Goal: Task Accomplishment & Management: Complete application form

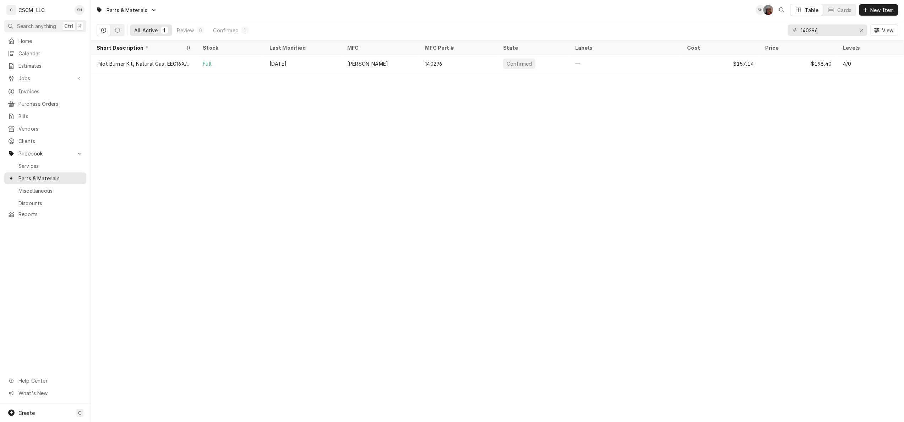
click at [875, 13] on span "New Item" at bounding box center [882, 9] width 26 height 7
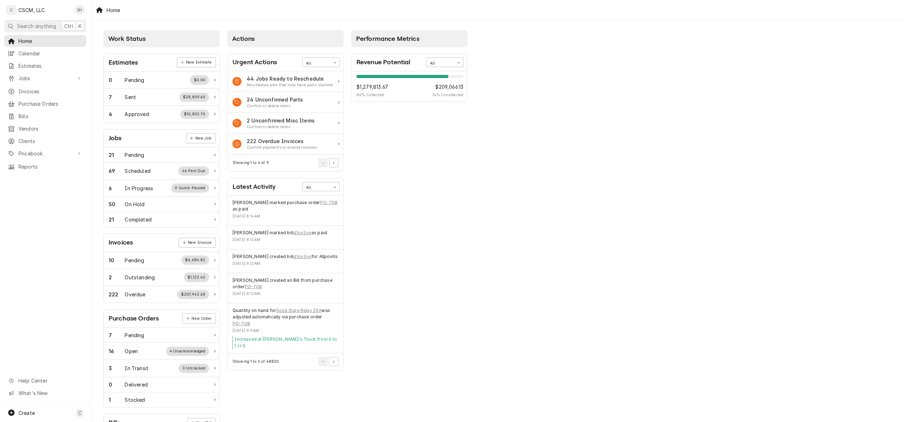
click at [31, 74] on div "Jobs" at bounding box center [45, 78] width 79 height 9
click at [26, 87] on span "Jobs" at bounding box center [50, 90] width 64 height 7
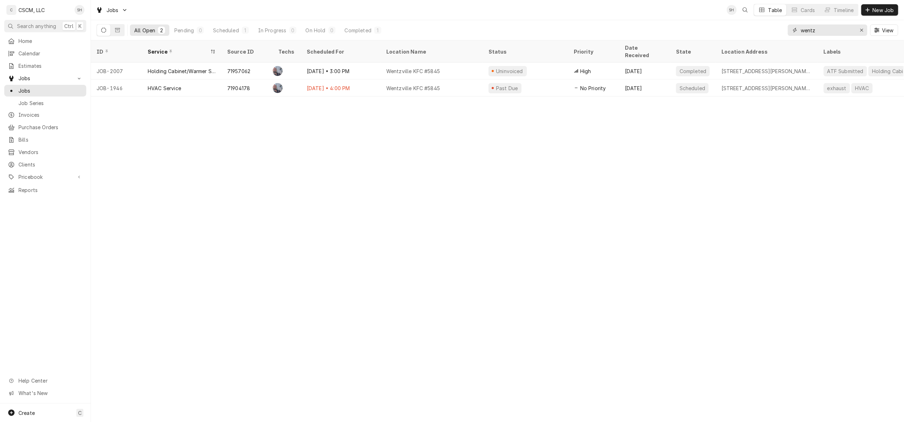
click at [864, 30] on div "Erase input" at bounding box center [861, 30] width 7 height 7
click at [872, 10] on span "New Job" at bounding box center [883, 9] width 24 height 7
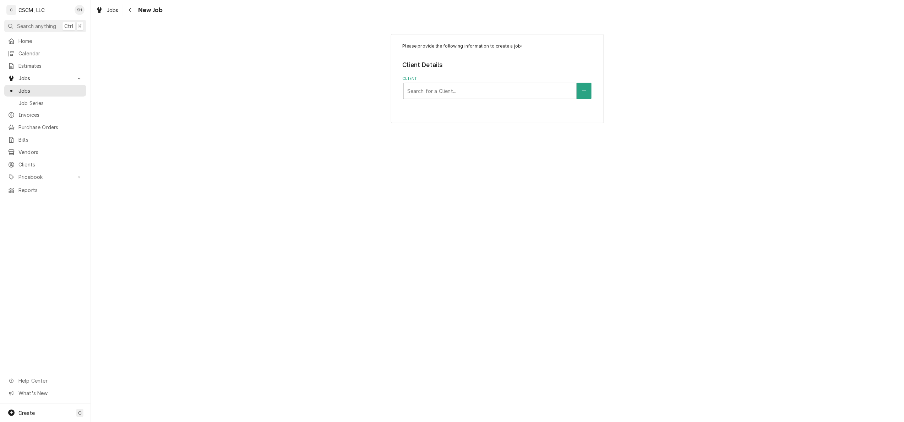
click at [457, 86] on div "Client" at bounding box center [489, 91] width 165 height 13
type input "kbp"
click at [452, 102] on div "KBP Foods" at bounding box center [490, 106] width 173 height 11
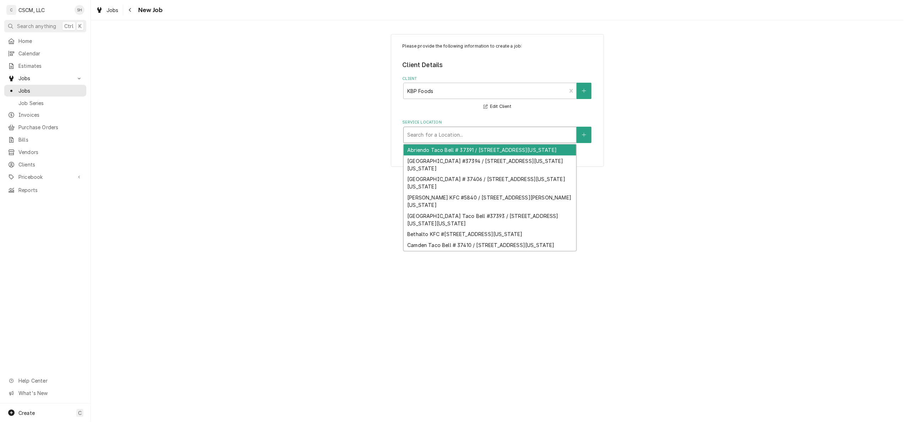
click at [436, 134] on div "Service Location" at bounding box center [489, 135] width 165 height 13
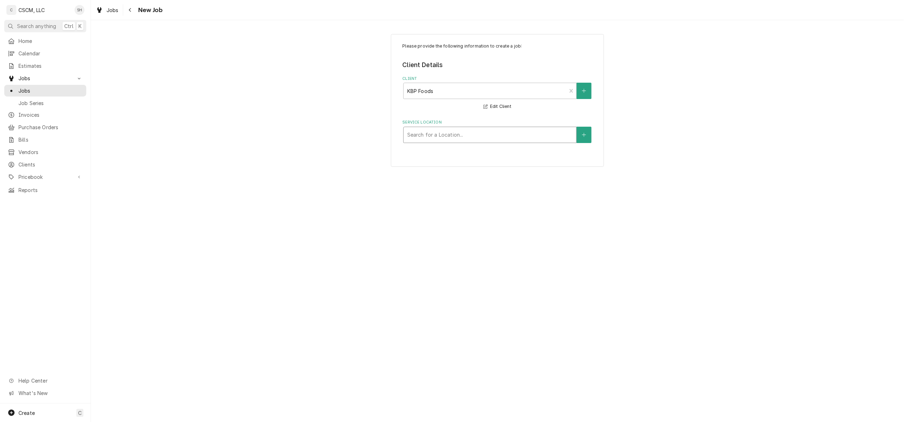
click at [428, 135] on div "Service Location" at bounding box center [489, 135] width 165 height 13
type input "3828"
click at [431, 149] on div "Quincy Taco Bell #36531 / 3828 Broadway St, Quincy, Illinois 62301" at bounding box center [490, 150] width 173 height 11
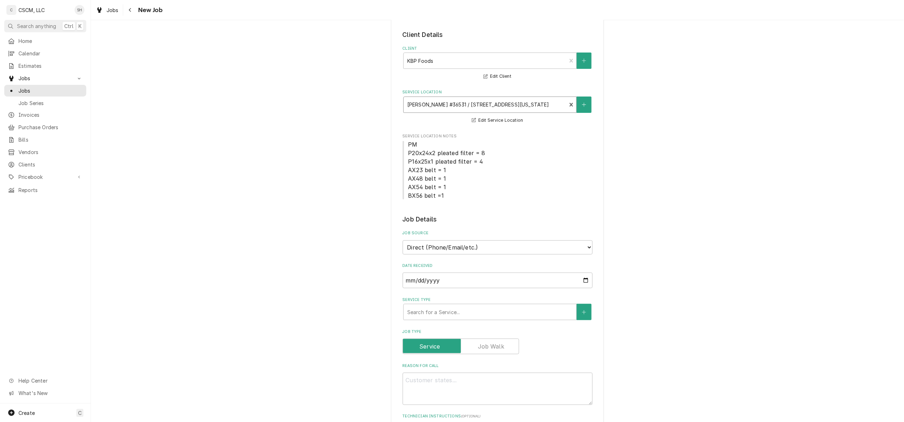
scroll to position [47, 0]
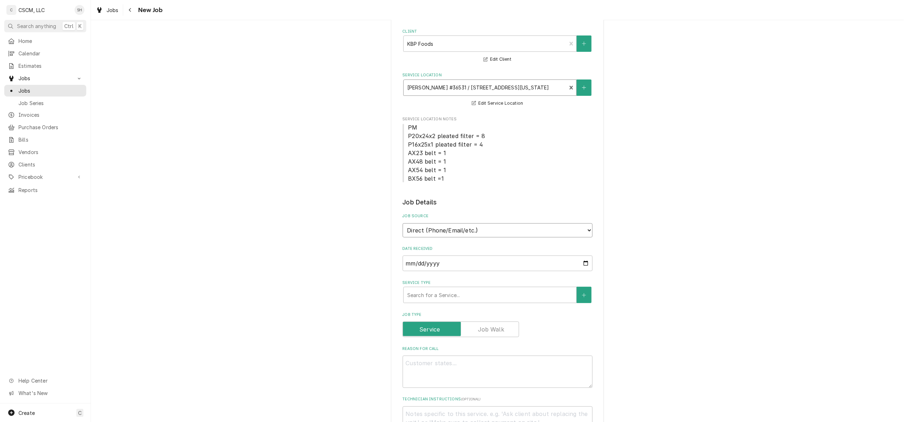
drag, startPoint x: 454, startPoint y: 228, endPoint x: 461, endPoint y: 239, distance: 12.9
click at [455, 228] on select "Direct (Phone/Email/etc.) Other" at bounding box center [498, 230] width 190 height 14
select select "100"
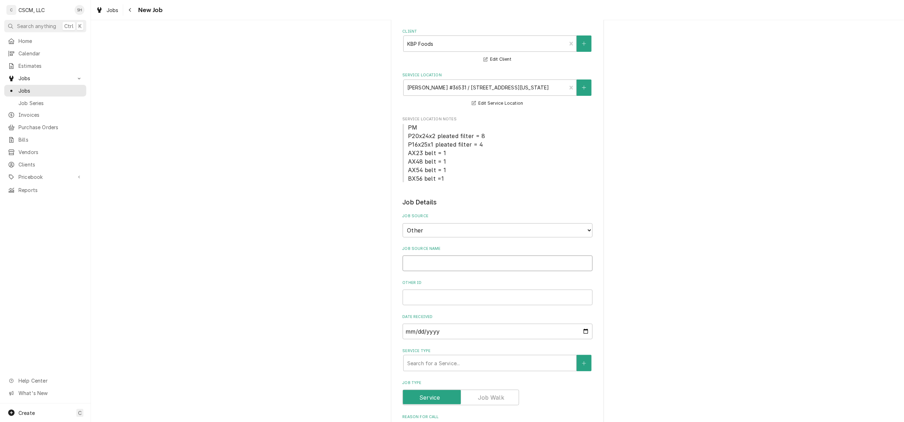
click at [461, 256] on input "Job Source Name" at bounding box center [498, 264] width 190 height 16
type textarea "x"
type input "V"
type textarea "x"
type input "Ve"
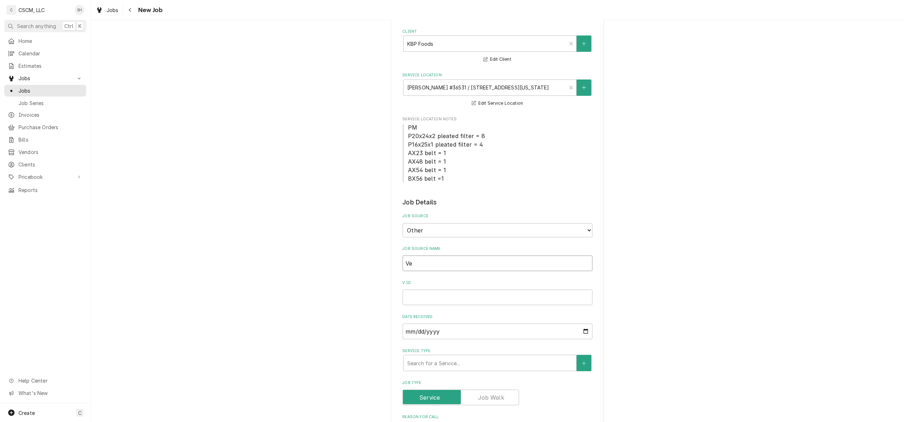
type textarea "x"
type input "Ver"
type textarea "x"
type input "Veri"
type textarea "x"
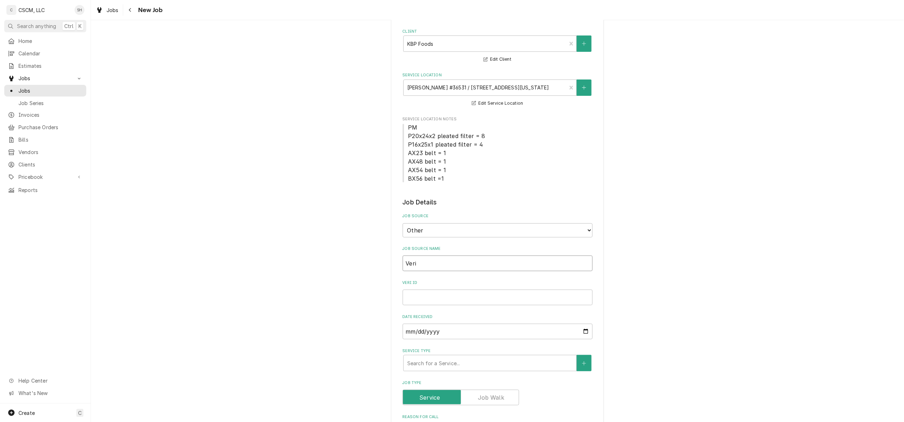
type input "Veris"
type textarea "x"
type input "Verisae"
type textarea "x"
type input "Verisae"
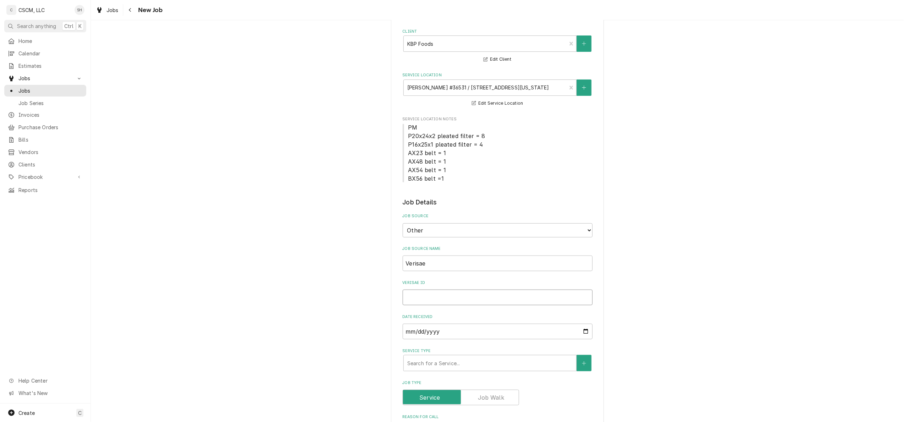
click at [476, 299] on input "Verisae ID" at bounding box center [498, 298] width 190 height 16
paste input "72048256"
type textarea "x"
type input "72048256"
type textarea "x"
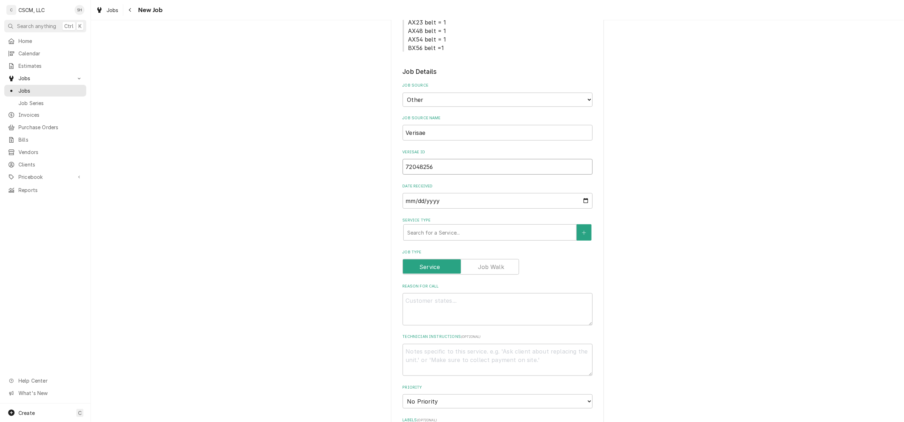
scroll to position [189, 0]
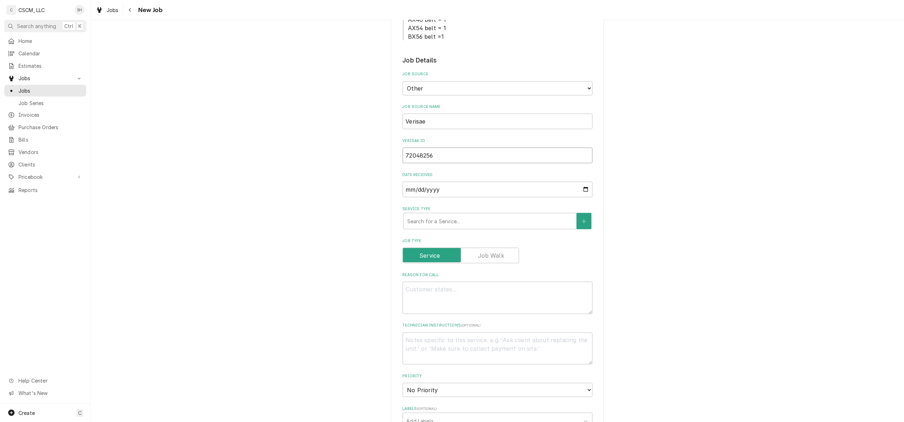
type input "72048256"
click at [467, 225] on div "Service Type" at bounding box center [489, 221] width 165 height 13
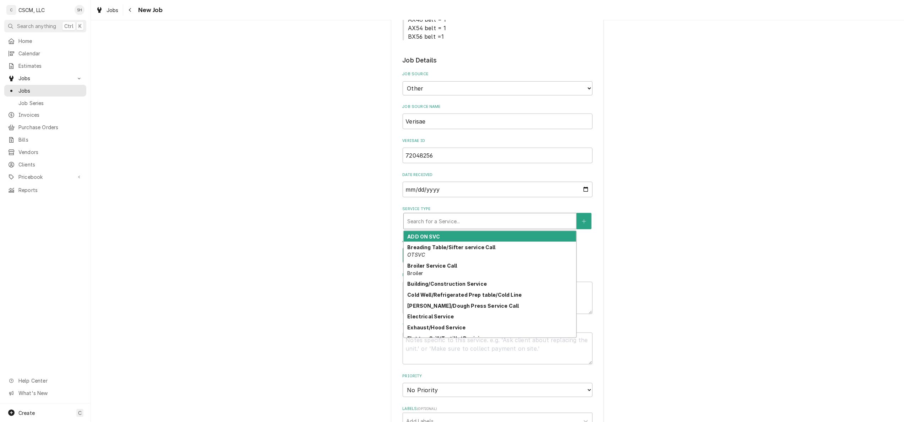
type textarea "x"
type input "h"
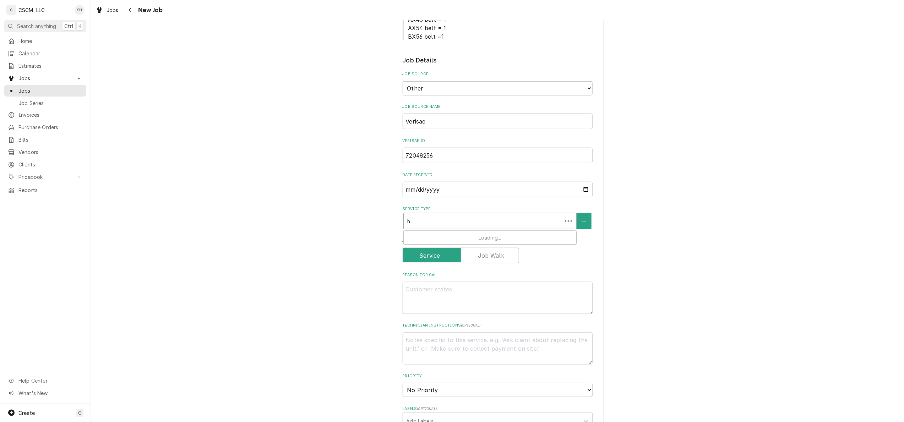
type textarea "x"
type input "ho"
type textarea "x"
type input "hol"
type textarea "x"
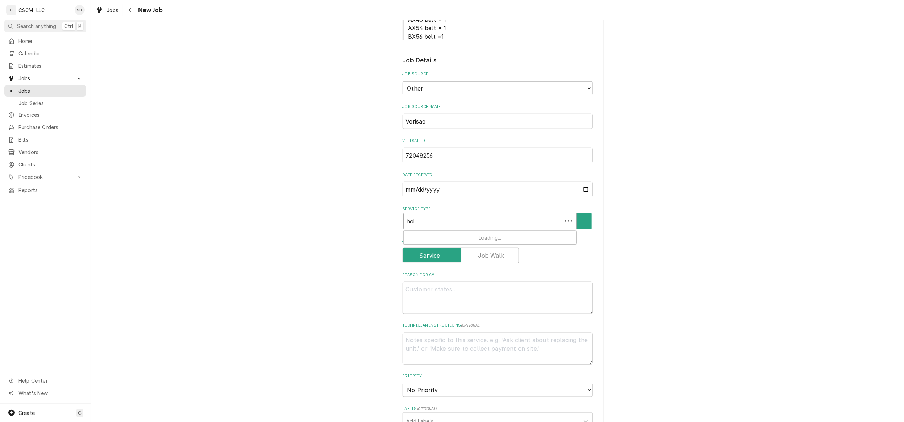
type input "hold"
type textarea "x"
type input "holdi"
type textarea "x"
type input "holdin"
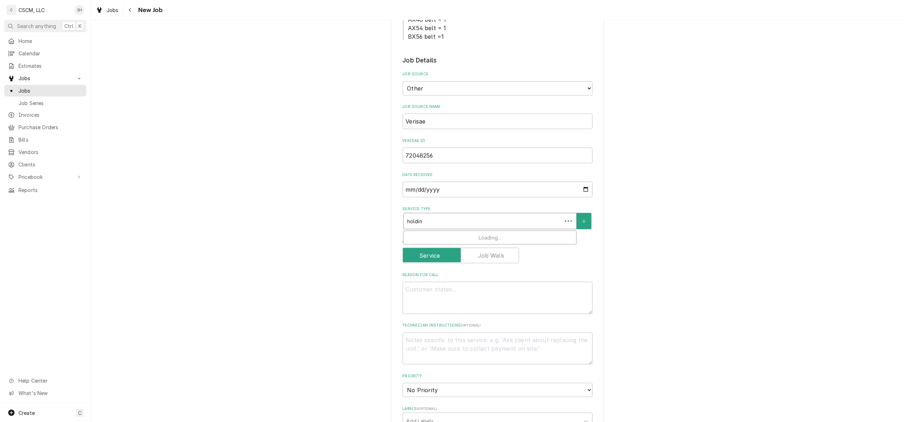
type textarea "x"
type input "holding"
click at [450, 240] on div "Holding Cabinet/Warmer Service REPAIR" at bounding box center [490, 240] width 173 height 18
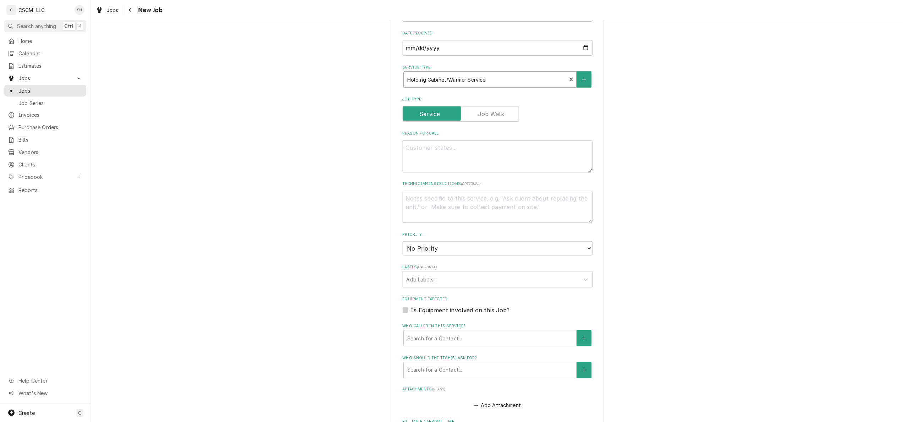
scroll to position [331, 0]
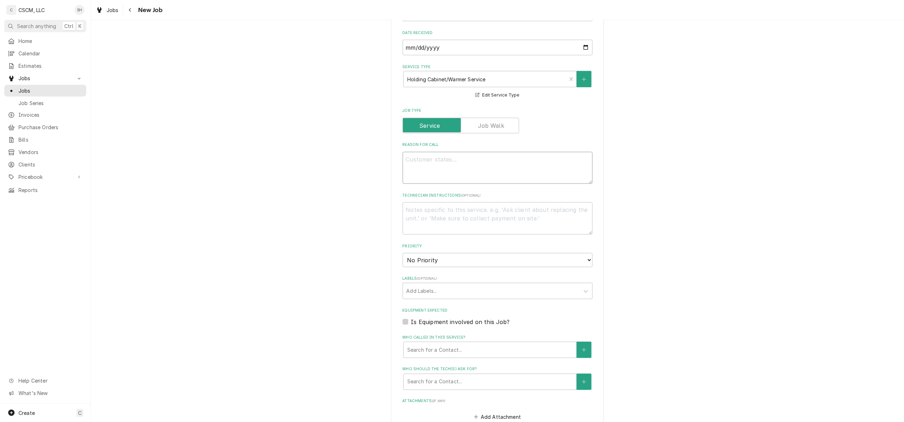
click at [424, 169] on textarea "Reason For Call" at bounding box center [498, 168] width 190 height 32
click at [419, 161] on textarea "Reason For Call" at bounding box center [498, 168] width 190 height 32
click at [417, 159] on textarea "Reason For Call" at bounding box center [498, 168] width 190 height 32
paste textarea "All 3 heating cabinets are not heating above 70*"
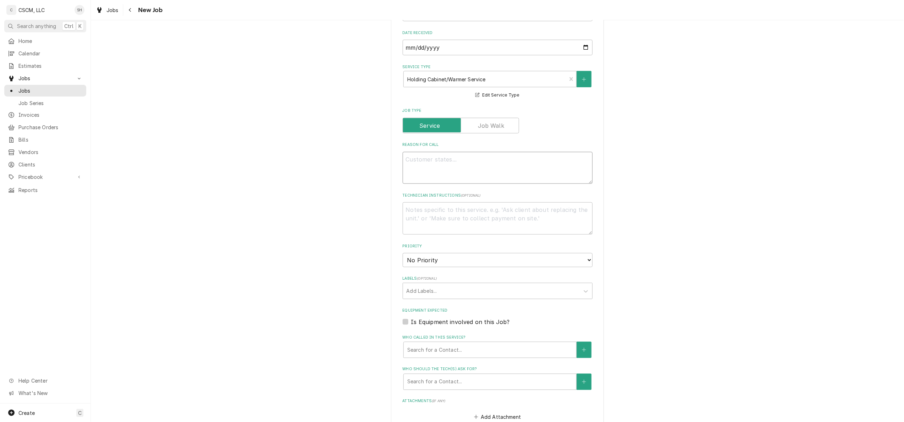
type textarea "x"
type textarea "All 3 heating cabinets are not heating above 70*"
click at [444, 166] on textarea "All 3 heating cabinets are not heating above 70*" at bounding box center [498, 168] width 190 height 32
click at [438, 167] on textarea "All 3 heating cabinets are not heating above 70*" at bounding box center [498, 168] width 190 height 32
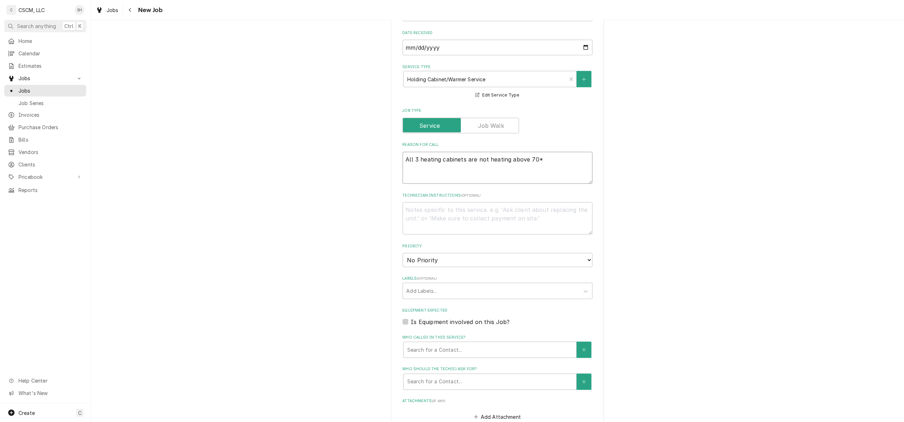
scroll to position [189, 0]
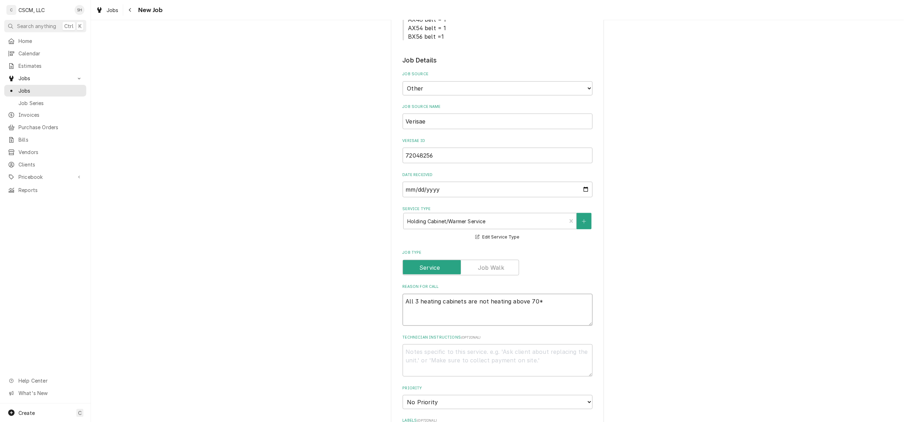
click at [546, 298] on textarea "All 3 heating cabinets are not heating above 70*" at bounding box center [498, 310] width 190 height 32
type textarea "x"
type textarea "All 3 heating cabinets are not heating above 70*"
type textarea "x"
type textarea "All 3 heating cabinets are not heating above 70* N"
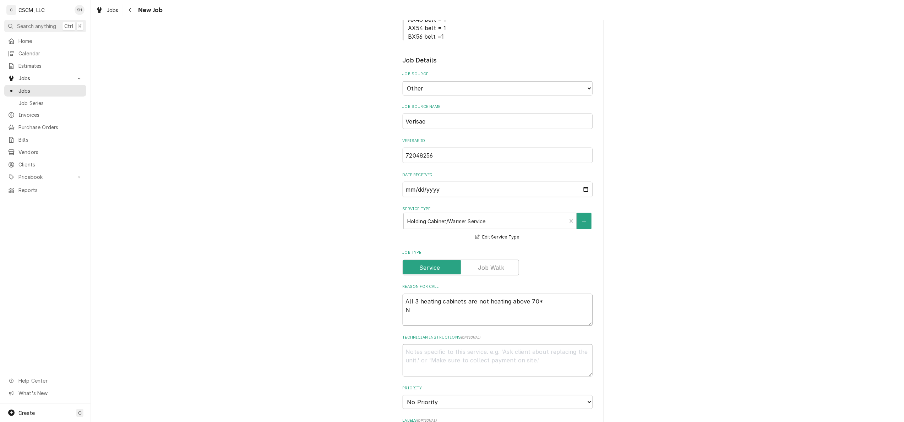
type textarea "x"
type textarea "All 3 heating cabinets are not heating above 70* NT"
type textarea "x"
type textarea "All 3 heating cabinets are not heating above 70* NTE"
type textarea "x"
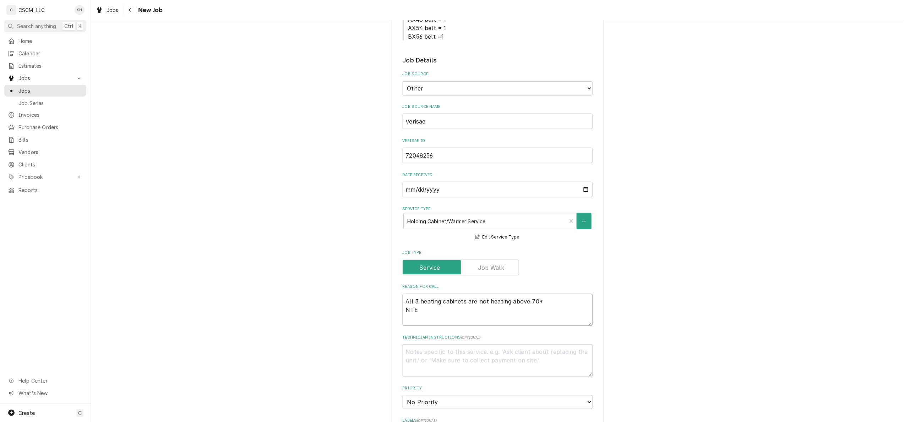
type textarea "All 3 heating cabinets are not heating above 70* NTE:"
type textarea "x"
type textarea "All 3 heating cabinets are not heating above 70* NTE:"
type textarea "x"
type textarea "All 3 heating cabinets are not heating above 70* NTE: $"
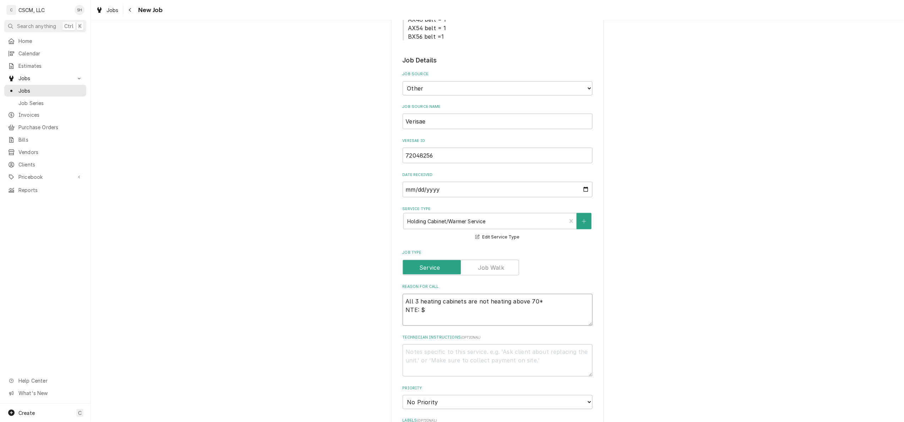
type textarea "x"
type textarea "All 3 heating cabinets are not heating above 70* NTE: $4"
type textarea "x"
type textarea "All 3 heating cabinets are not heating above 70* NTE: $"
type textarea "x"
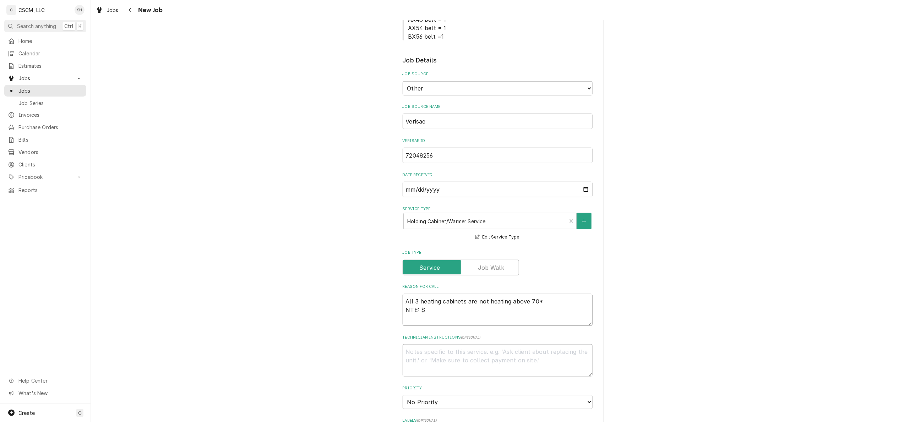
type textarea "All 3 heating cabinets are not heating above 70* NTE: $5"
type textarea "x"
type textarea "All 3 heating cabinets are not heating above 70* NTE: $50"
type textarea "x"
type textarea "All 3 heating cabinets are not heating above 70* NTE: $500"
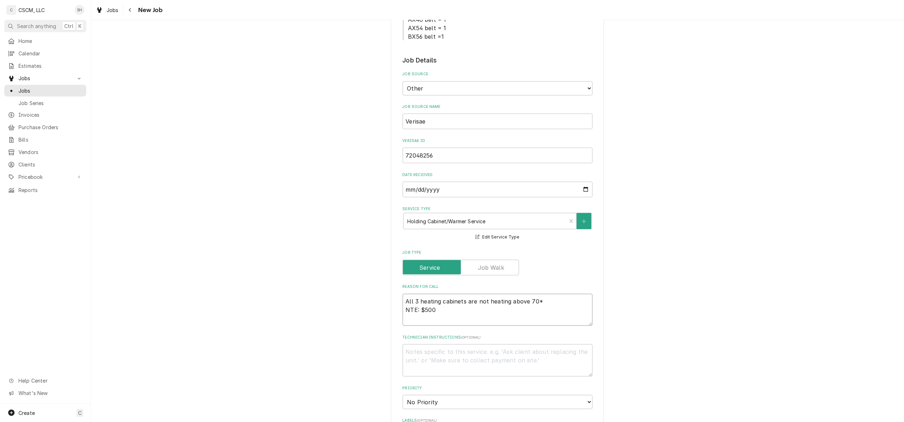
type textarea "x"
type textarea "All 3 heating cabinets are not heating above 70* NTE: $500"
type textarea "x"
type textarea "All 3 heating cabinets are not heating above 70* NTE: $500"
click at [434, 322] on textarea "All 3 heating cabinets are not heating above 70* NTE: $500" at bounding box center [498, 310] width 190 height 32
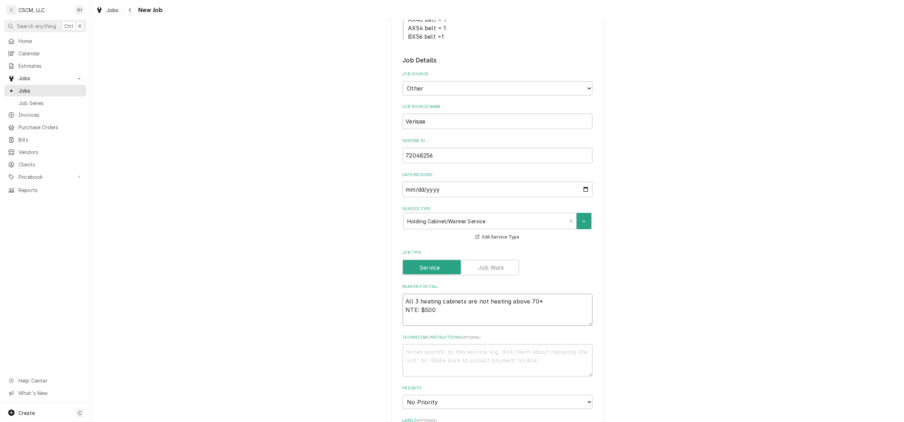
type textarea "x"
type textarea "All 3 heating cabinets are not heating above 70* NTE: $500 P"
type textarea "x"
type textarea "All 3 heating cabinets are not heating above 70* NTE: $500 PO"
type textarea "x"
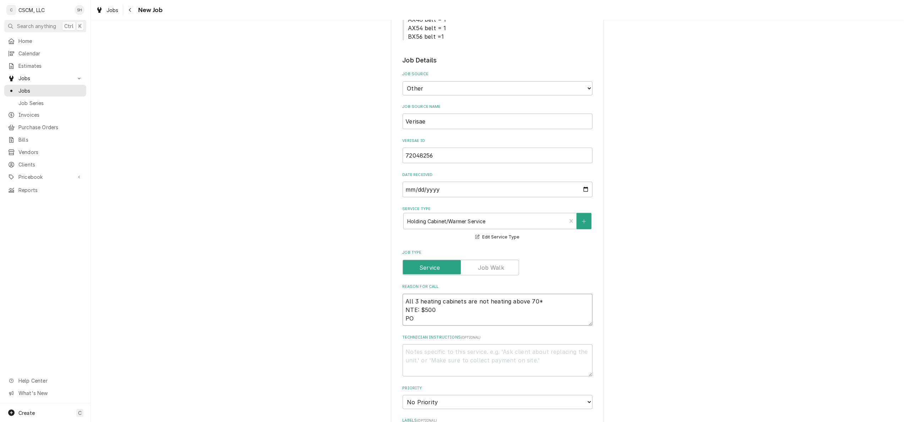
type textarea "All 3 heating cabinets are not heating above 70* NTE: $500 PO"
type textarea "x"
type textarea "All 3 heating cabinets are not heating above 70* NTE: $500 PO #"
type textarea "x"
type textarea "All 3 heating cabinets are not heating above 70* NTE: $500 PO #"
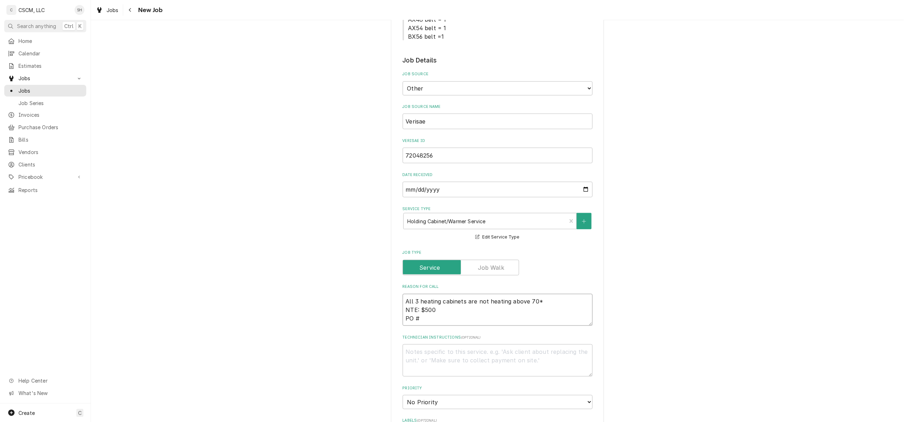
paste textarea "72048256"
type textarea "x"
type textarea "All 3 heating cabinets are not heating above 70* NTE: $500 PO # 72048256"
type textarea "x"
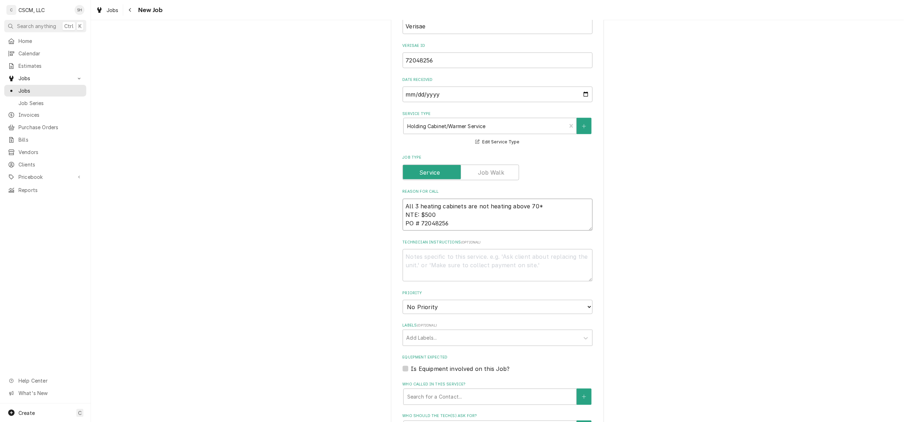
scroll to position [331, 0]
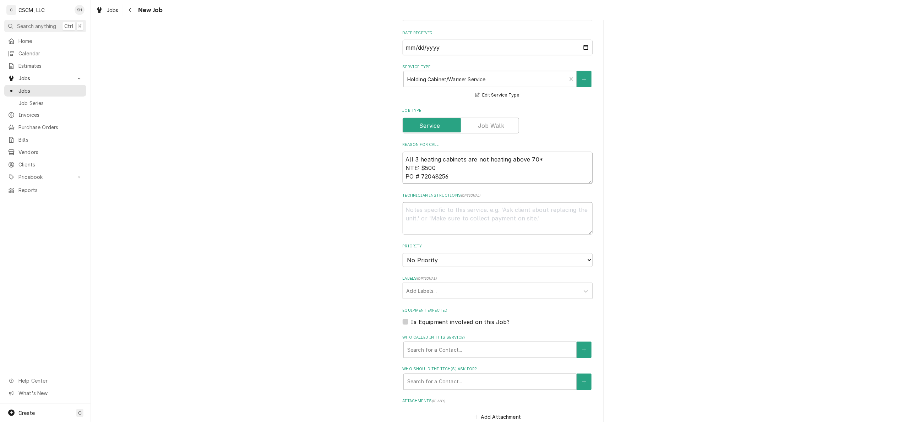
type textarea "All 3 heating cabinets are not heating above 70* NTE: $500 PO # 72048256"
drag, startPoint x: 432, startPoint y: 271, endPoint x: 432, endPoint y: 263, distance: 7.5
click at [432, 269] on fieldset "Job Details Job Source Direct (Phone/Email/etc.) Other Job Source Name Verisae …" at bounding box center [498, 218] width 190 height 608
click at [432, 263] on select "No Priority Urgent High Medium Low" at bounding box center [498, 260] width 190 height 14
select select "1"
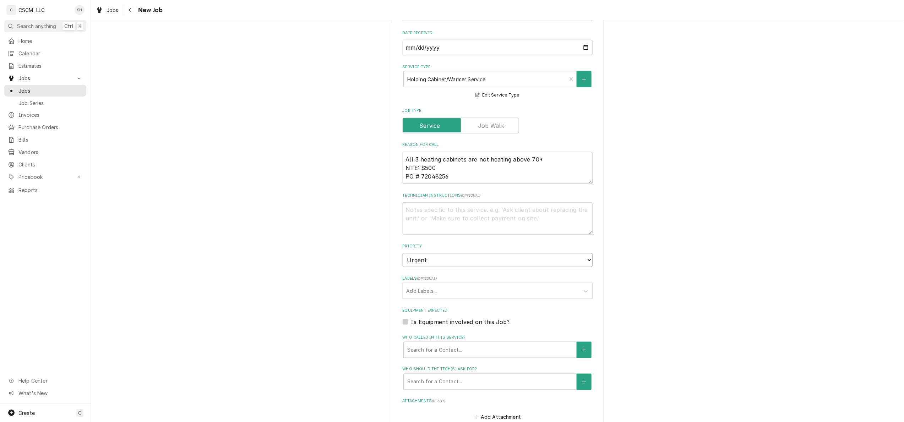
click at [403, 253] on select "No Priority Urgent High Medium Low" at bounding box center [498, 260] width 190 height 14
type textarea "x"
click at [437, 290] on div "Labels" at bounding box center [491, 291] width 169 height 13
type input "HOLDIN"
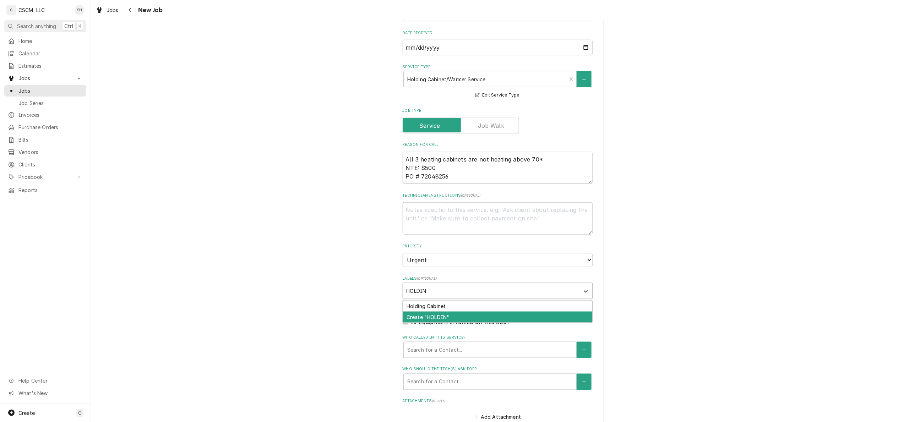
click at [426, 312] on div "Create "HOLDIN"" at bounding box center [497, 317] width 189 height 11
type textarea "x"
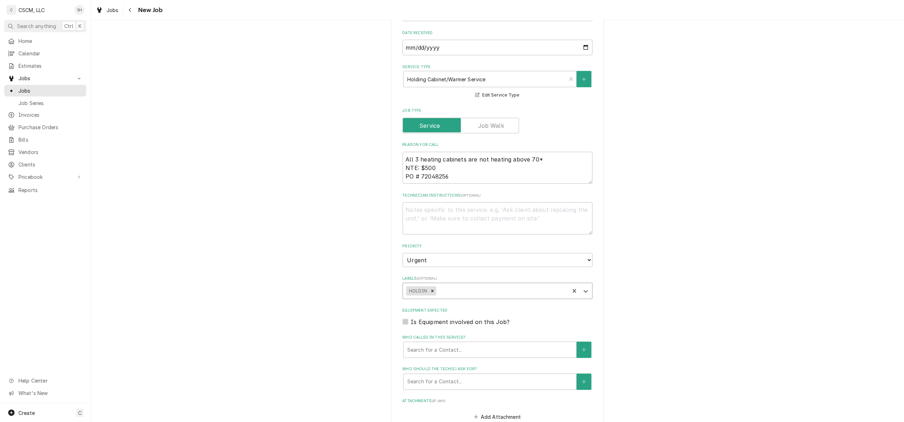
click at [430, 292] on icon "Remove HOLDIN" at bounding box center [432, 291] width 5 height 5
type textarea "x"
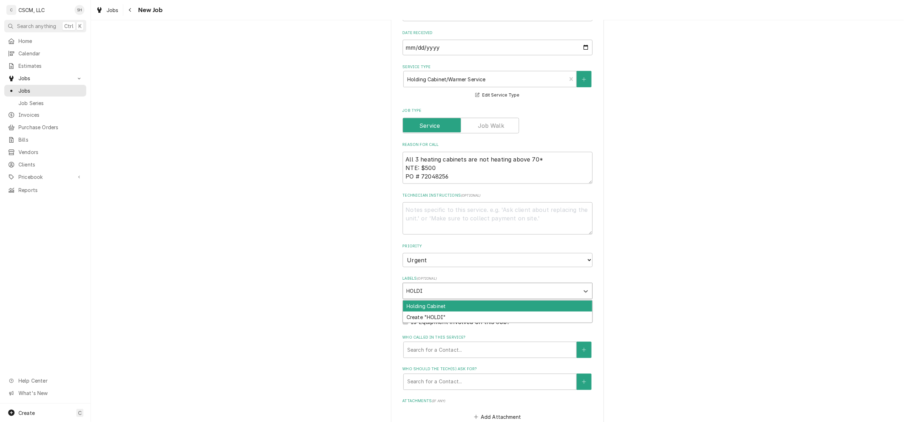
type input "HOLDIN"
click at [410, 307] on div "Holding Cabinet" at bounding box center [497, 306] width 189 height 11
type textarea "x"
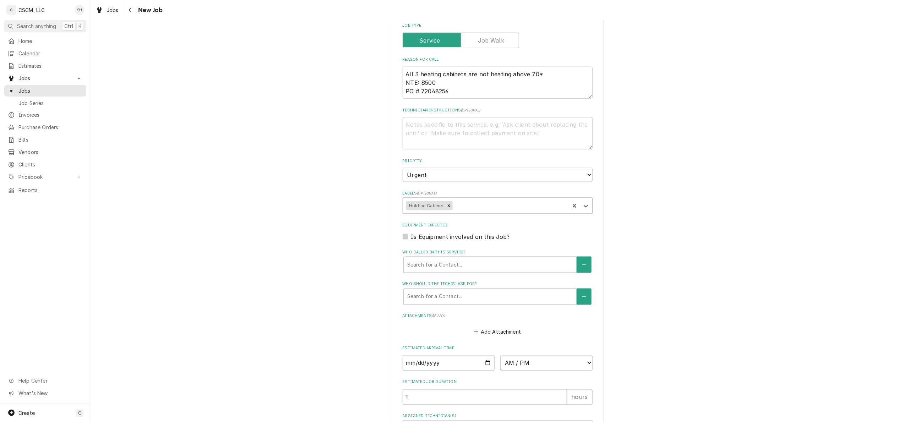
scroll to position [426, 0]
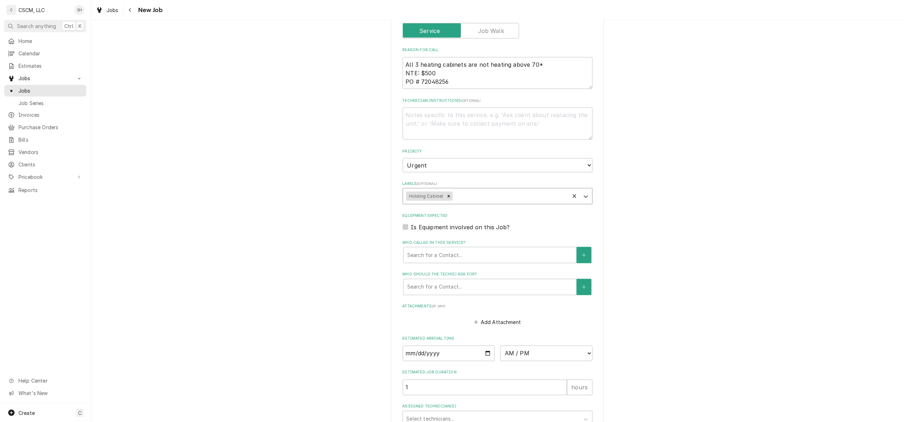
click at [456, 262] on div "Who called in this service?" at bounding box center [489, 255] width 165 height 13
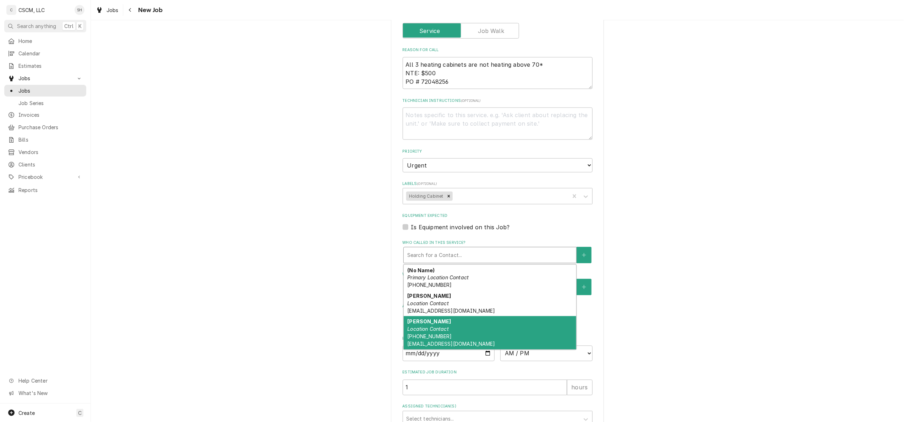
click at [440, 336] on div "Rayvette Wilson Location Contact (217) 506-9415 rwilson@kbpbells.com" at bounding box center [490, 332] width 173 height 33
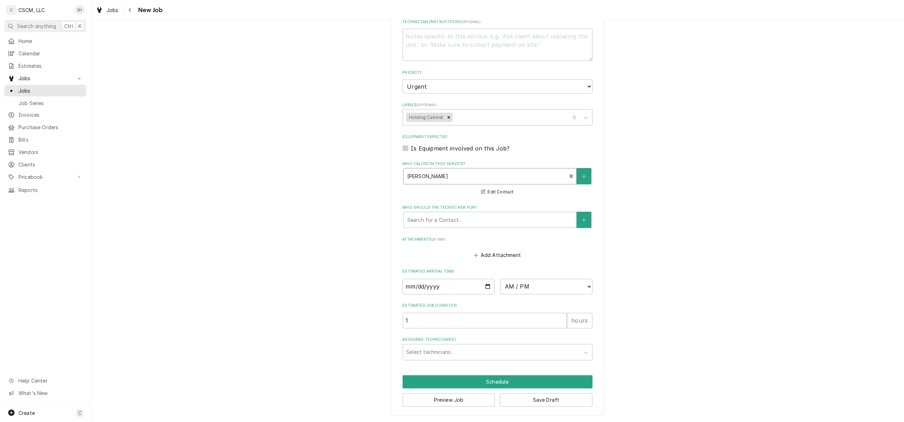
scroll to position [506, 0]
click at [567, 406] on button "Save Draft" at bounding box center [546, 400] width 93 height 13
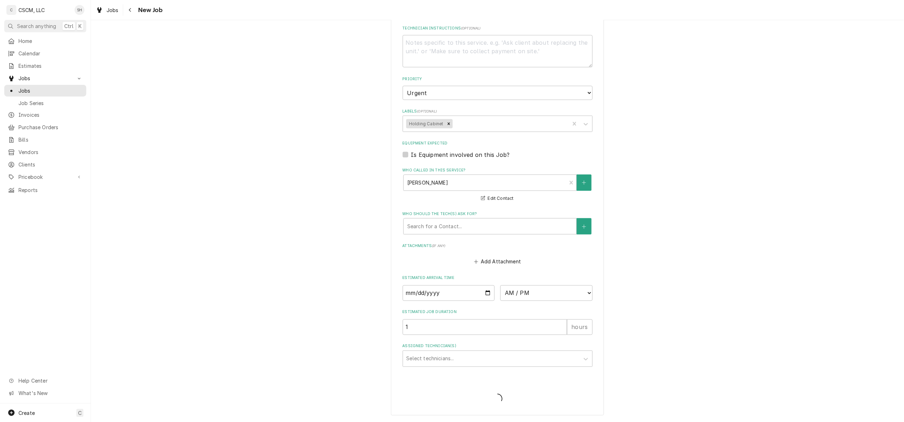
type textarea "x"
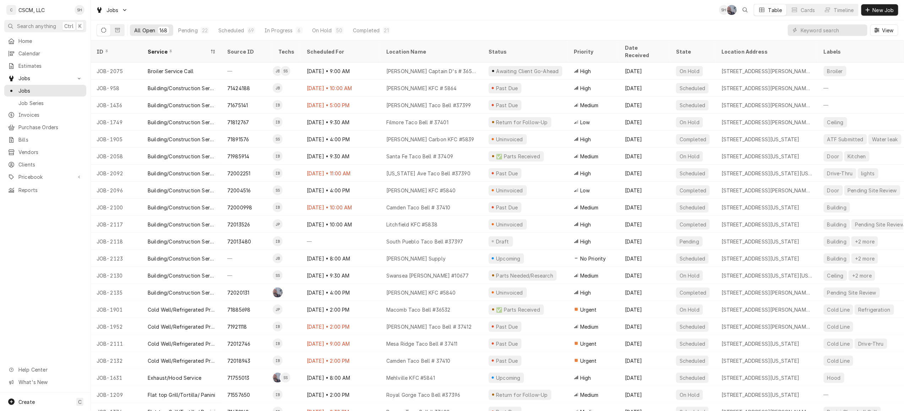
click at [874, 12] on span "New Job" at bounding box center [883, 9] width 24 height 7
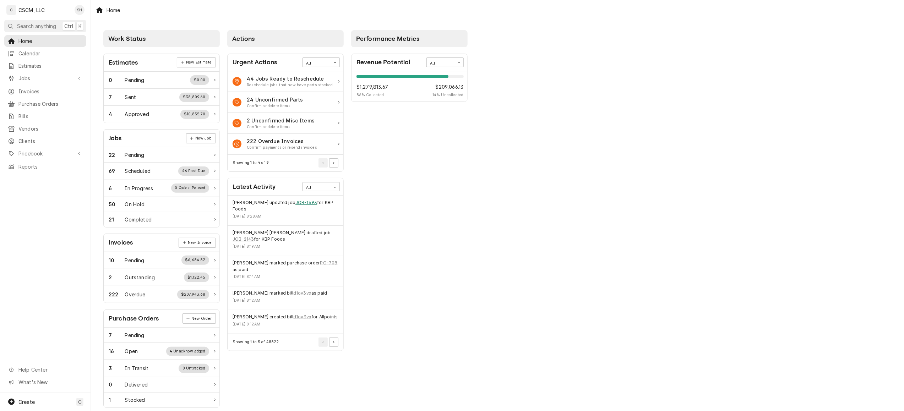
click at [306, 203] on link "JOB-1693" at bounding box center [306, 203] width 22 height 6
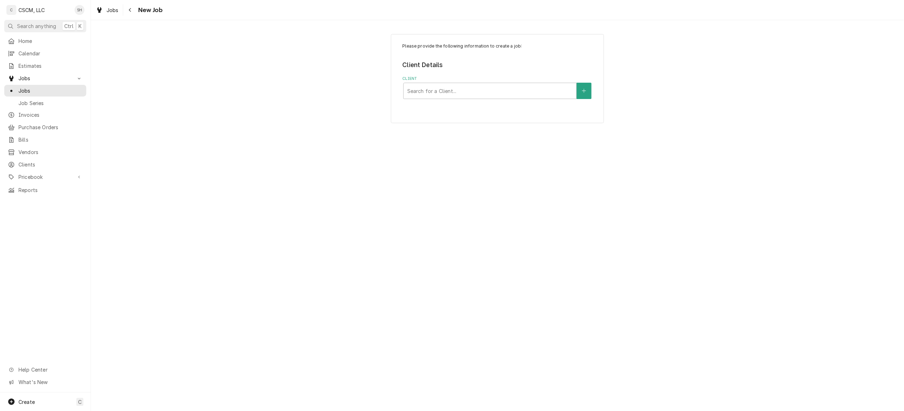
click at [460, 88] on div "Client" at bounding box center [489, 91] width 165 height 13
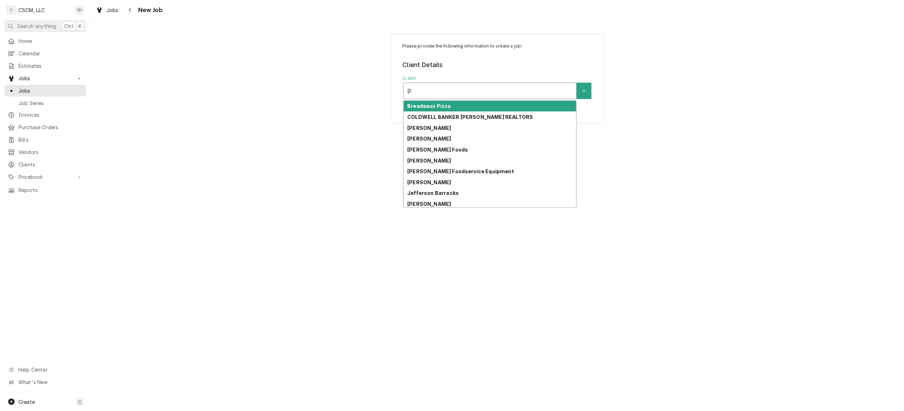
type input "J"
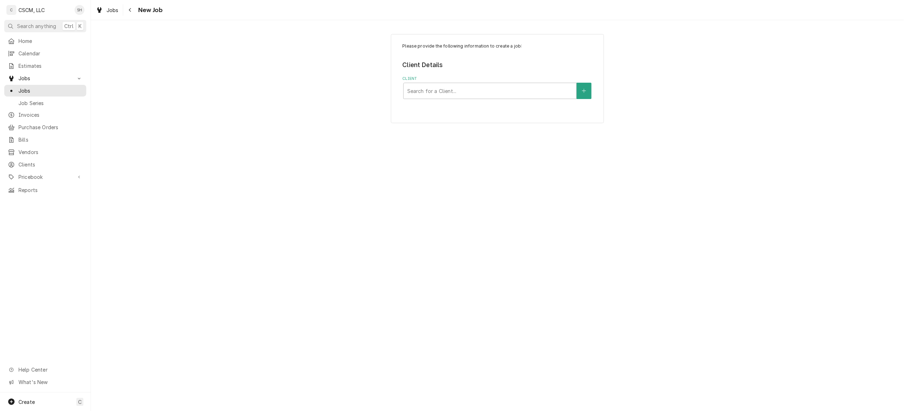
click at [346, 88] on div "Please provide the following information to create a job: Client Details Client…" at bounding box center [497, 79] width 813 height 102
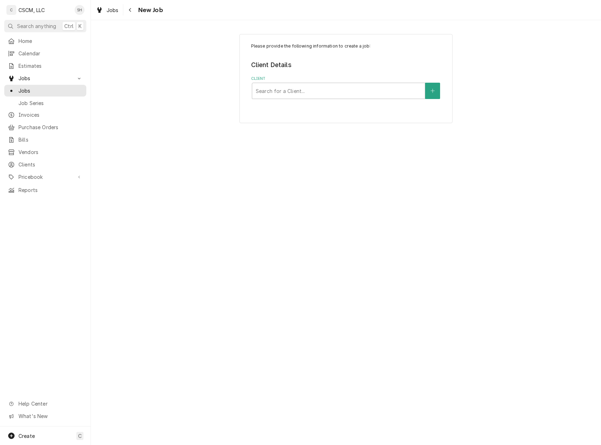
click at [323, 89] on div "Client" at bounding box center [338, 91] width 165 height 13
type input "JERSEY"
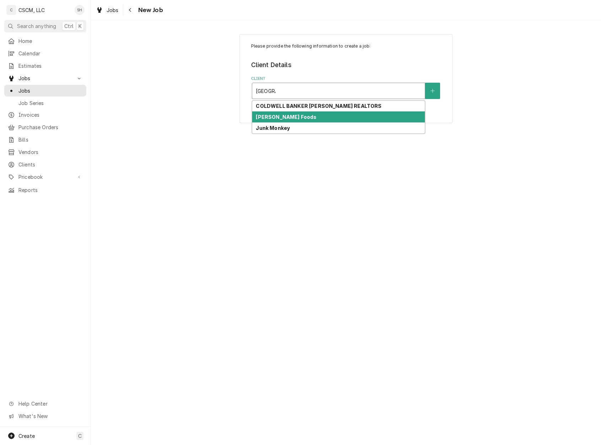
click at [285, 118] on div "Estel Foods" at bounding box center [338, 116] width 173 height 11
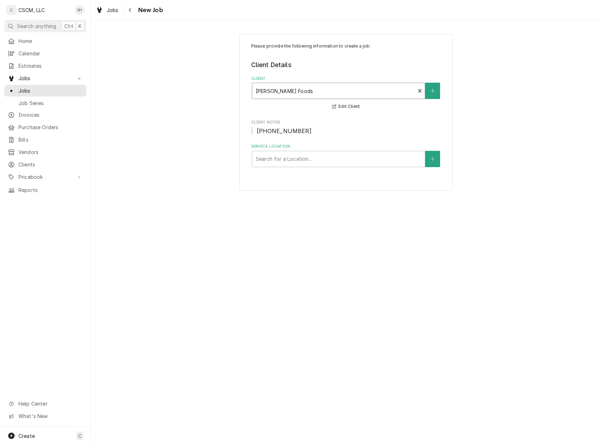
click at [295, 159] on div "Service Location" at bounding box center [338, 159] width 165 height 13
type input "JERSEY"
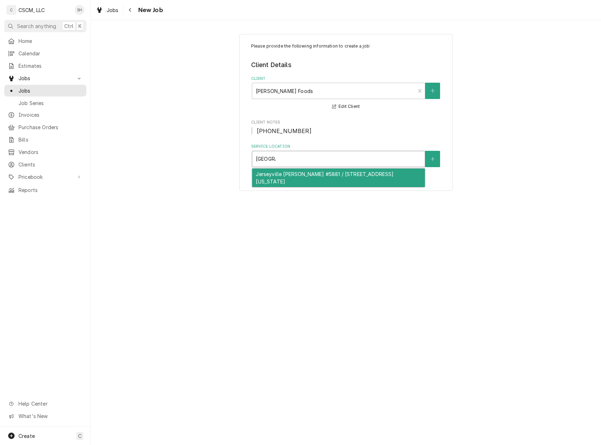
click at [292, 177] on div "Jerseyville McDonald's #5881 / 911 SOUTH STATE ST, Jerseyville, Illinois 62052" at bounding box center [338, 178] width 173 height 18
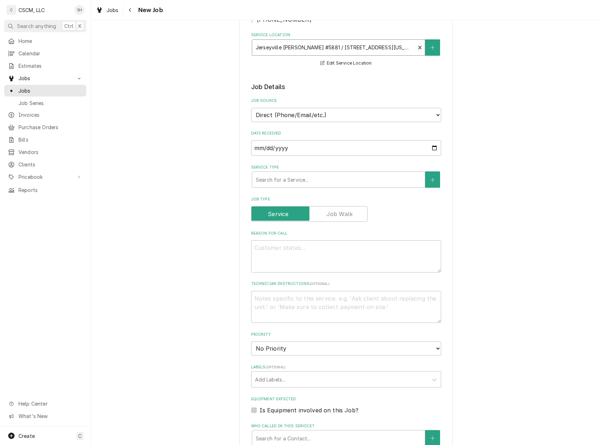
scroll to position [94, 0]
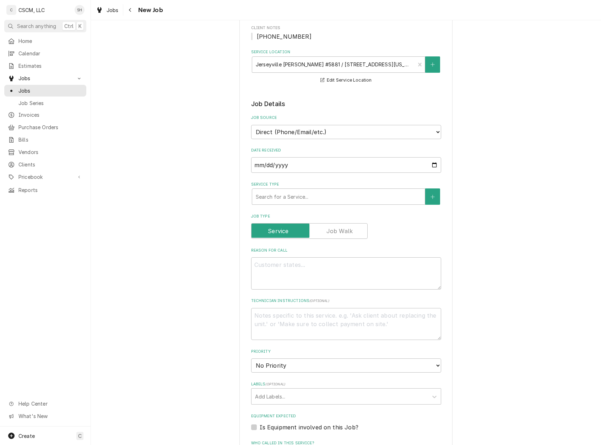
type input "11"
click at [510, 118] on div "Please provide the following information to create a job: Client Details Client…" at bounding box center [346, 311] width 510 height 756
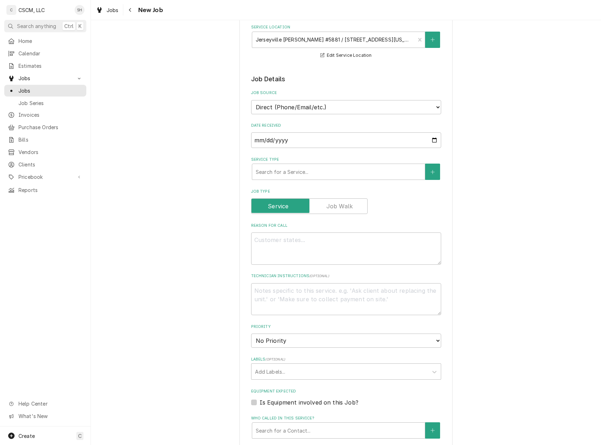
scroll to position [142, 0]
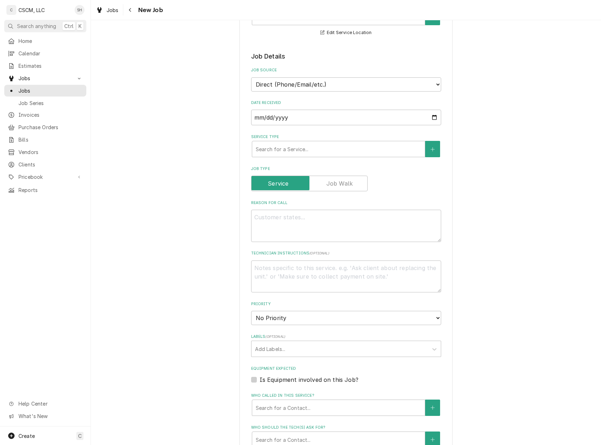
click at [323, 149] on div "Service Type" at bounding box center [338, 149] width 165 height 13
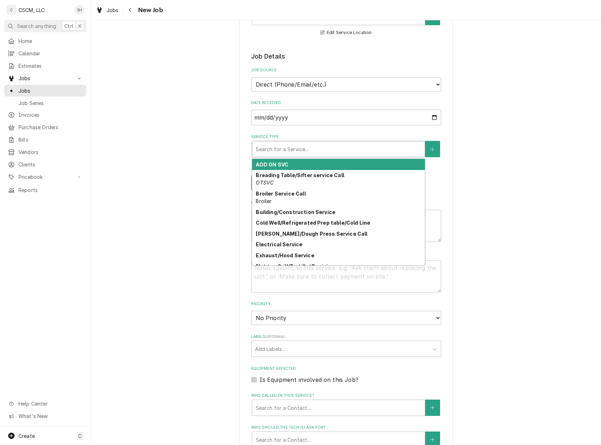
type textarea "x"
type input "W"
type textarea "x"
type input "WA"
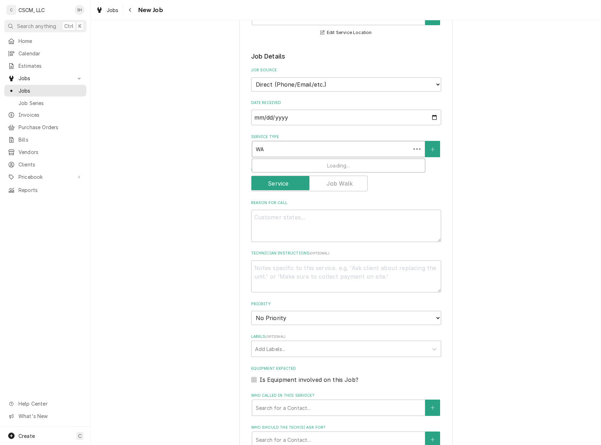
type textarea "x"
type input "WAL"
type textarea "x"
type input "WALK"
click at [261, 145] on div "Service Type" at bounding box center [338, 149] width 165 height 13
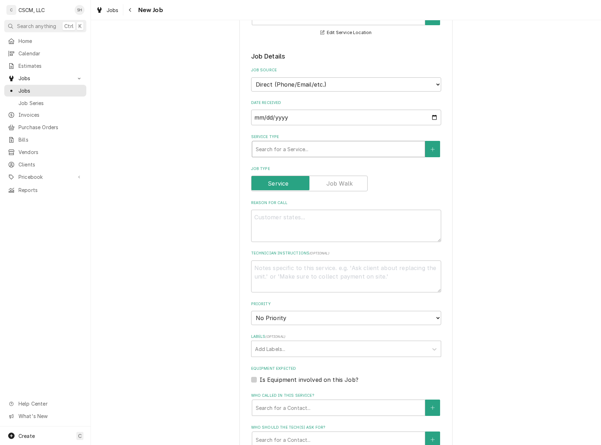
click at [313, 147] on div "Service Type" at bounding box center [338, 149] width 165 height 13
click at [277, 220] on textarea "Reason For Call" at bounding box center [346, 226] width 190 height 32
type textarea "x"
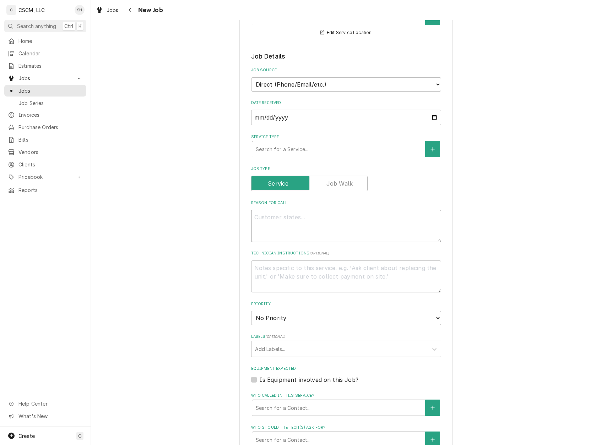
type textarea "4"
type textarea "x"
type textarea "44"
type textarea "x"
type textarea "4"
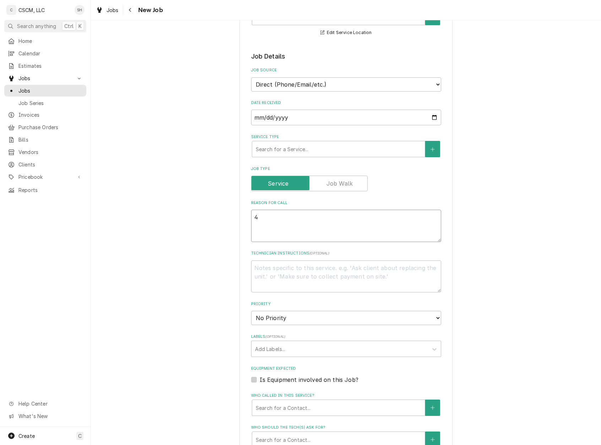
type textarea "x"
click at [277, 220] on textarea "Reason For Call" at bounding box center [346, 226] width 190 height 32
click at [282, 223] on textarea "Reason For Call" at bounding box center [346, 226] width 190 height 32
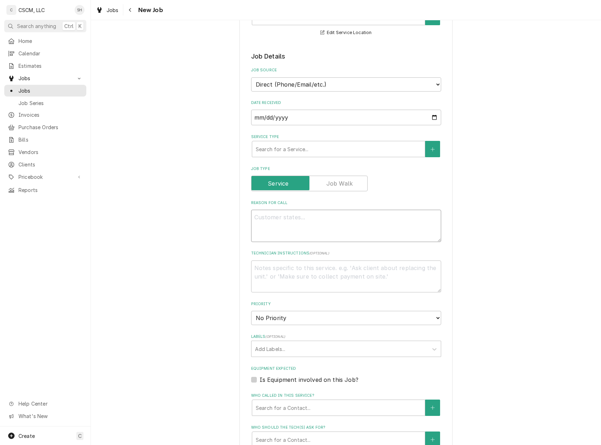
click at [282, 223] on textarea "Reason For Call" at bounding box center [346, 226] width 190 height 32
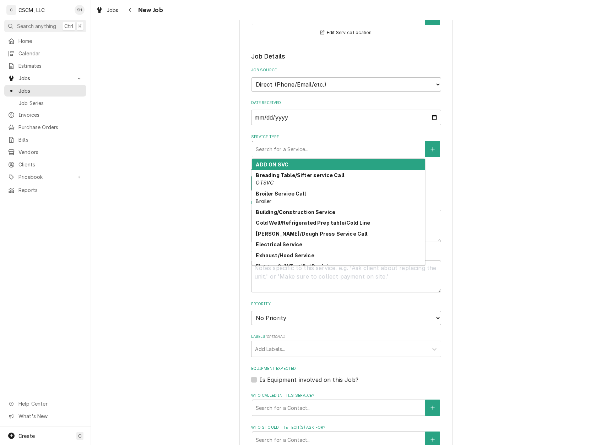
click at [268, 147] on div "Service Type" at bounding box center [338, 149] width 165 height 13
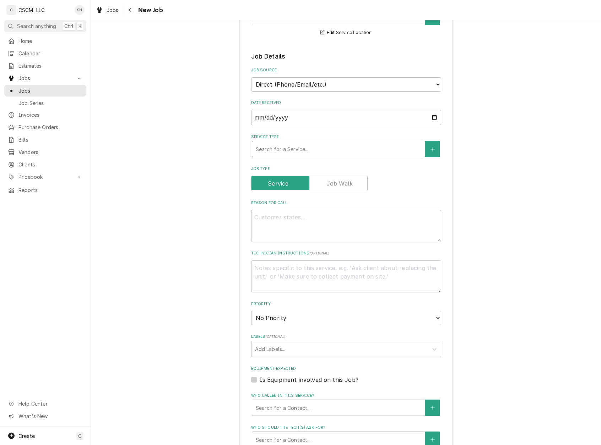
click at [392, 151] on div "Service Type" at bounding box center [338, 149] width 165 height 13
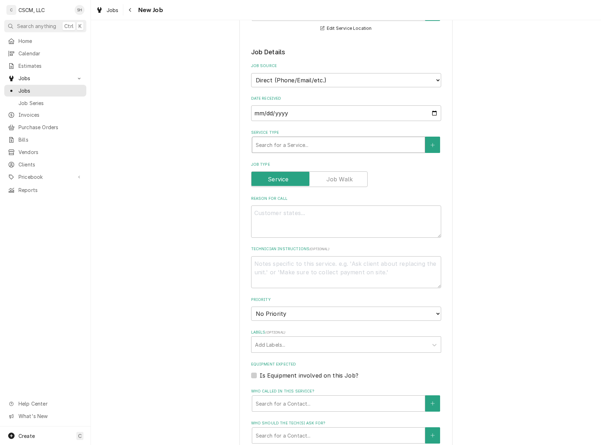
scroll to position [189, 0]
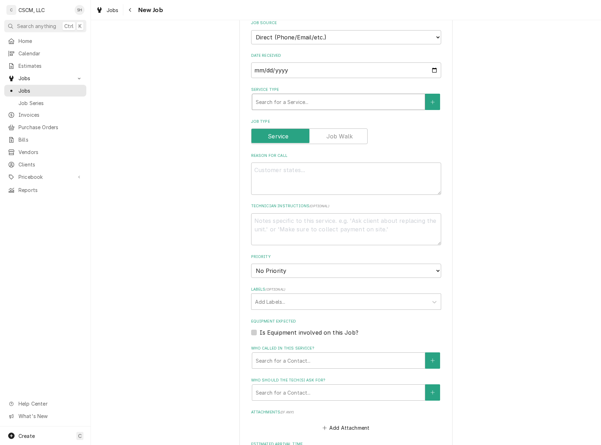
click at [279, 103] on div "Service Type" at bounding box center [338, 102] width 165 height 13
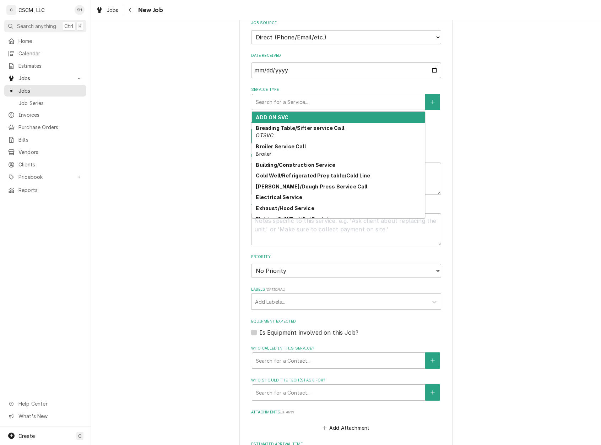
type textarea "x"
type input "W"
type textarea "x"
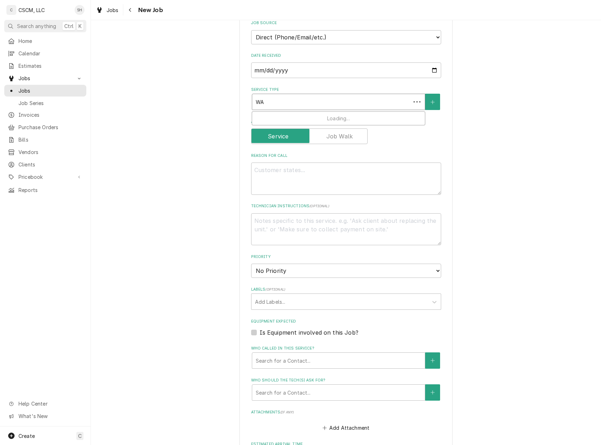
type input "WAL"
type textarea "x"
type input "WALK"
type textarea "x"
type input "WALKI"
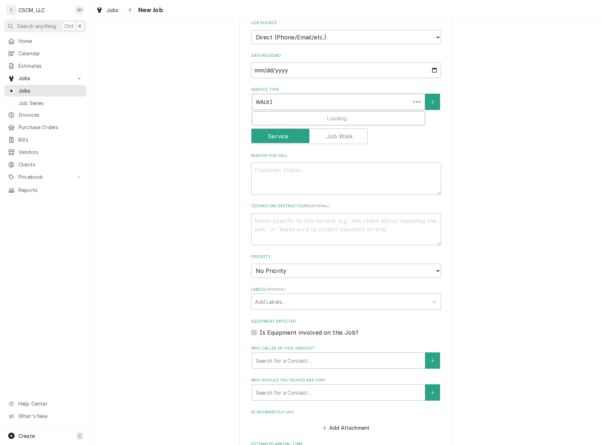
type textarea "x"
type input "WALKIN"
type textarea "x"
type input "WALKI"
type textarea "x"
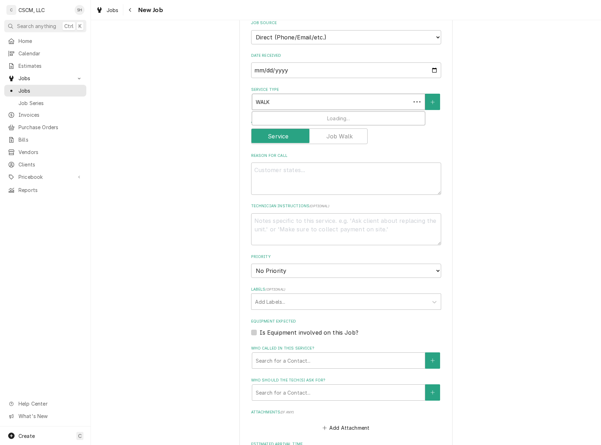
type input "WALK"
click at [262, 101] on div "Service Type" at bounding box center [338, 102] width 165 height 13
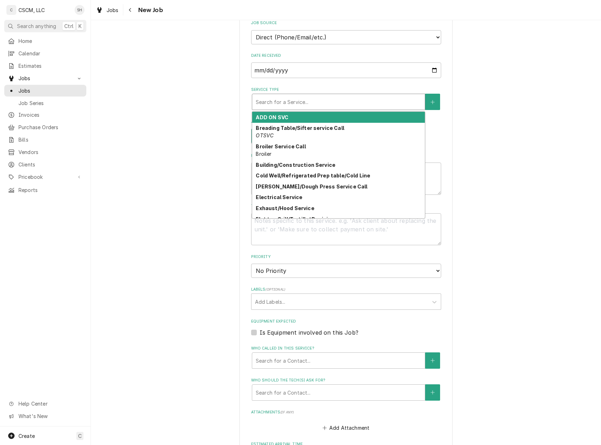
type textarea "x"
type input "W"
type textarea "x"
type input "WA"
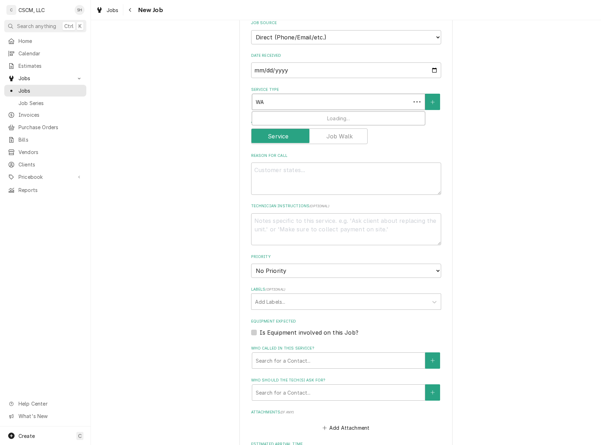
type textarea "x"
type input "WAL"
type textarea "x"
type input "WALK"
click at [368, 187] on textarea "Reason For Call" at bounding box center [346, 179] width 190 height 32
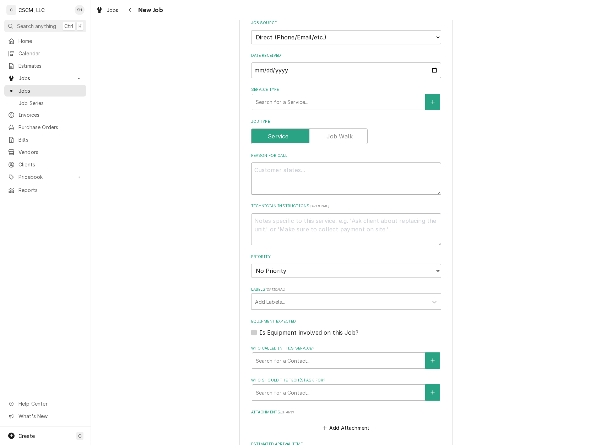
click at [368, 187] on textarea "Reason For Call" at bounding box center [346, 179] width 190 height 32
click at [539, 202] on div "Please provide the following information to create a job: Client Details Client…" at bounding box center [346, 216] width 510 height 756
click at [332, 98] on div "Service Type" at bounding box center [338, 102] width 165 height 13
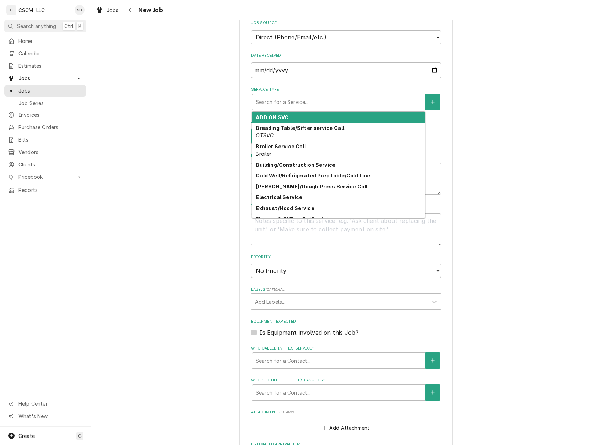
type textarea "x"
type input "W"
type textarea "x"
type input "WA"
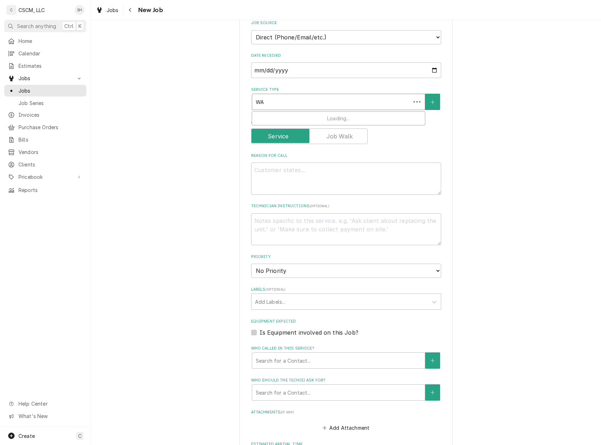
type textarea "x"
type input "WAL"
type textarea "x"
type input "WALK"
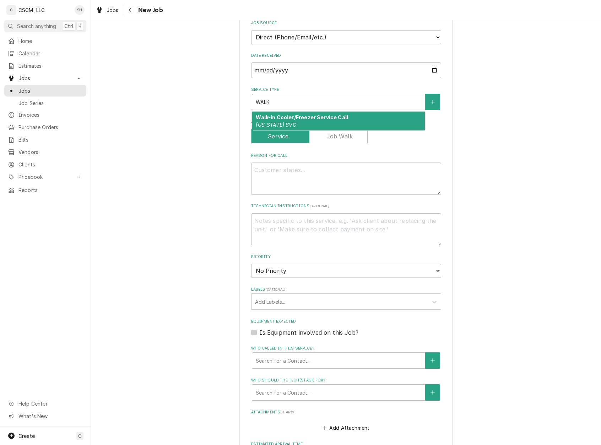
click at [344, 122] on div "Walk-in Cooler/Freezer Service Call Colorado SVC" at bounding box center [338, 121] width 173 height 18
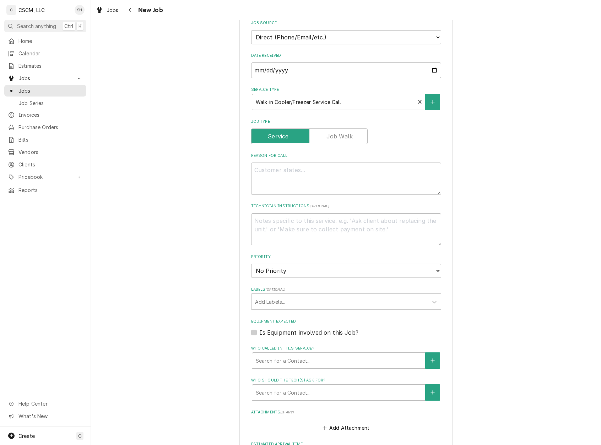
click at [327, 159] on label "Reason For Call" at bounding box center [346, 156] width 190 height 6
click at [327, 168] on textarea "Reason For Call" at bounding box center [346, 179] width 190 height 32
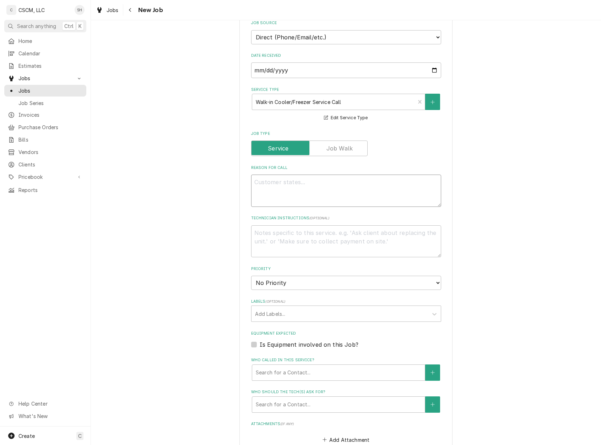
type textarea "x"
type textarea "W"
type textarea "x"
type textarea "WA"
type textarea "x"
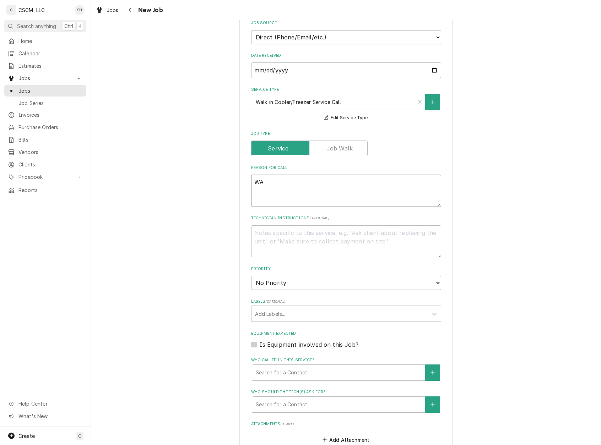
type textarea "WAL"
type textarea "x"
type textarea "WALK"
type textarea "x"
type textarea "WALK"
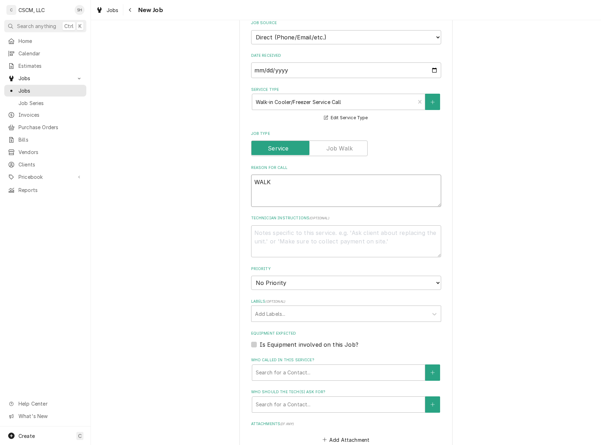
type textarea "x"
type textarea "WALK I"
type textarea "x"
type textarea "WALK IN"
type textarea "x"
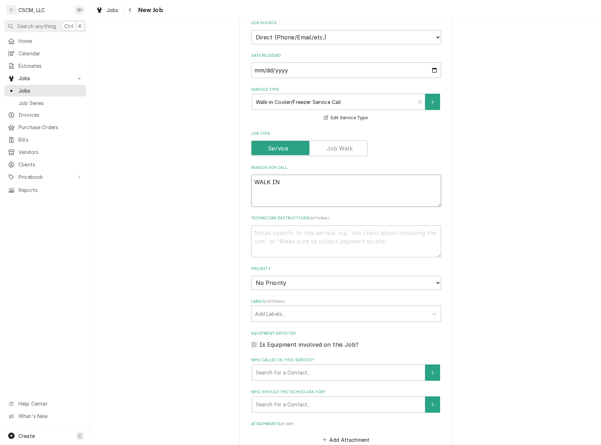
type textarea "WALK IN"
type textarea "x"
type textarea "WALK IN F"
type textarea "x"
type textarea "WALK IN FR"
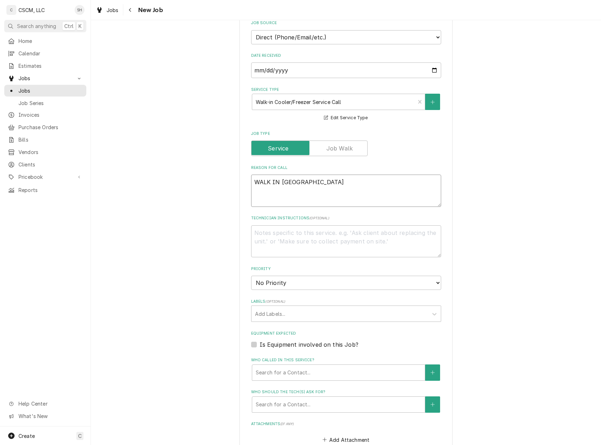
type textarea "x"
type textarea "WALK IN FRE"
type textarea "x"
type textarea "WALK IN FREE"
type textarea "x"
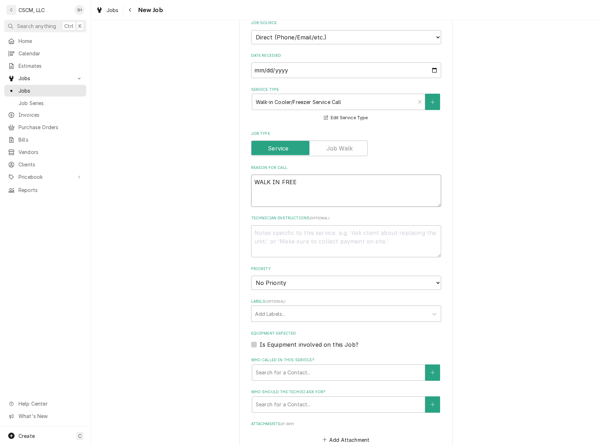
type textarea "WALK IN FREEZ"
type textarea "x"
type textarea "WALK IN FREEZE"
type textarea "x"
type textarea "WALK IN FREEZER"
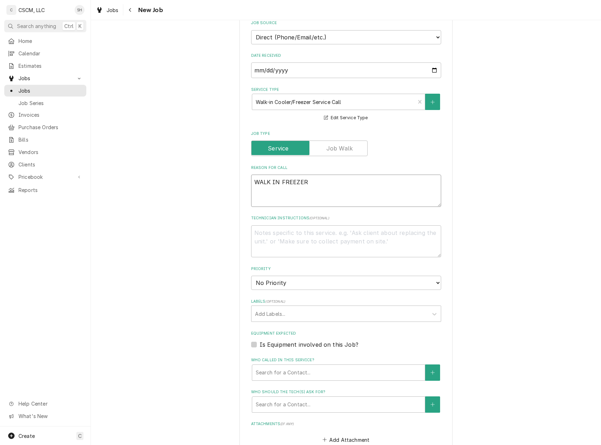
type textarea "x"
type textarea "WALK IN FREEZER"
type textarea "x"
type textarea "WALK IN FREEZER I"
type textarea "x"
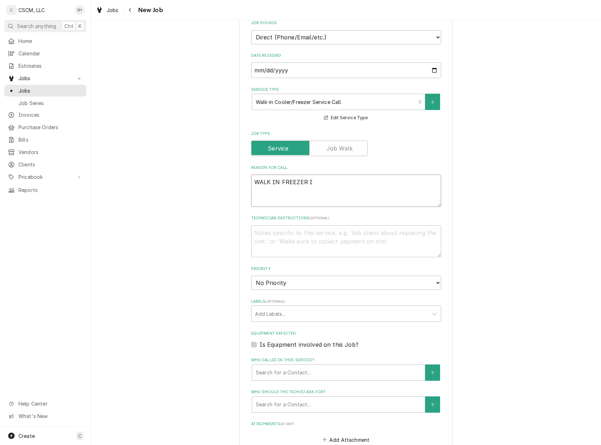
type textarea "WALK IN FREEZER IS"
type textarea "x"
type textarea "WALK IN FREEZER I"
type textarea "x"
type textarea "WALK IN FREEZER"
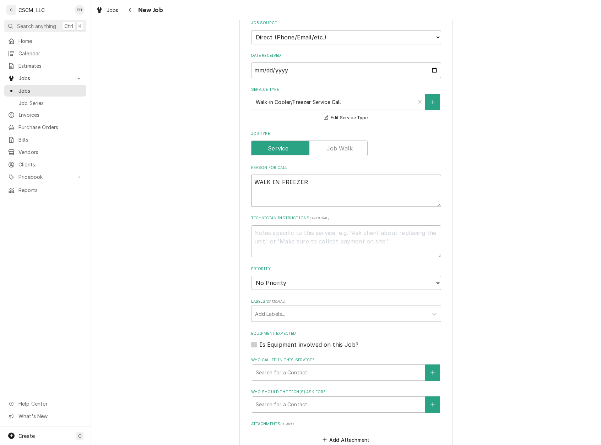
type textarea "x"
type textarea "WALK IN FREEZER"
type textarea "x"
type textarea "WALK IN FREEZE"
type textarea "x"
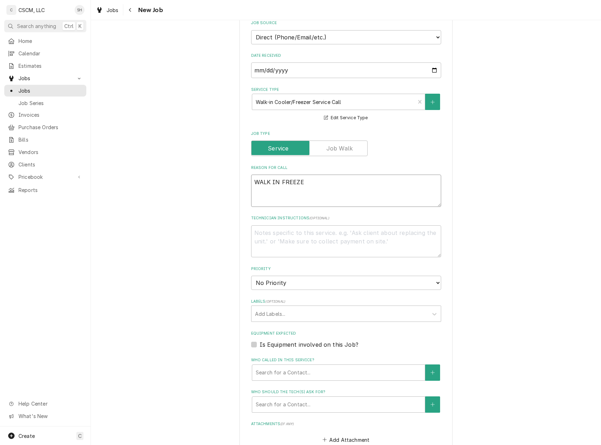
type textarea "WALK IN FREEZ"
type textarea "x"
type textarea "WALK IN FREE"
type textarea "x"
type textarea "WALK IN FRE"
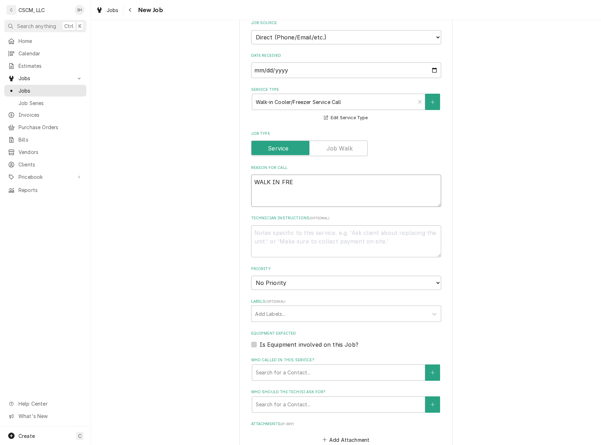
type textarea "x"
type textarea "WALK IN FR"
type textarea "x"
type textarea "WALK IN F"
type textarea "x"
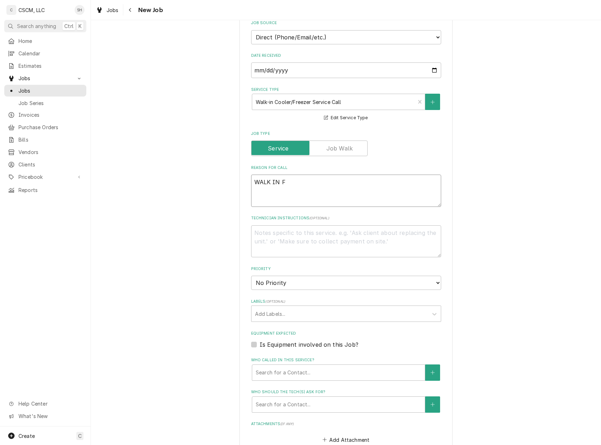
type textarea "WALK IN"
type textarea "x"
type textarea "WALK IN"
type textarea "x"
type textarea "WALK I"
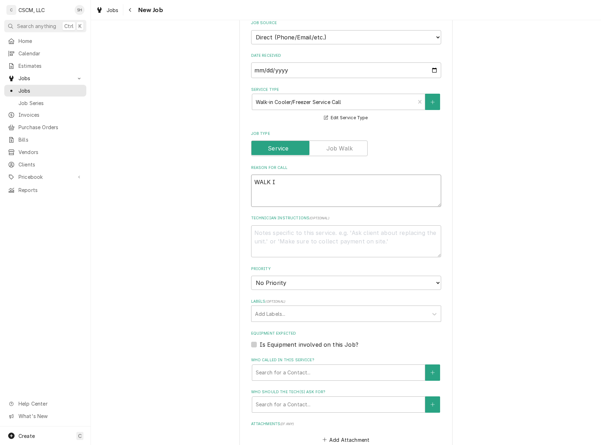
type textarea "x"
type textarea "WALK"
type textarea "x"
type textarea "WALK"
type textarea "x"
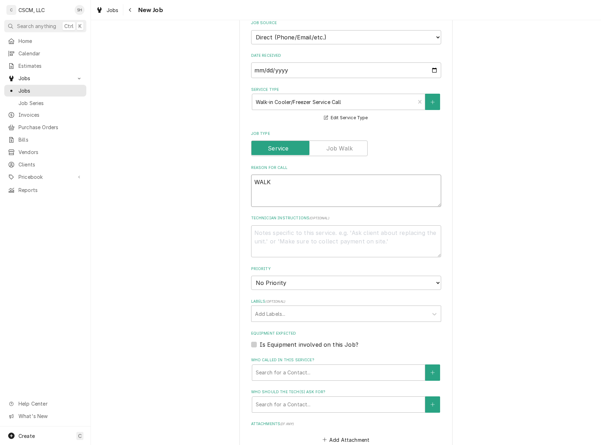
type textarea "WAL"
type textarea "x"
type textarea "WA"
type textarea "x"
type textarea "W"
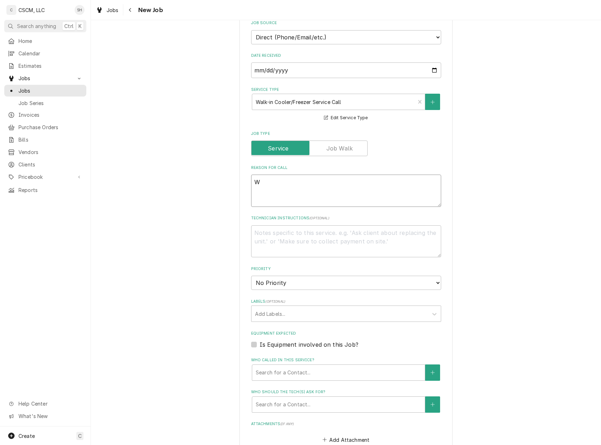
type textarea "x"
type textarea "Wa"
type textarea "x"
type textarea "Wal"
type textarea "x"
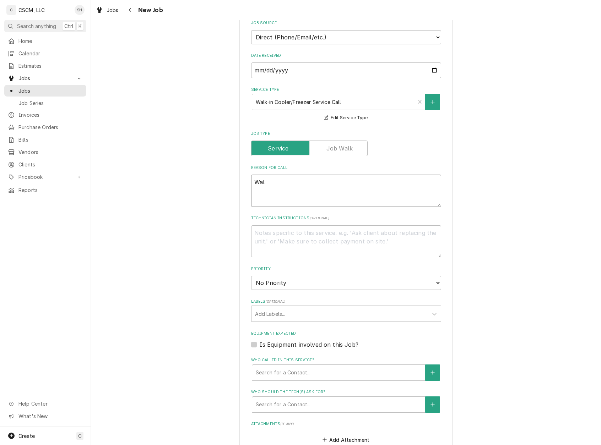
type textarea "Walk"
type textarea "x"
type textarea "Walk"
type textarea "x"
type textarea "Walk i"
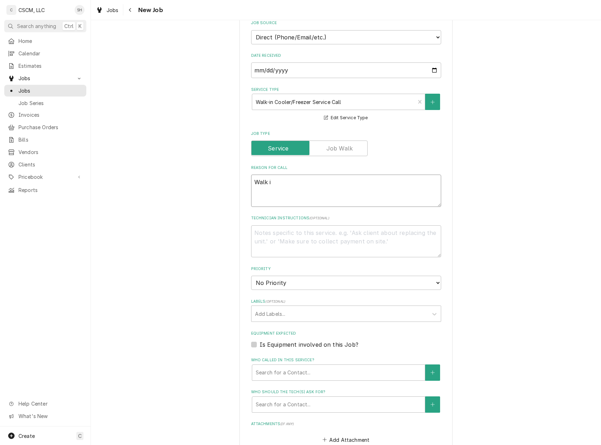
type textarea "x"
type textarea "Walk in"
type textarea "x"
type textarea "Walk in"
type textarea "x"
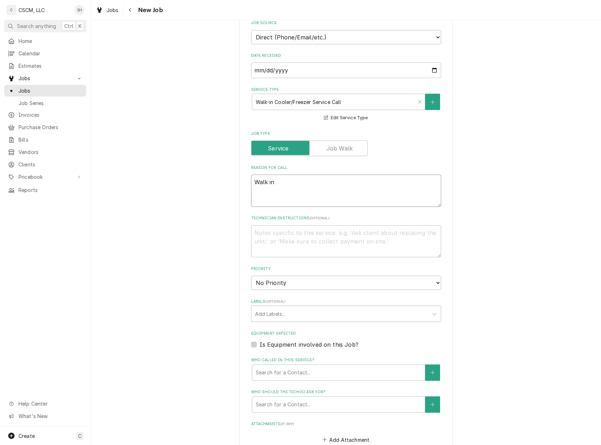
type textarea "Walk in f"
type textarea "x"
type textarea "Walk in fr"
type textarea "x"
type textarea "Walk in fre"
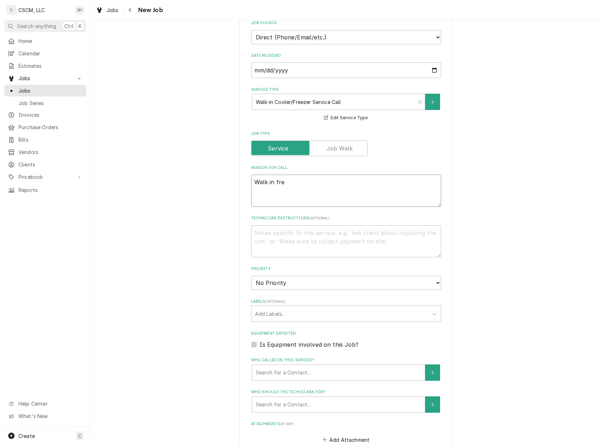
type textarea "x"
type textarea "Walk in free"
type textarea "x"
type textarea "Walk in freez"
type textarea "x"
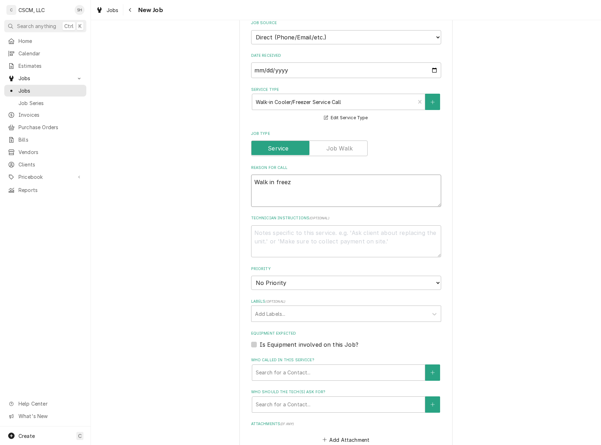
type textarea "Walk in freeze"
type textarea "x"
type textarea "Walk in freezer"
type textarea "x"
type textarea "Walk in freezer"
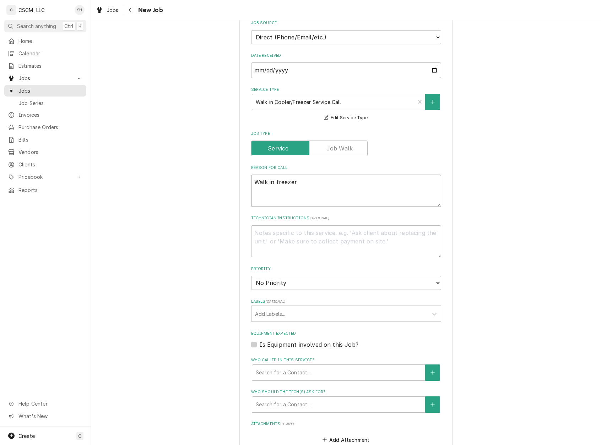
type textarea "x"
type textarea "Walk in freezer i"
type textarea "x"
type textarea "Walk in freezer is"
type textarea "x"
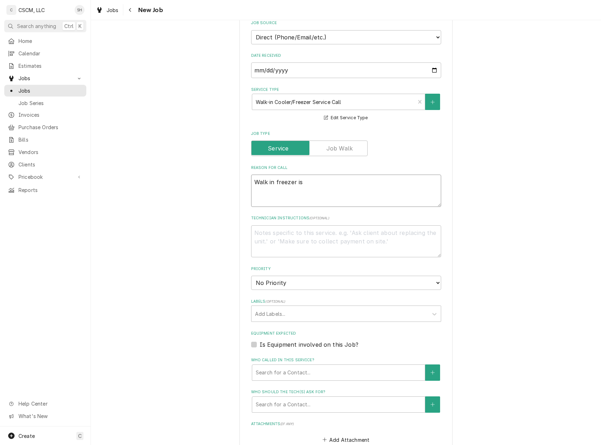
type textarea "Walk in freezer is"
type textarea "x"
type textarea "Walk in freezer is t"
type textarea "x"
type textarea "Walk in freezer is te"
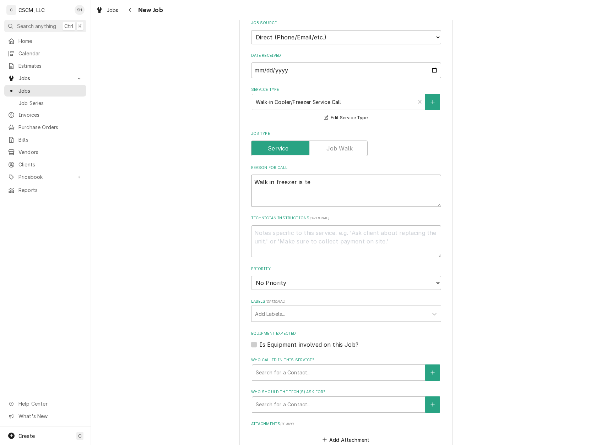
type textarea "x"
type textarea "Walk in freezer is tem"
type textarea "x"
type textarea "Walk in freezer is temp"
type textarea "x"
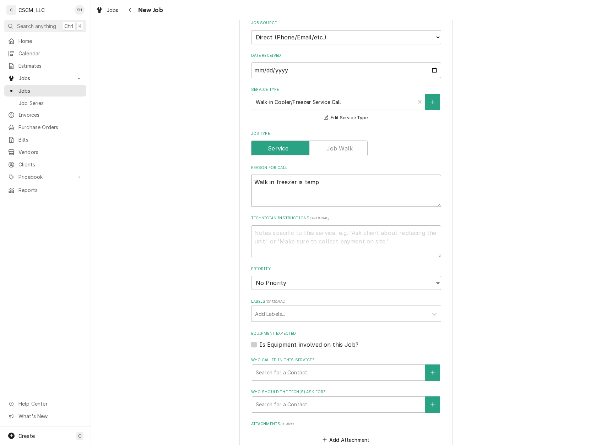
type textarea "Walk in freezer is tempi"
type textarea "x"
type textarea "Walk in freezer is tempin"
type textarea "x"
type textarea "Walk in freezer is temping"
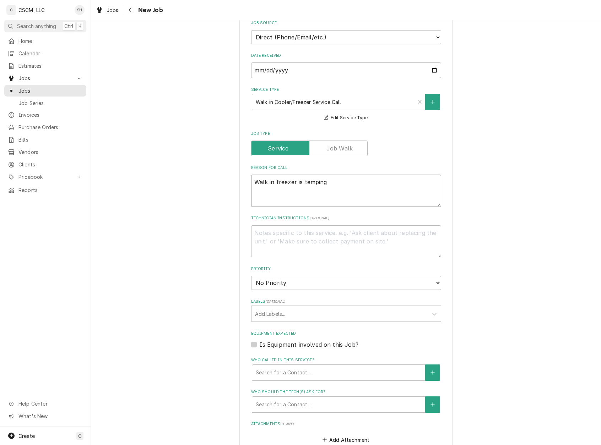
type textarea "x"
type textarea "Walk in freezer is temping"
type textarea "x"
type textarea "Walk in freezer is temping a"
type textarea "x"
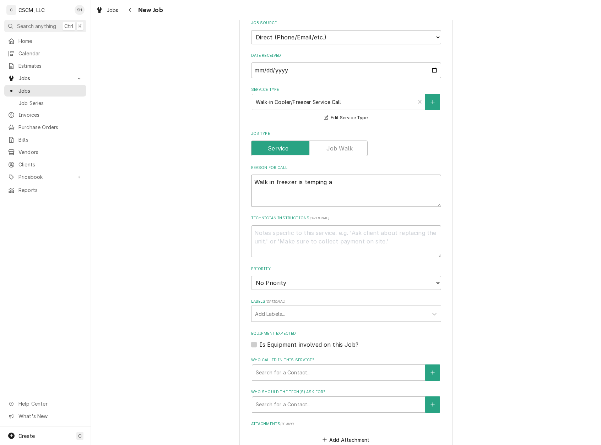
type textarea "Walk in freezer is temping at"
type textarea "x"
type textarea "Walk in freezer is temping at"
type textarea "x"
type textarea "Walk in freezer is temping at 3"
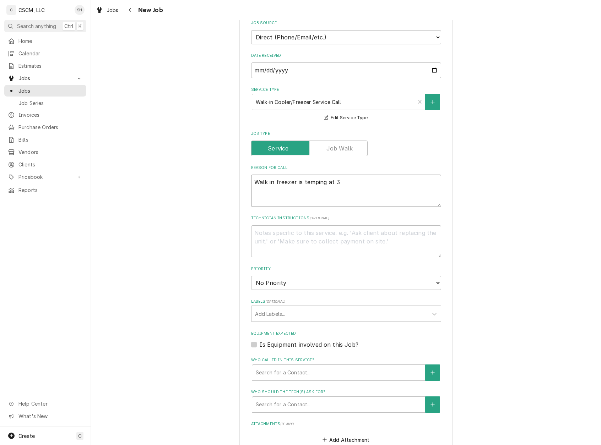
type textarea "x"
type textarea "Walk in freezer is temping at 38"
type textarea "x"
type textarea "Walk in freezer is temping at 38*"
type textarea "x"
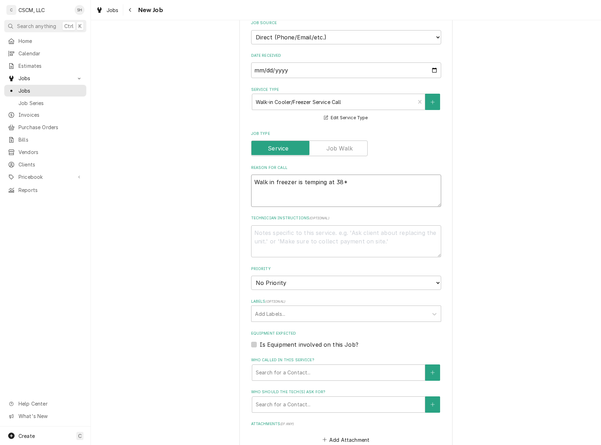
type textarea "Walk in freezer is temping at 38"
type textarea "x"
type textarea "Walk in freezer is temping at 38d"
type textarea "x"
type textarea "Walk in freezer is temping at 38de"
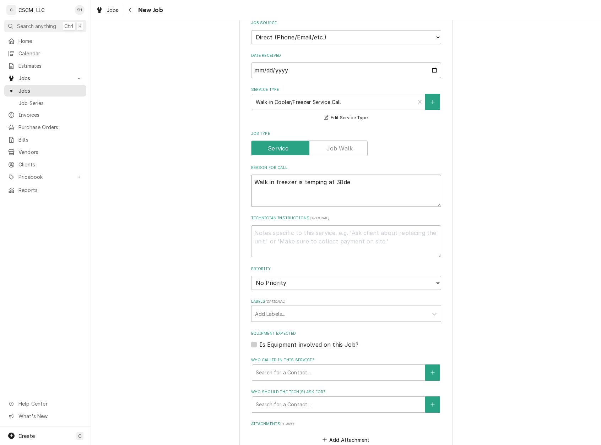
type textarea "x"
type textarea "Walk in freezer is temping at 38deg"
type textarea "x"
type textarea "Walk in freezer is temping at 38degr"
click at [339, 181] on textarea "Walk in freezer is temping at 38degrees" at bounding box center [346, 191] width 190 height 32
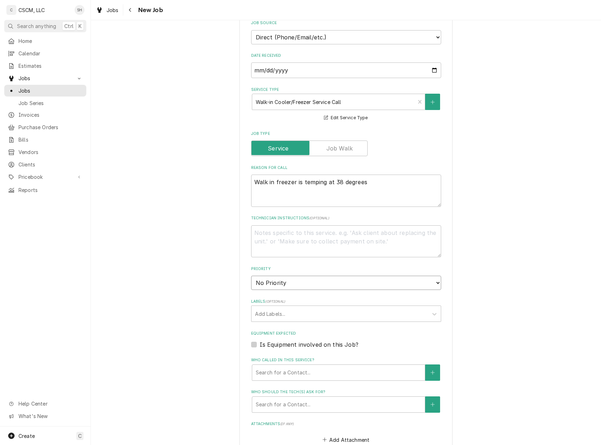
click at [303, 283] on select "No Priority Urgent High Medium Low" at bounding box center [346, 283] width 190 height 14
click at [251, 276] on select "No Priority Urgent High Medium Low" at bounding box center [346, 283] width 190 height 14
click at [316, 310] on div "Labels" at bounding box center [339, 314] width 169 height 13
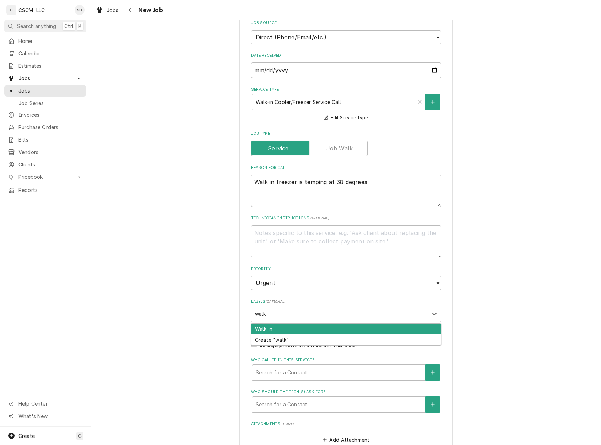
click at [315, 330] on div "Walk-in" at bounding box center [345, 329] width 189 height 11
click at [315, 330] on div "Freezer" at bounding box center [345, 329] width 189 height 11
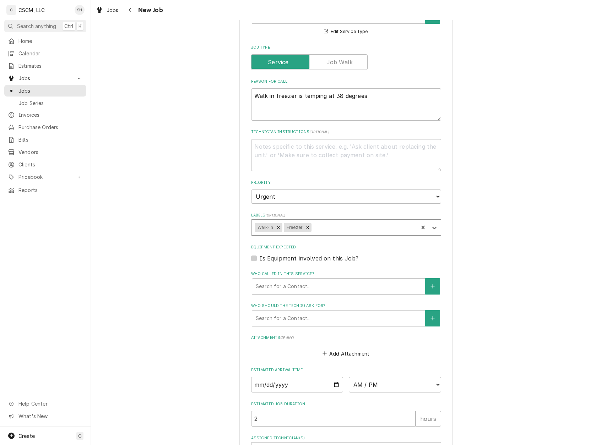
scroll to position [284, 0]
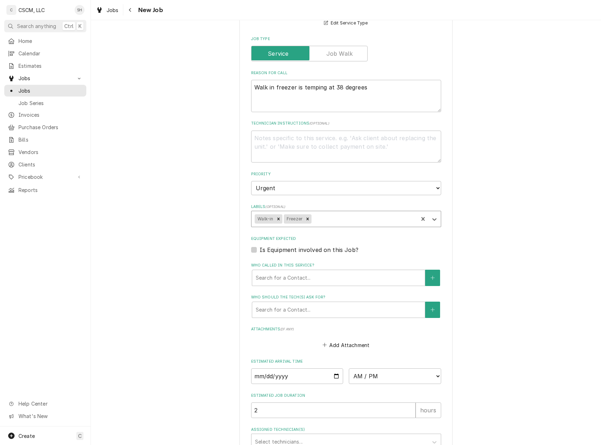
click at [292, 283] on div "Who called in this service?" at bounding box center [338, 278] width 165 height 13
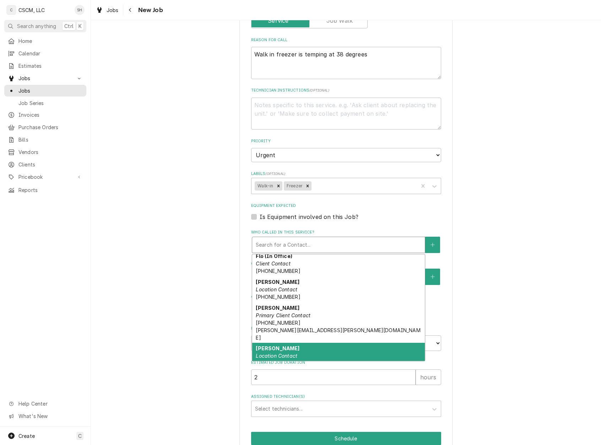
scroll to position [331, 0]
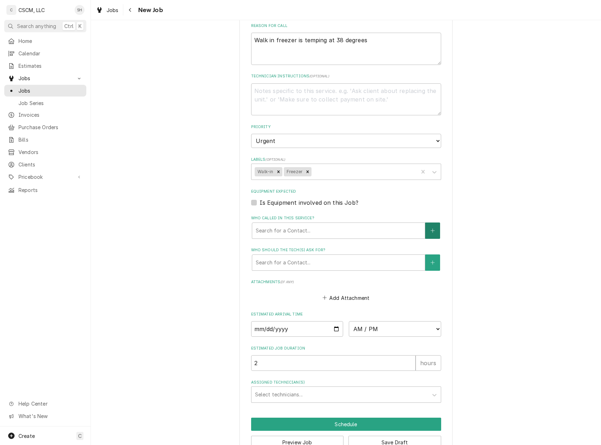
click at [430, 229] on icon "Create New Contact" at bounding box center [432, 231] width 4 height 4
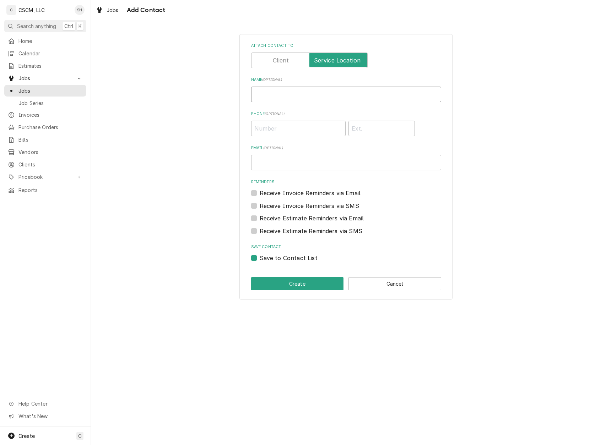
click at [301, 94] on input "Name ( optional )" at bounding box center [346, 95] width 190 height 16
click at [277, 289] on button "Create" at bounding box center [297, 283] width 93 height 13
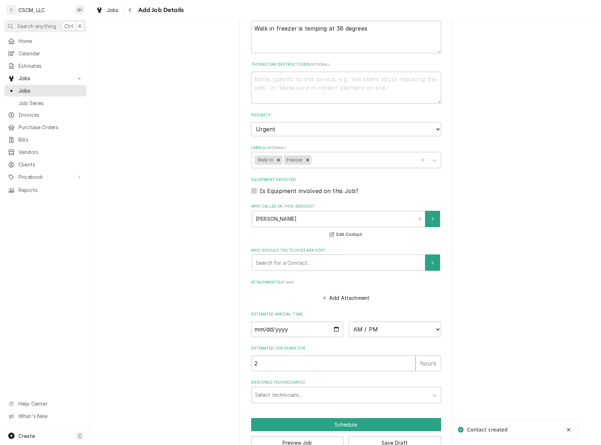
scroll to position [364, 0]
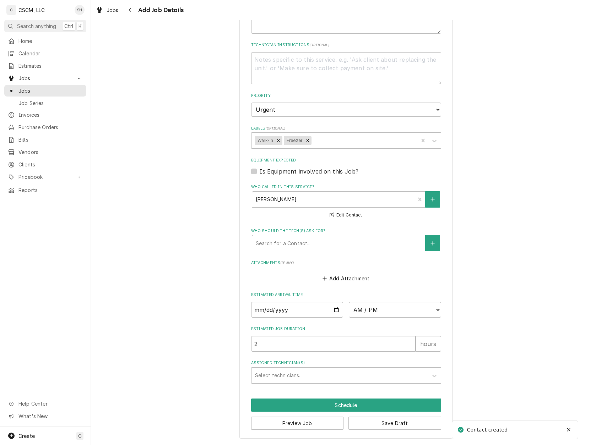
click at [314, 374] on div "Assigned Technician(s)" at bounding box center [339, 375] width 169 height 13
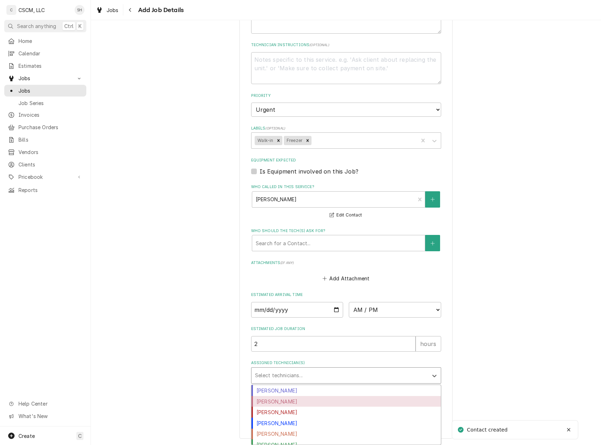
scroll to position [16, 0]
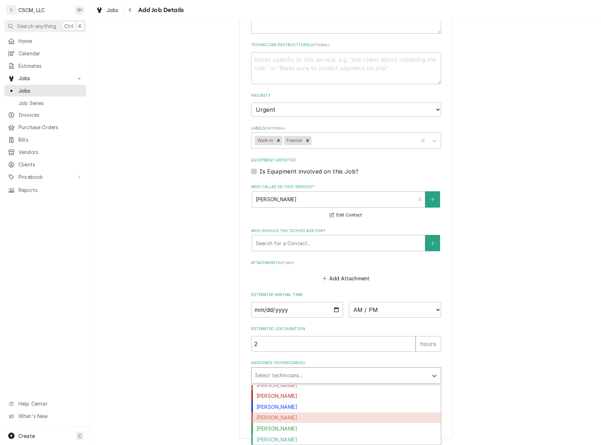
click at [321, 411] on div "[PERSON_NAME]" at bounding box center [345, 418] width 189 height 11
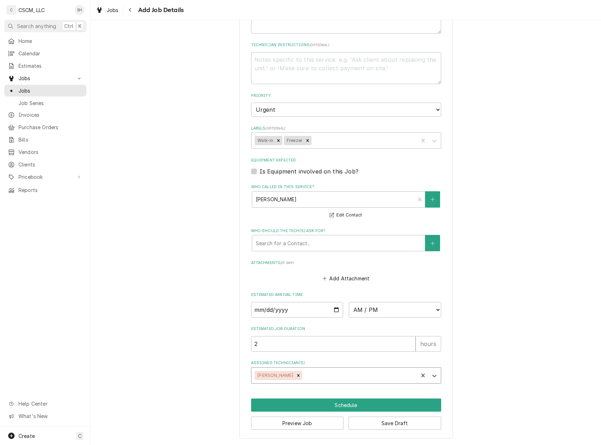
click at [501, 296] on div "Please provide the following information to create a job: Client Details Client…" at bounding box center [346, 55] width 510 height 780
click at [333, 306] on input "Date" at bounding box center [297, 310] width 92 height 16
click at [404, 311] on select "AM / PM 6:00 AM 6:15 AM 6:30 AM 6:45 AM 7:00 AM 7:15 AM 7:30 AM 7:45 AM 8:00 AM…" at bounding box center [395, 310] width 92 height 16
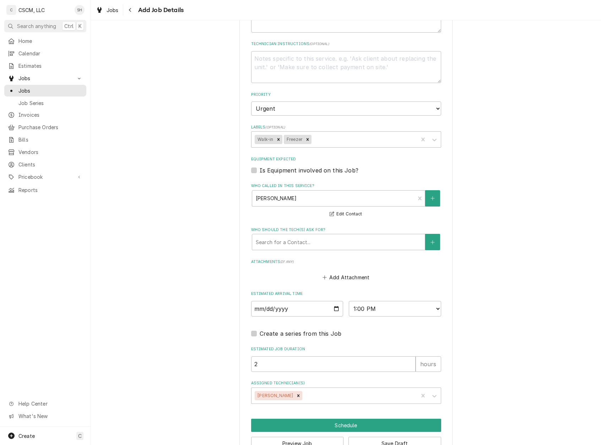
click at [526, 195] on div "Please provide the following information to create a job: Client Details Client…" at bounding box center [346, 64] width 510 height 801
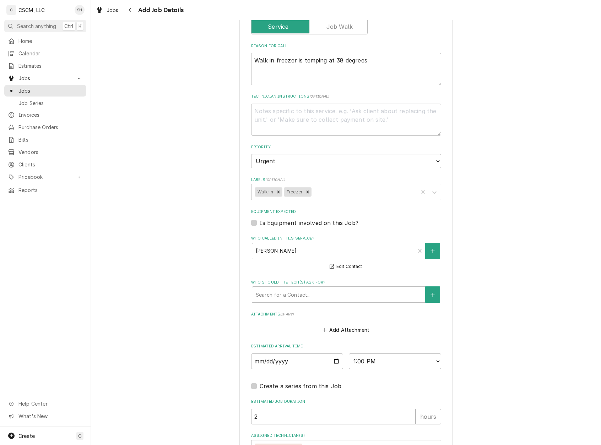
scroll to position [385, 0]
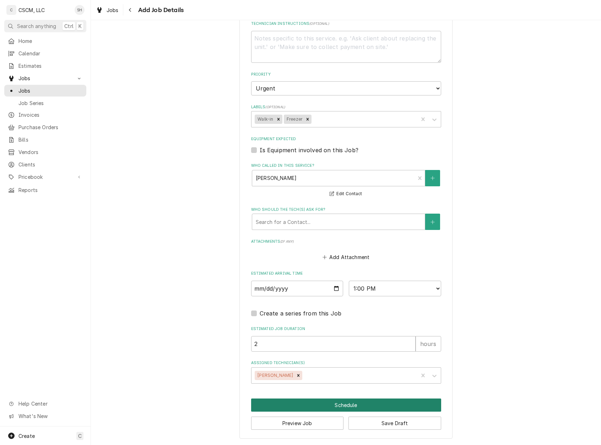
click at [370, 402] on button "Schedule" at bounding box center [346, 405] width 190 height 13
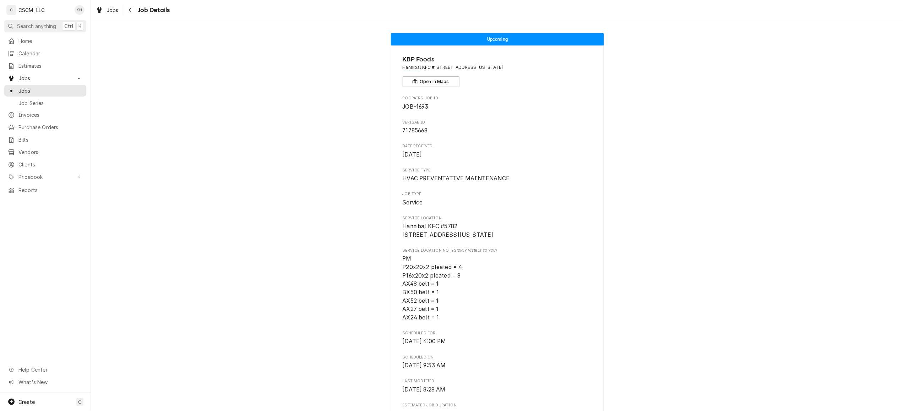
click at [134, 8] on button "Navigate back" at bounding box center [130, 9] width 11 height 11
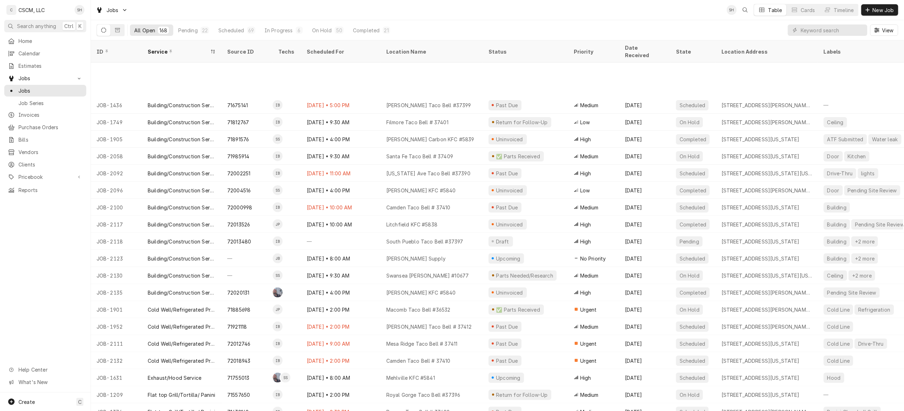
scroll to position [59, 0]
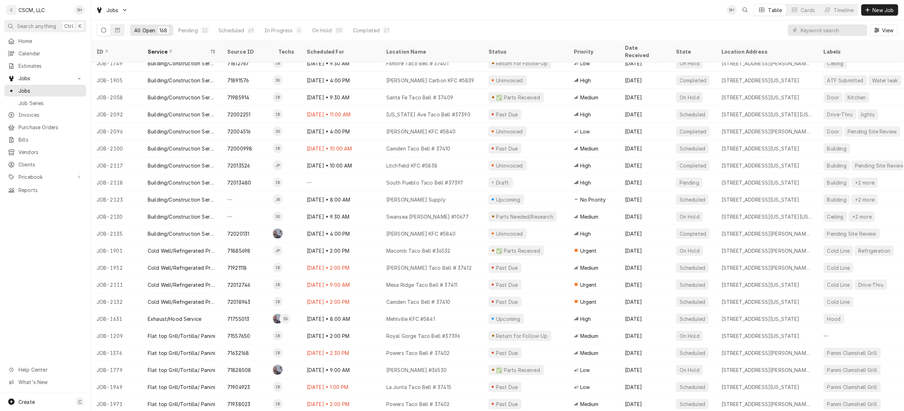
click at [204, 27] on div "22" at bounding box center [205, 30] width 6 height 7
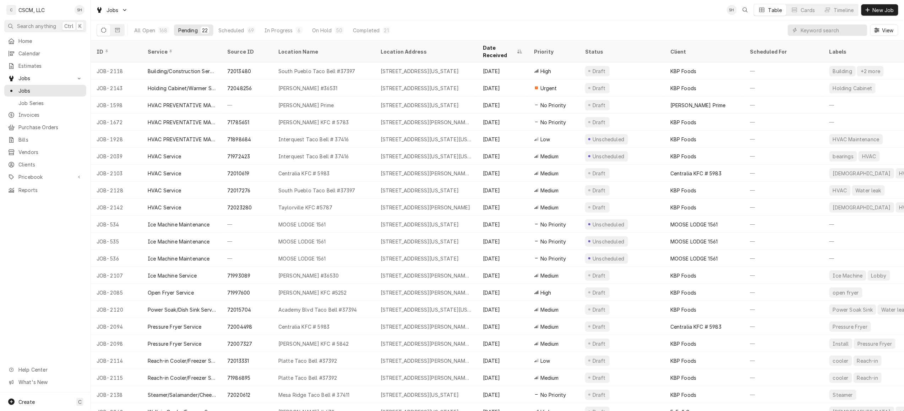
click at [303, 80] on div "Quincy Taco Bell #36531" at bounding box center [324, 88] width 102 height 17
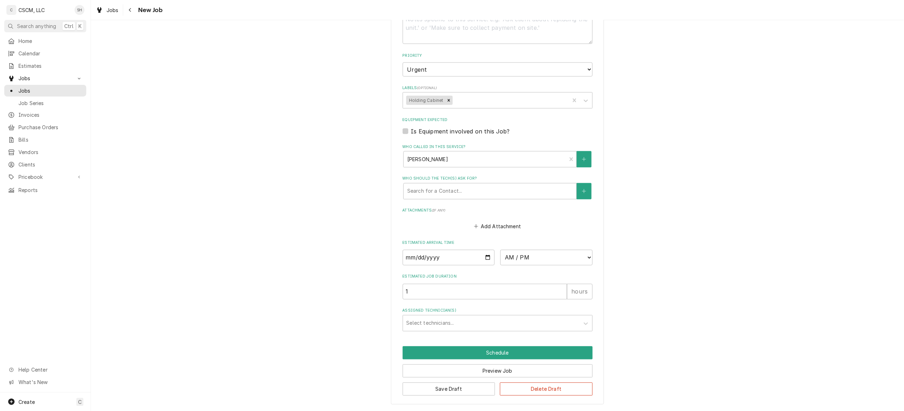
scroll to position [523, 0]
click at [479, 326] on div "Assigned Technician(s)" at bounding box center [491, 323] width 169 height 13
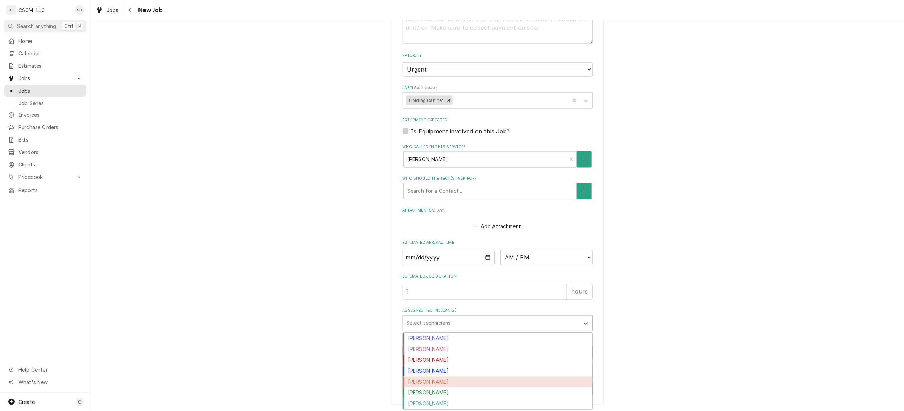
click at [472, 382] on div "[PERSON_NAME]" at bounding box center [497, 382] width 189 height 11
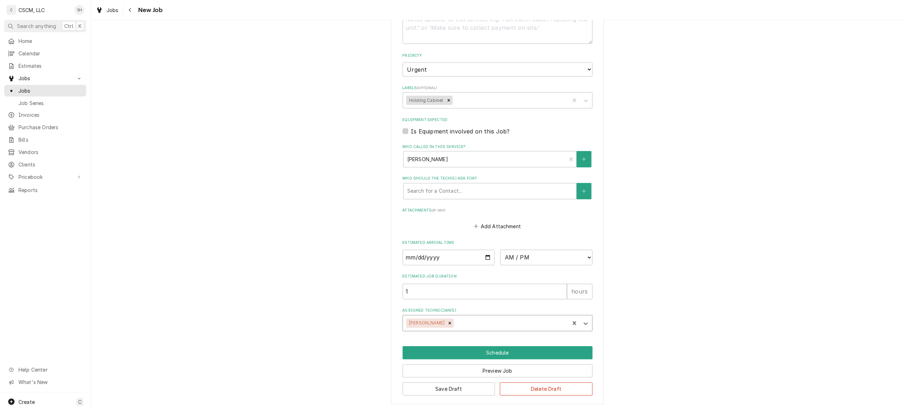
type textarea "x"
click at [489, 252] on input "Date" at bounding box center [449, 258] width 92 height 16
click at [484, 256] on input "Date" at bounding box center [449, 258] width 92 height 16
type input "2025-09-02"
click at [512, 263] on select "AM / PM 6:00 AM 6:15 AM 6:30 AM 6:45 AM 7:00 AM 7:15 AM 7:30 AM 7:45 AM 8:00 AM…" at bounding box center [546, 258] width 92 height 16
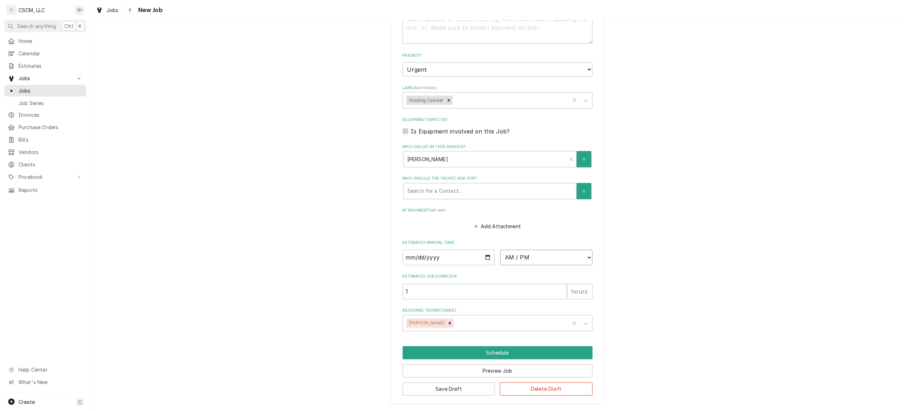
type textarea "x"
select select "09:00:00"
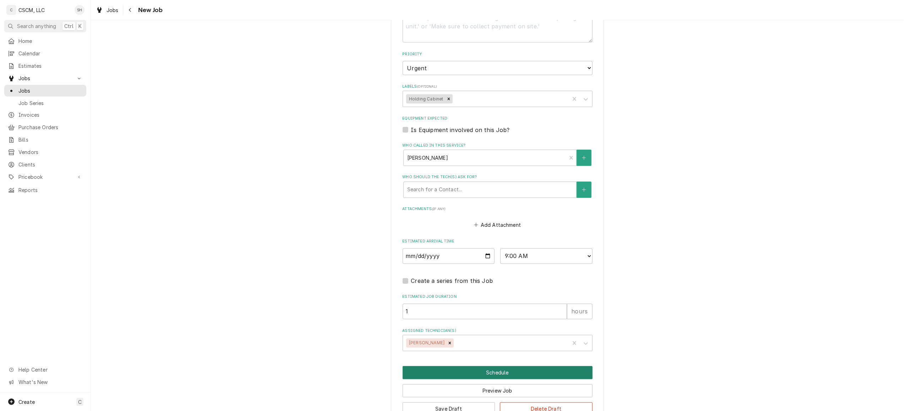
click at [492, 371] on button "Schedule" at bounding box center [498, 372] width 190 height 13
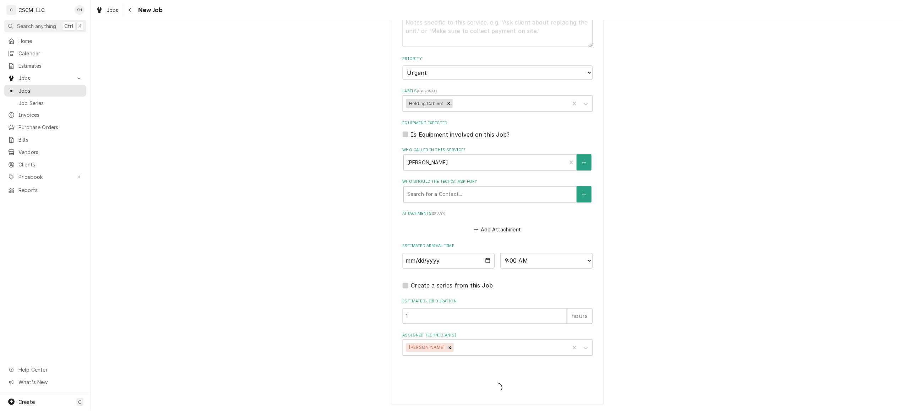
type textarea "x"
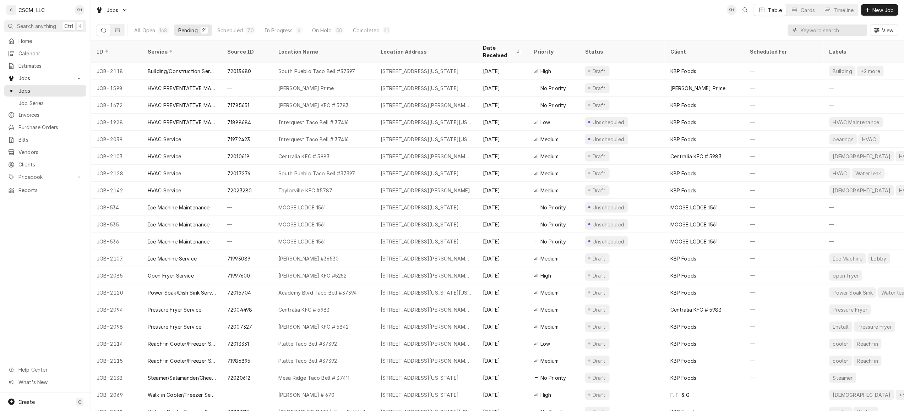
click at [812, 34] on input "Dynamic Content Wrapper" at bounding box center [832, 30] width 63 height 11
type input "QUINCY"
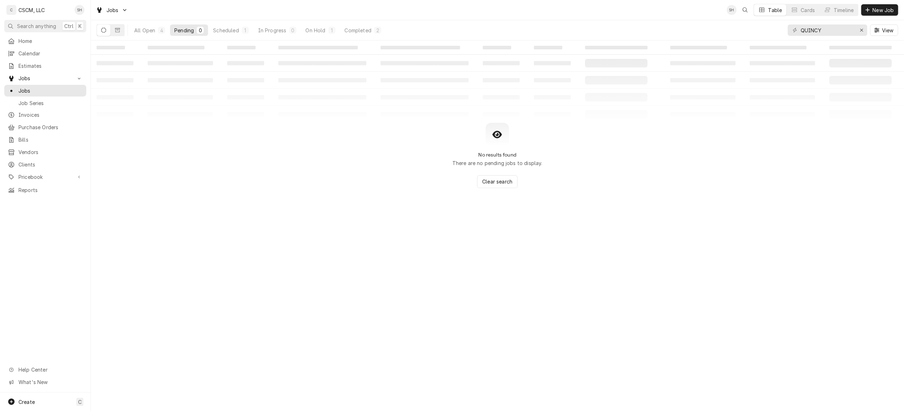
click at [321, 33] on div "On Hold" at bounding box center [316, 30] width 20 height 7
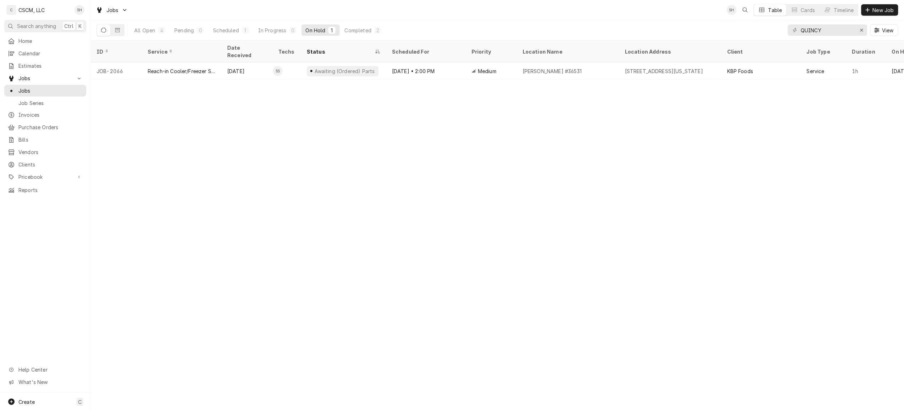
click at [149, 32] on div "All Open" at bounding box center [144, 30] width 21 height 7
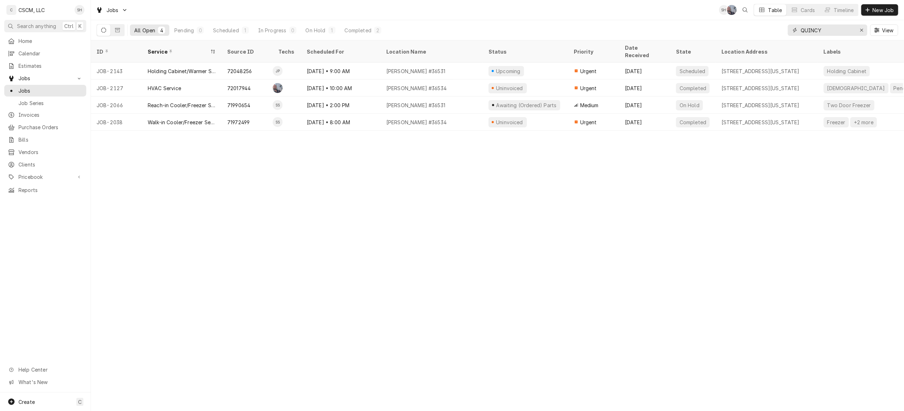
click at [858, 30] on div "Erase input" at bounding box center [861, 30] width 7 height 7
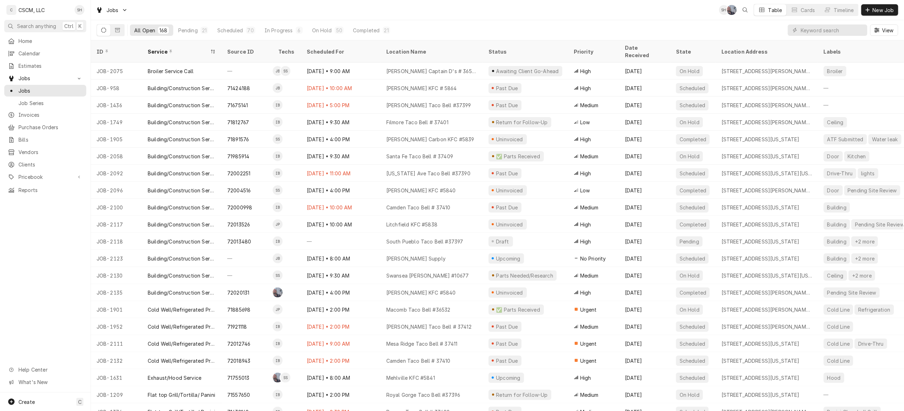
click at [867, 5] on button "New Job" at bounding box center [879, 9] width 37 height 11
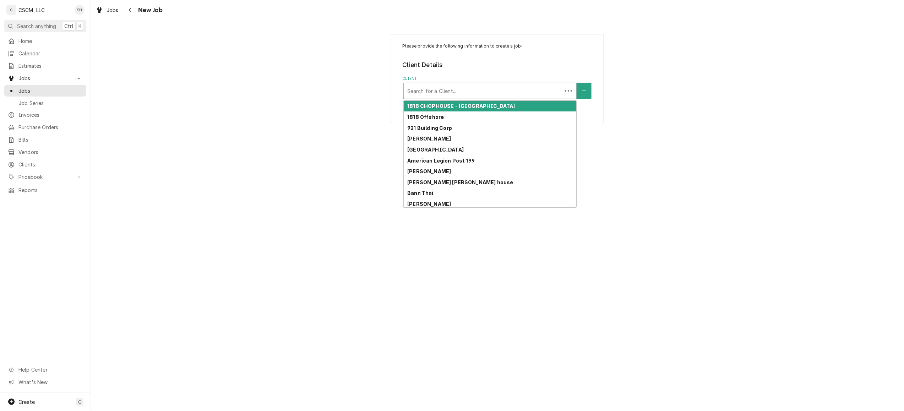
click at [435, 90] on div "Client" at bounding box center [482, 91] width 151 height 13
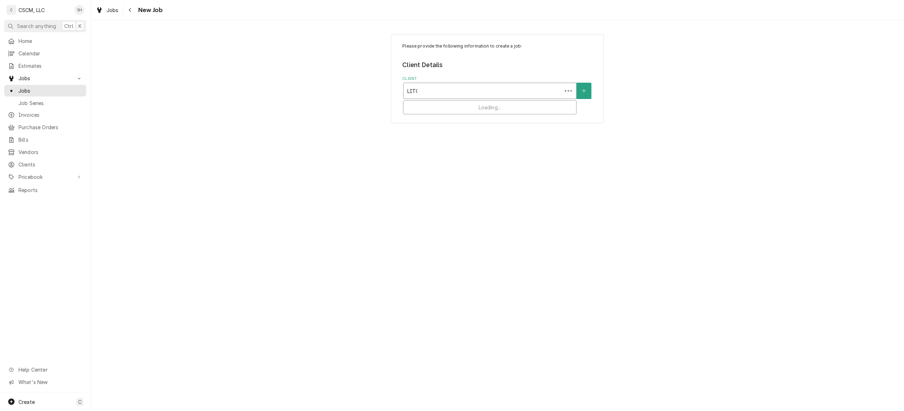
type input "[PERSON_NAME]"
click at [442, 108] on div "KBP Foods" at bounding box center [490, 106] width 173 height 11
click at [442, 139] on div "Service Location" at bounding box center [489, 135] width 165 height 13
type input "[PERSON_NAME]"
click at [433, 150] on div "Litchfield KFC #[STREET_ADDRESS][US_STATE]" at bounding box center [490, 150] width 173 height 11
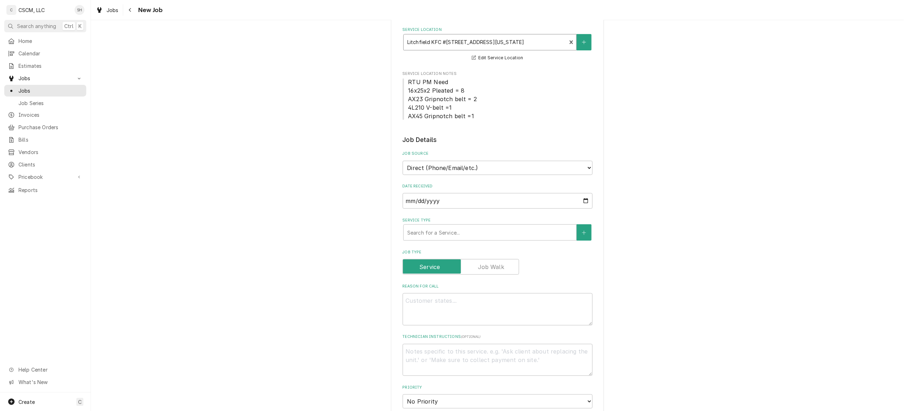
scroll to position [94, 0]
click at [470, 168] on select "Direct (Phone/Email/etc.) Other" at bounding box center [498, 166] width 190 height 14
select select "100"
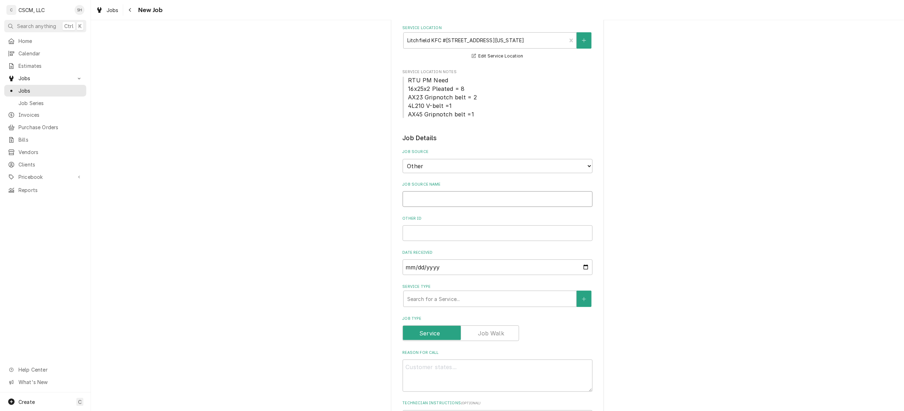
click at [453, 203] on input "Job Source Name" at bounding box center [498, 199] width 190 height 16
type textarea "x"
type input "v"
type textarea "x"
type input "vE"
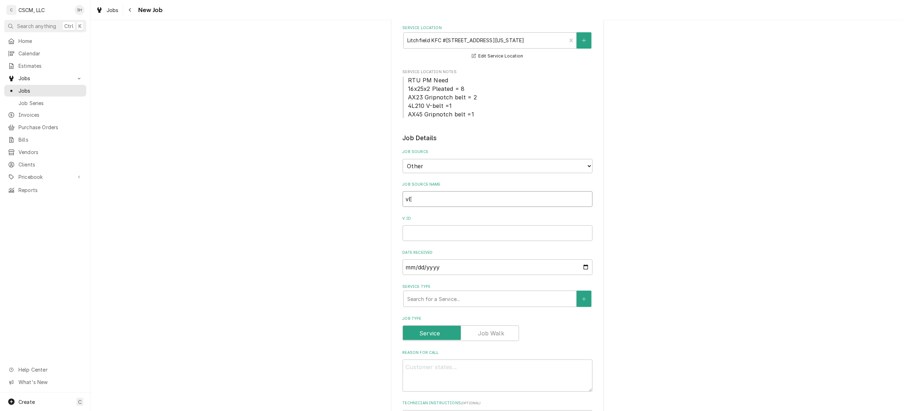
type textarea "x"
type input "vER"
type textarea "x"
type input "vERI"
type textarea "x"
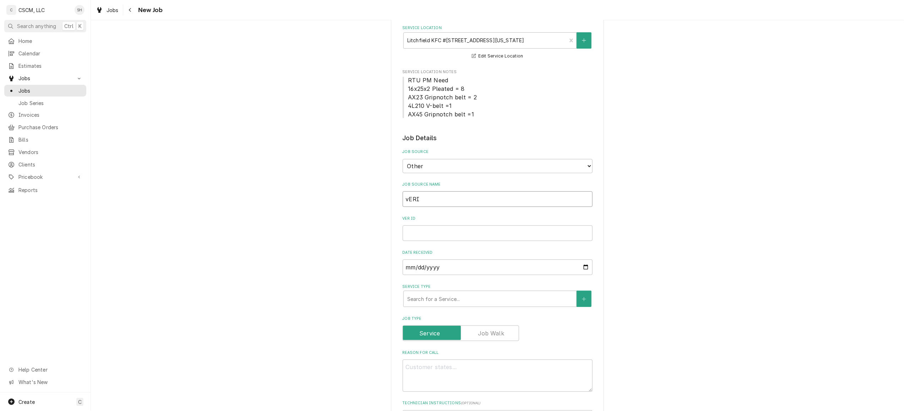
type input "vERIS"
type textarea "x"
type input "vERISA"
type textarea "x"
type input "vERISAE"
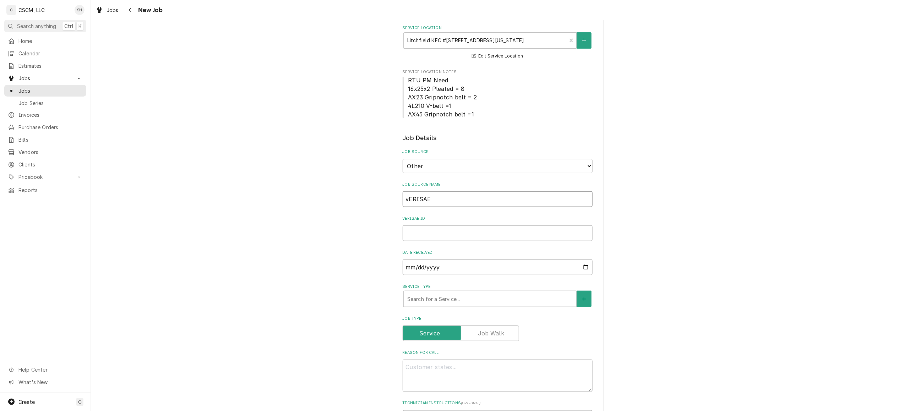
type textarea "x"
type input "vERISA"
type textarea "x"
type input "vERIS"
type textarea "x"
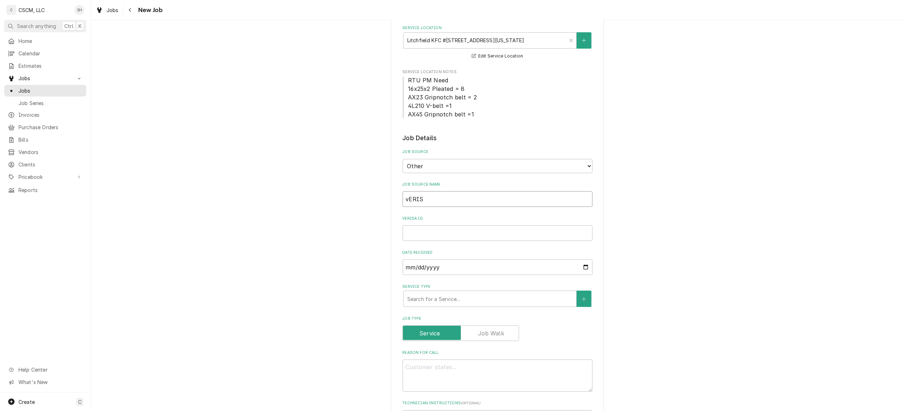
type input "vERI"
type textarea "x"
type input "vER"
type textarea "x"
type input "vE"
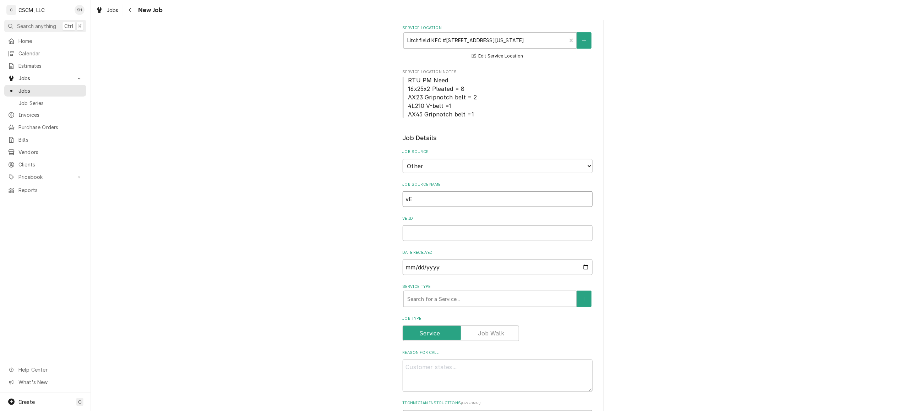
type textarea "x"
type input "v"
type textarea "x"
type input "V"
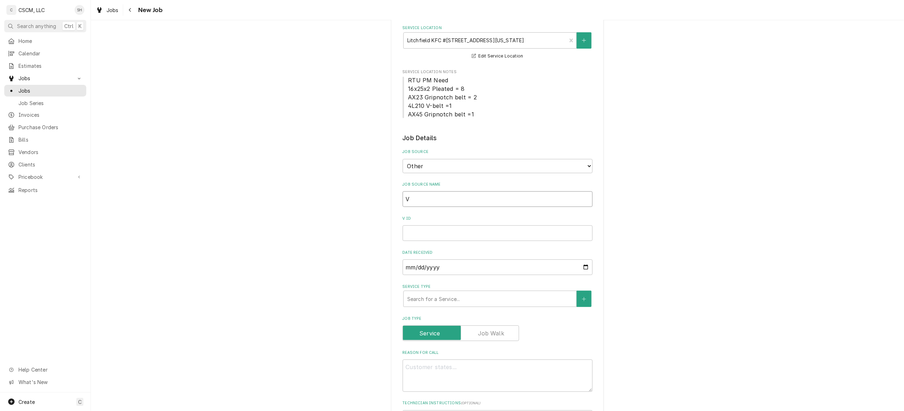
type textarea "x"
type input "Ve"
type textarea "x"
type input "Ver"
type textarea "x"
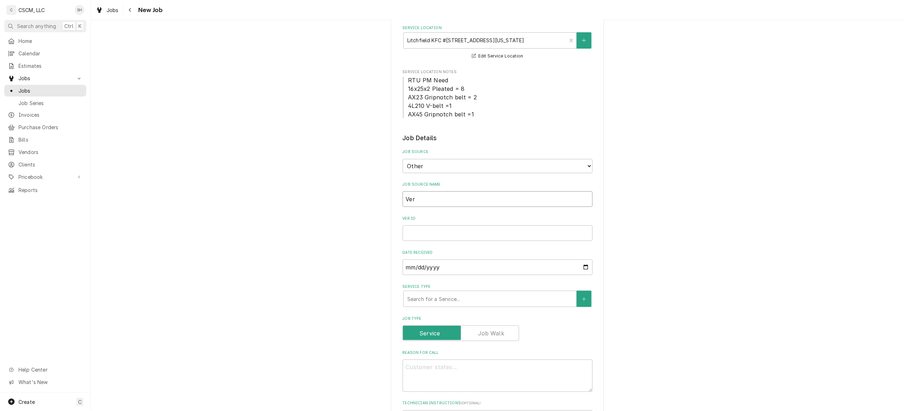
type input "Veri"
type textarea "x"
type input "Veris"
type textarea "x"
type input "Verisa"
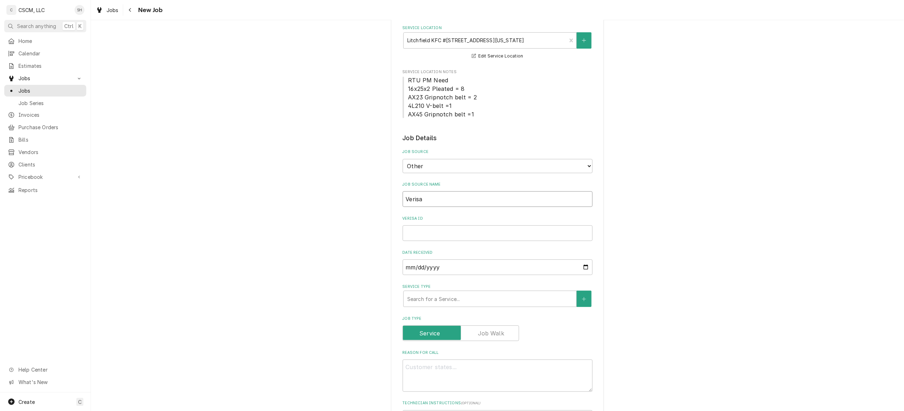
type textarea "x"
type input "Verisae"
click at [429, 232] on input "Verisae ID" at bounding box center [498, 233] width 190 height 16
paste input "72024943"
type textarea "x"
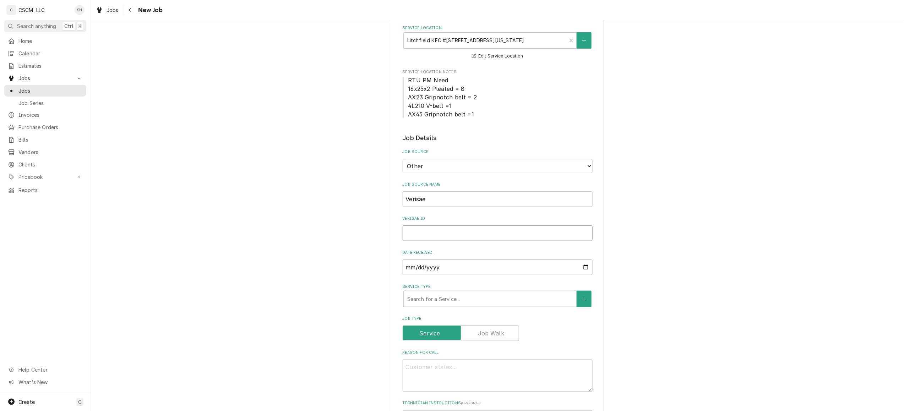
type input "72024943"
type textarea "x"
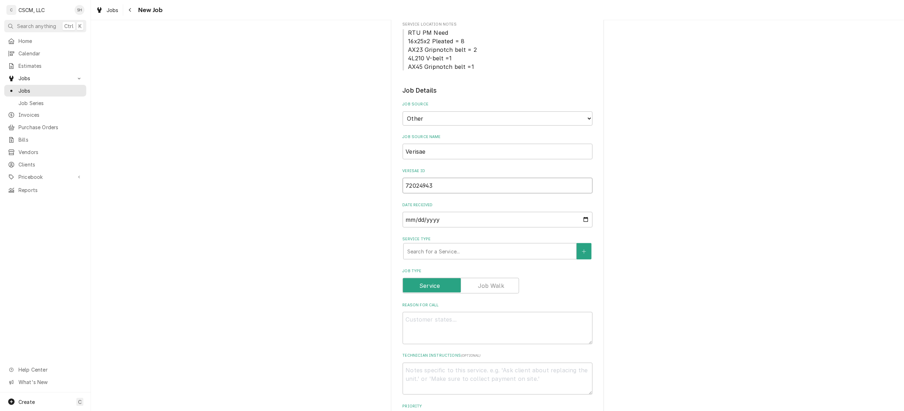
type input "72024943"
click at [437, 252] on div "Service Type" at bounding box center [489, 251] width 165 height 13
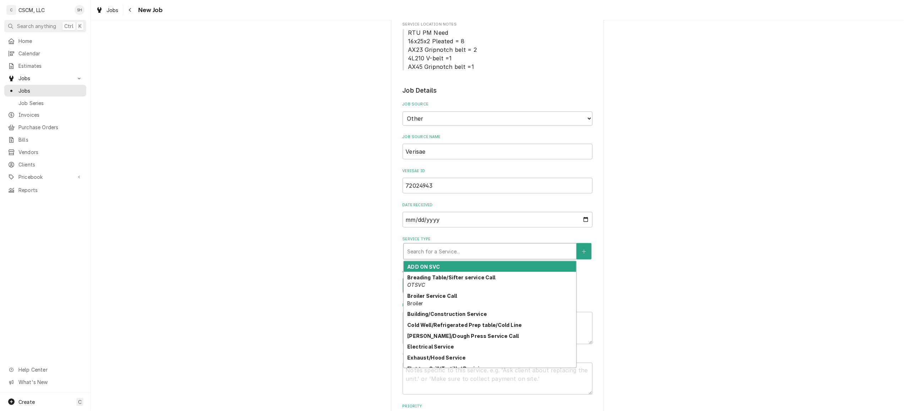
scroll to position [189, 0]
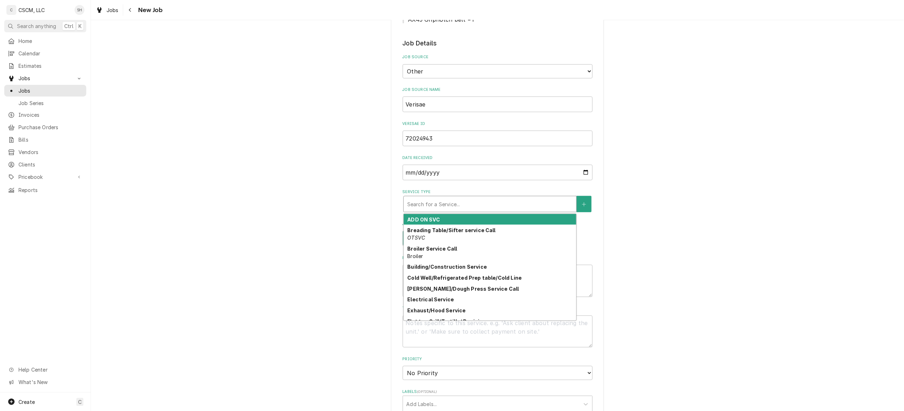
type textarea "x"
type input "i"
type textarea "x"
type input "iv"
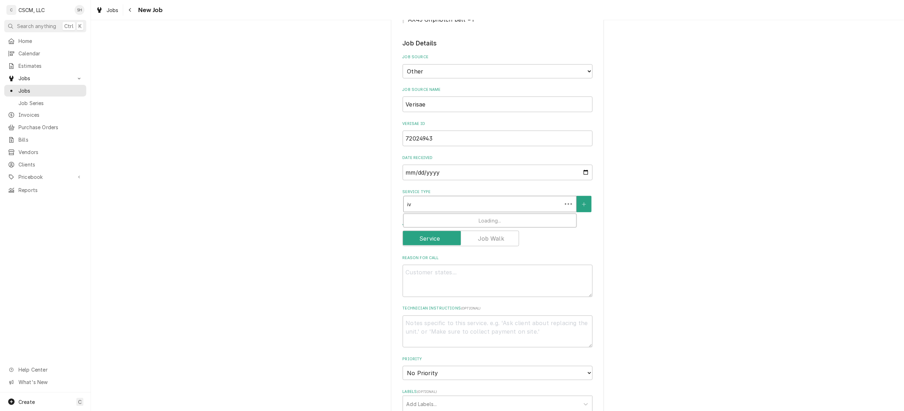
type textarea "x"
type input "i"
type textarea "x"
type input "ic"
type textarea "x"
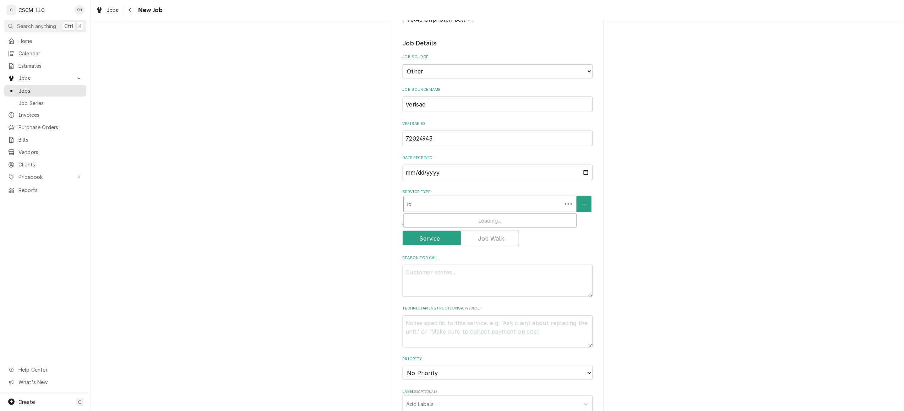
type input "ice"
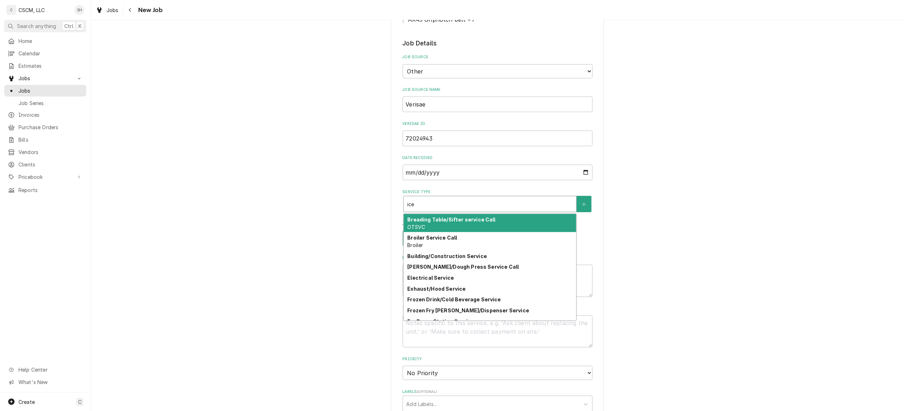
type textarea "x"
type input "ice"
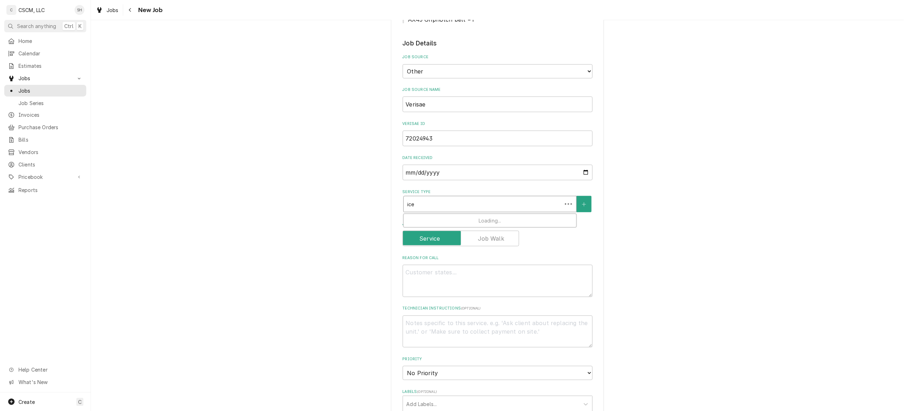
type textarea "x"
type input "ice ma"
type textarea "x"
type input "ice mac"
type textarea "x"
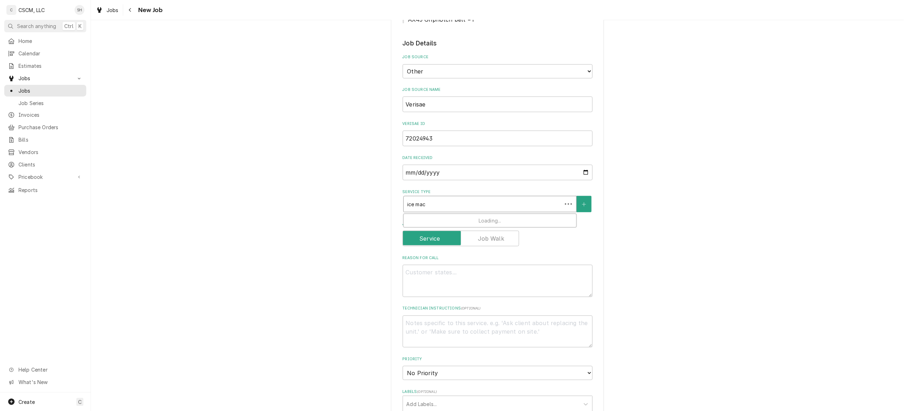
type input "ice mach"
type textarea "x"
type input "ice machi"
type textarea "x"
type input "ice machii"
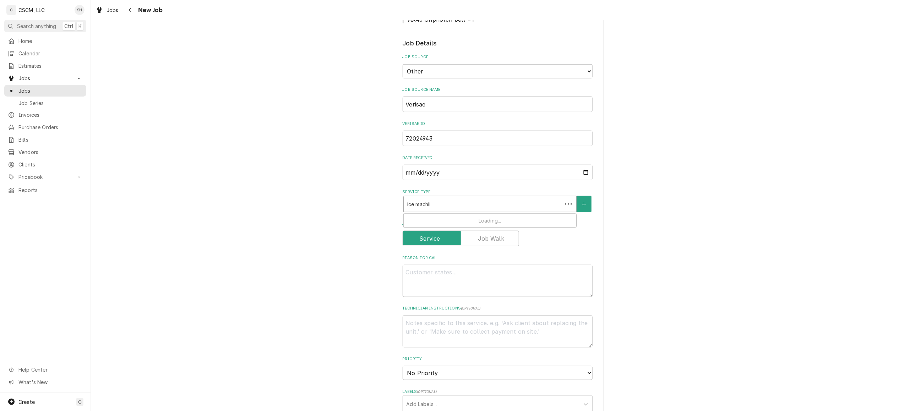
type textarea "x"
type input "ice machiin"
type textarea "x"
type input "ice machiine"
type textarea "x"
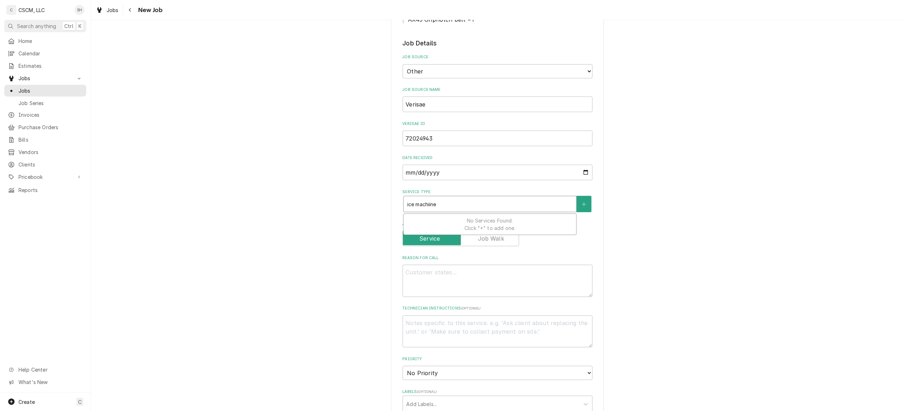
type input "ice machiine="
type textarea "x"
type input "ice machiine"
type textarea "x"
type input "ice machiin"
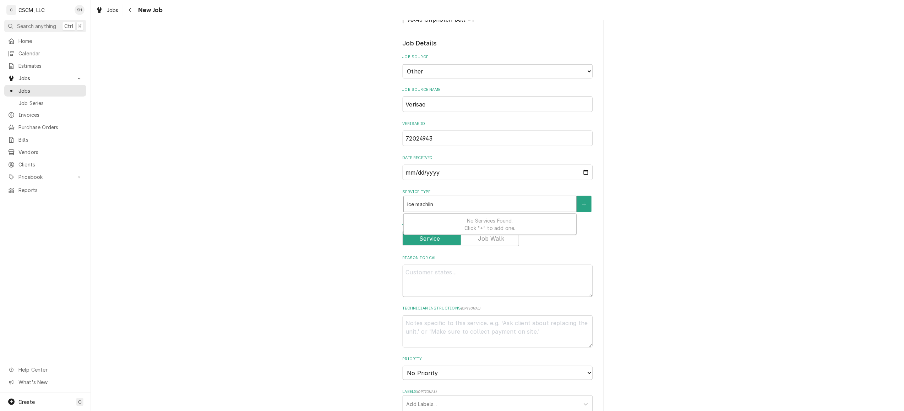
type textarea "x"
type input "ice machii"
type textarea "x"
type input "ice machi"
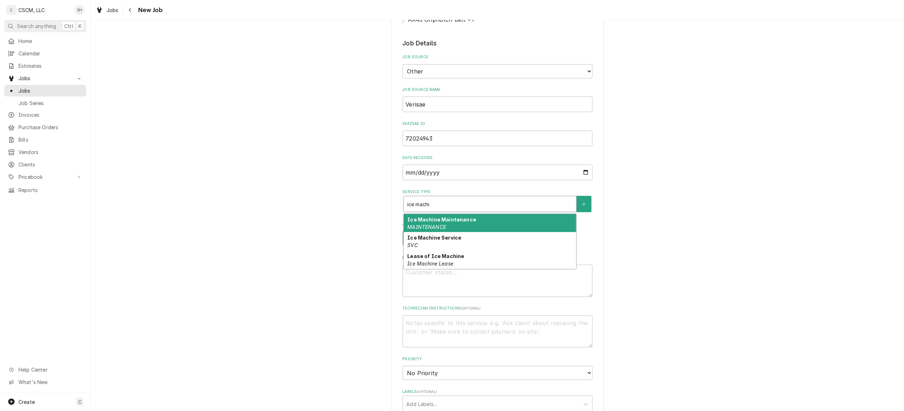
type textarea "x"
type input "ice machi"
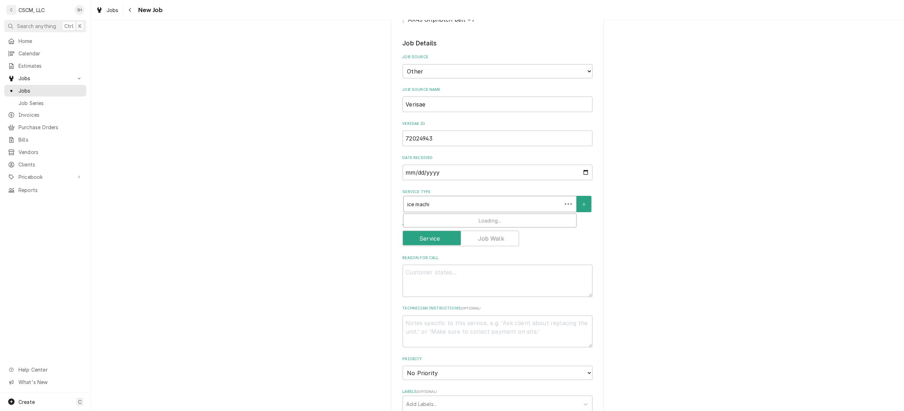
type textarea "x"
type input "ice machi"
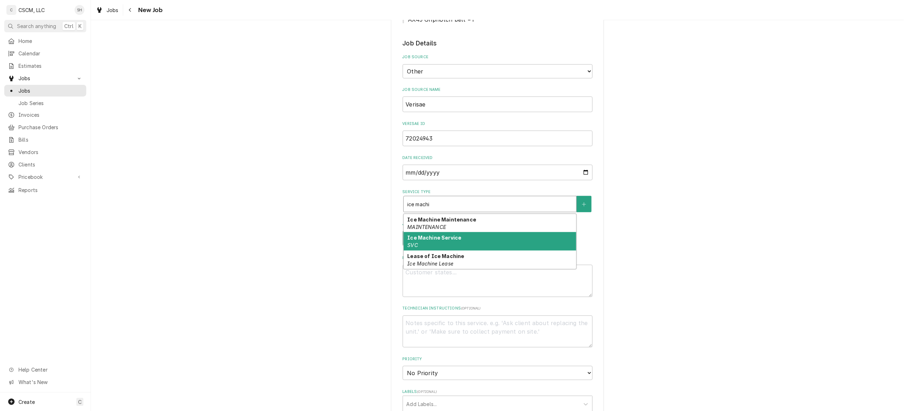
click at [494, 238] on div "Ice Machine Service SVC" at bounding box center [490, 241] width 173 height 18
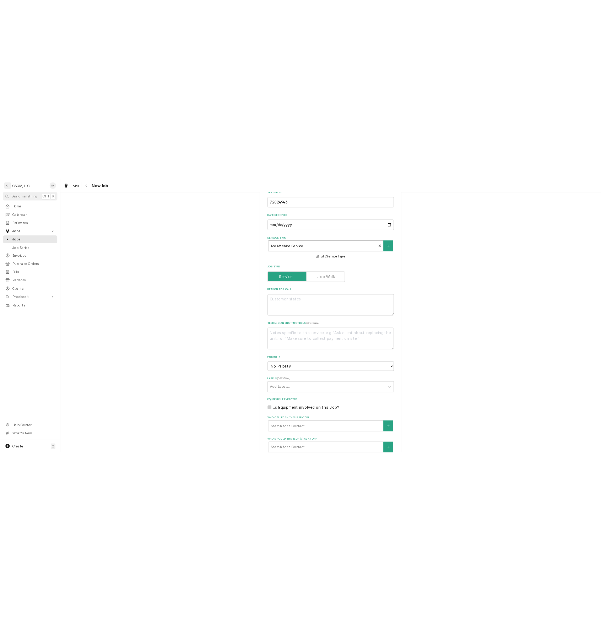
scroll to position [331, 0]
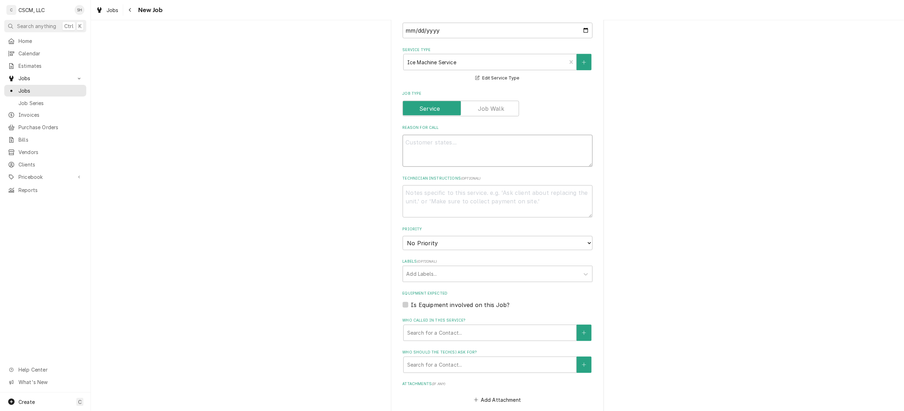
click at [491, 153] on textarea "Reason For Call" at bounding box center [498, 151] width 190 height 32
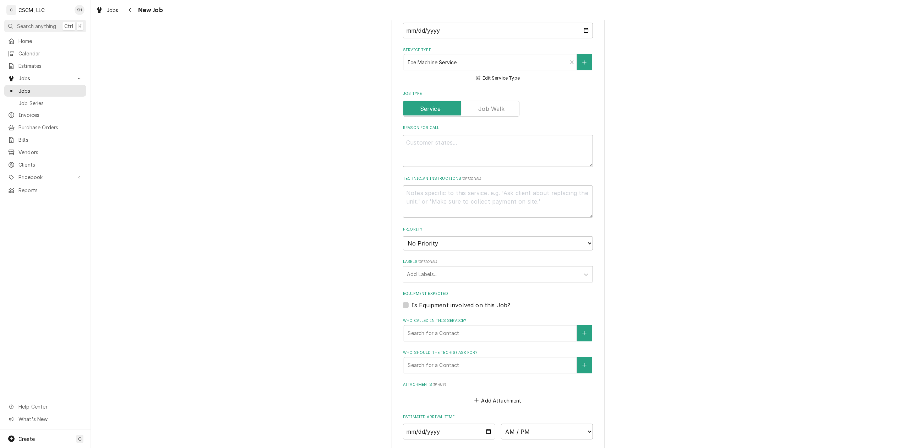
drag, startPoint x: 305, startPoint y: 40, endPoint x: 429, endPoint y: 0, distance: 129.7
click at [306, 40] on div "Please provide the following information to create a job: Client Details Client…" at bounding box center [498, 131] width 814 height 870
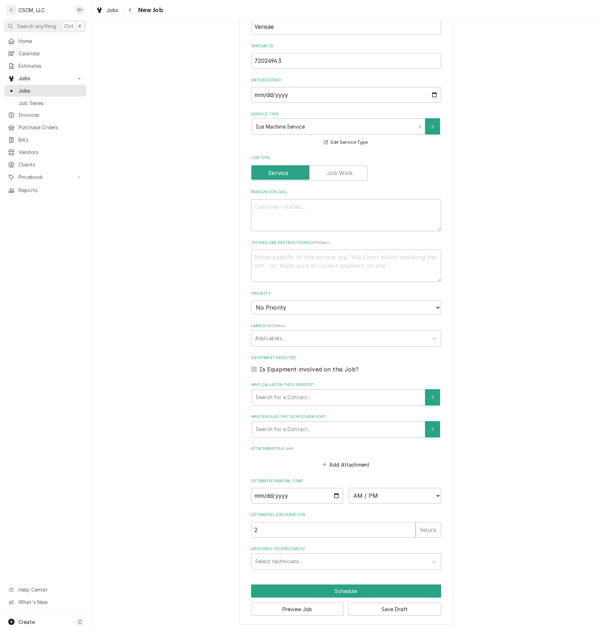
scroll to position [268, 0]
click at [298, 214] on textarea "Reason For Call" at bounding box center [346, 215] width 190 height 32
paste textarea "Ice machine is not making ice, its almost empty"
type textarea "x"
type textarea "Ice machine is not making ice, its almost empty"
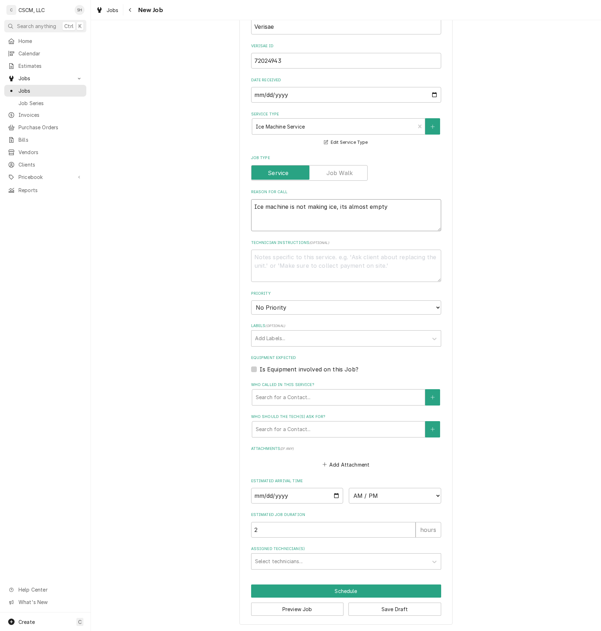
type textarea "x"
type textarea "Ice machine is not making ice, its almost empty"
type textarea "x"
type textarea "Ice machine is not making ice, its almost empty n"
type textarea "x"
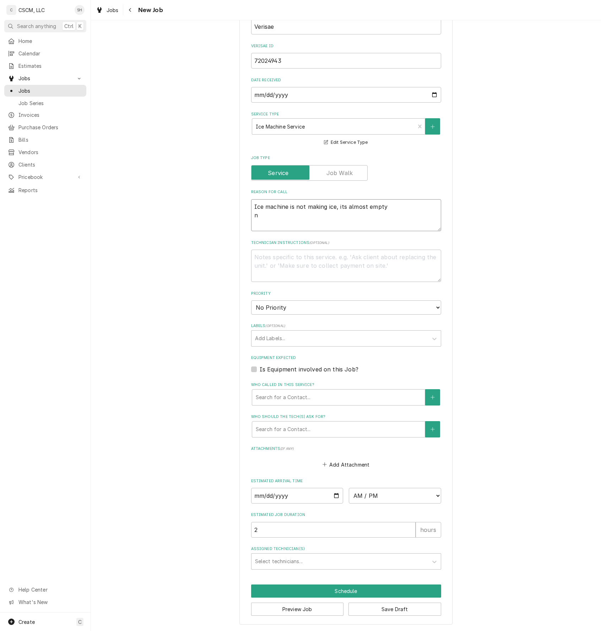
type textarea "Ice machine is not making ice, its almost empty nt"
type textarea "x"
type textarea "Ice machine is not making ice, its almost empty nte"
type textarea "x"
type textarea "Ice machine is not making ice, its almost empty nte:"
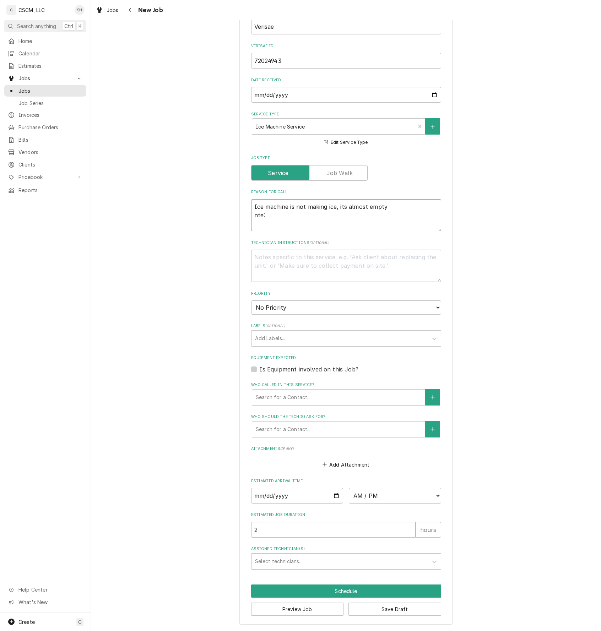
type textarea "x"
type textarea "Ice machine is not making ice, its almost empty nte:"
type textarea "x"
type textarea "Ice machine is not making ice, its almost empty nte: $"
type textarea "x"
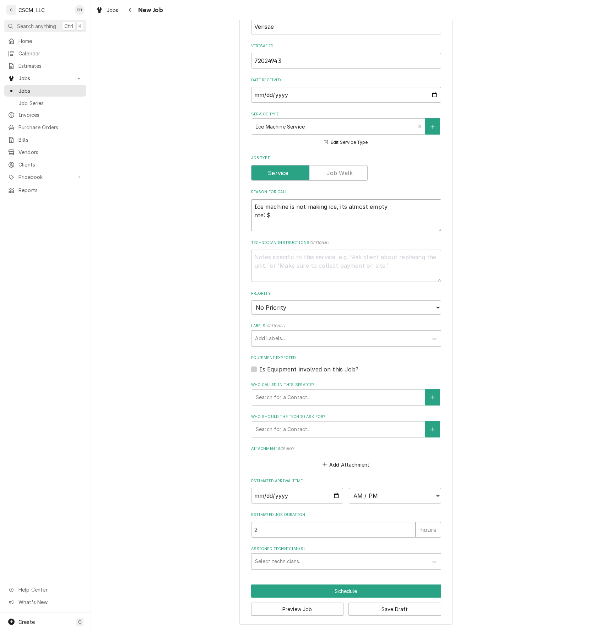
type textarea "Ice machine is not making ice, its almost empty nte: $5"
type textarea "x"
type textarea "Ice machine is not making ice, its almost empty nte: $50"
type textarea "x"
type textarea "Ice machine is not making ice, its almost empty nte: $500"
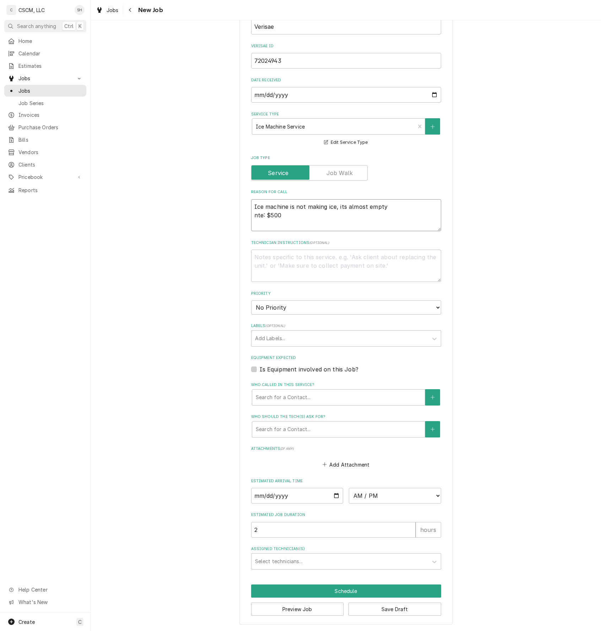
type textarea "x"
type textarea "Ice machine is not making ice, its almost empty nte: $500"
type textarea "x"
type textarea "Ice machine is not making ice, its almost empty te: $500"
type textarea "x"
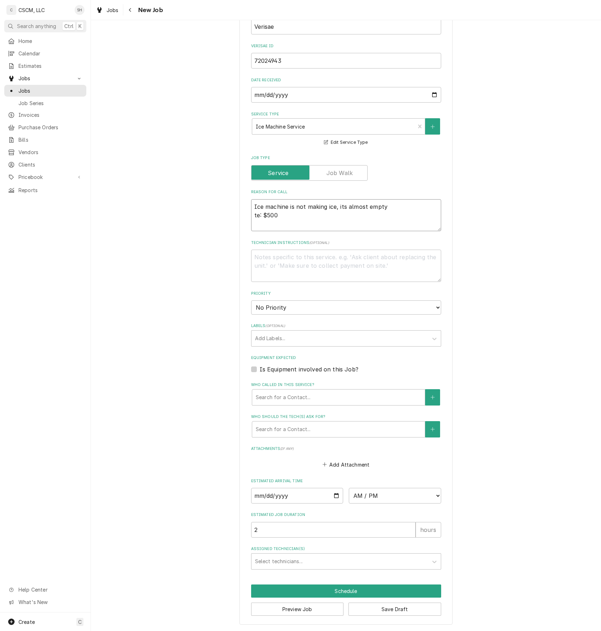
type textarea "Ice machine is not making ice, its almost empty e: $500"
type textarea "x"
type textarea "Ice machine is not making ice, its almost empty : $500"
type textarea "x"
type textarea "Ice machine is not making ice, its almost empty n: $500"
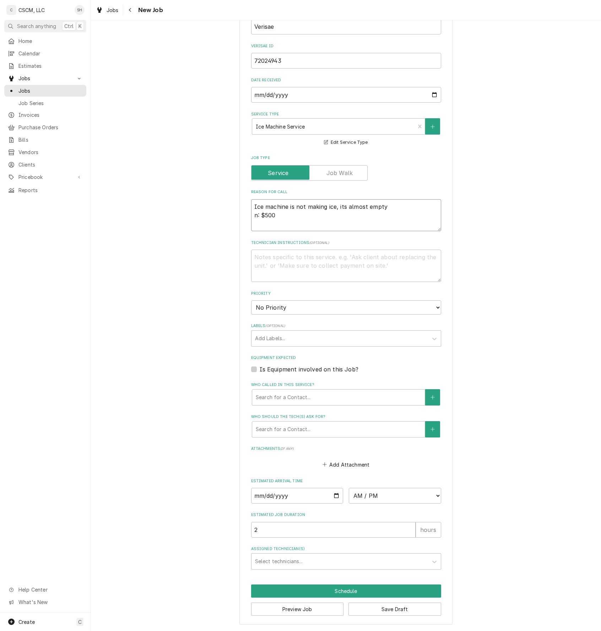
type textarea "x"
type textarea "Ice machine is not making ice, its almost empty nt: $500"
type textarea "x"
type textarea "Ice machine is not making ice, its almost empty nte: $500"
type textarea "x"
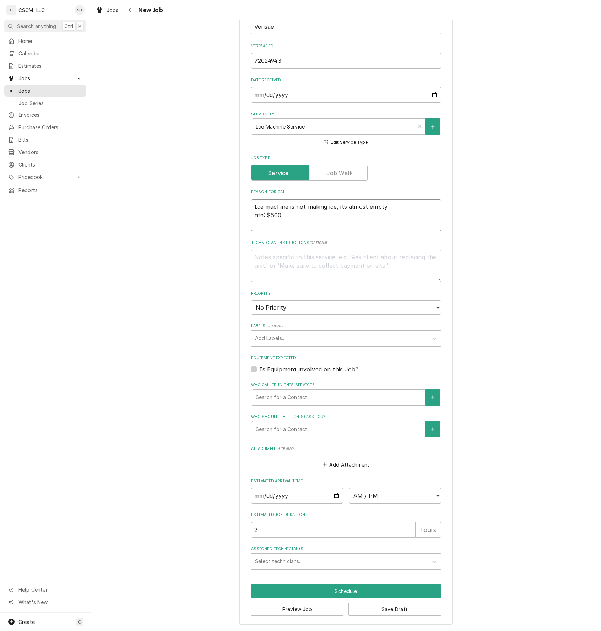
type textarea "Ice machine is not making ice, its almost empty nt: $500"
type textarea "x"
type textarea "Ice machine is not making ice, its almost empty n: $500"
type textarea "x"
type textarea "Ice machine is not making ice, its almost empty : $500"
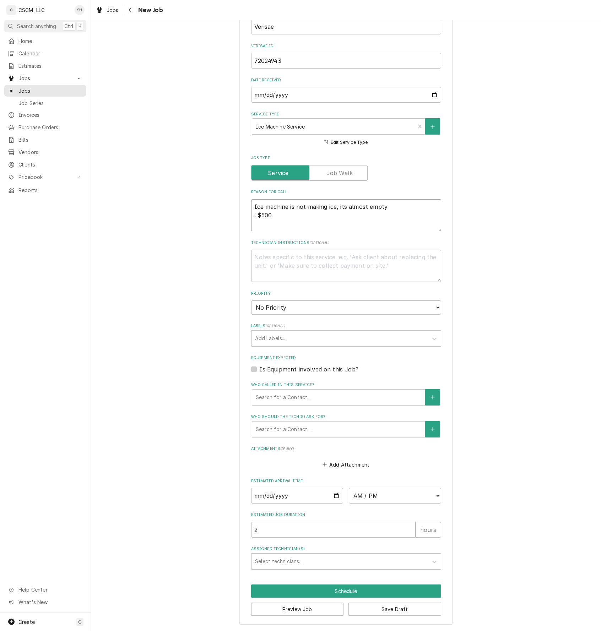
type textarea "x"
type textarea "Ice machine is not making ice, its almost empty N: $500"
type textarea "x"
type textarea "Ice machine is not making ice, its almost empty NT: $500"
type textarea "x"
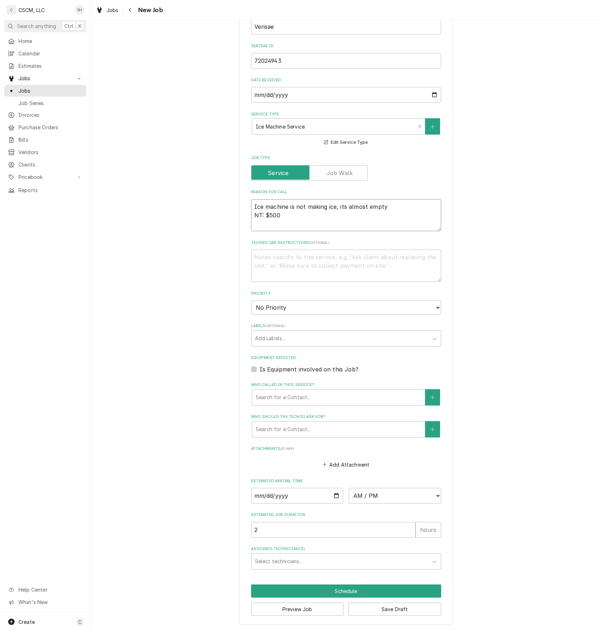
type textarea "Ice machine is not making ice, its almost empty NTE: $500"
type textarea "x"
type textarea "Ice machine is not making ice, its almost empty NTE: $500 P"
type textarea "x"
type textarea "Ice machine is not making ice, its almost empty NTE: $500 PO"
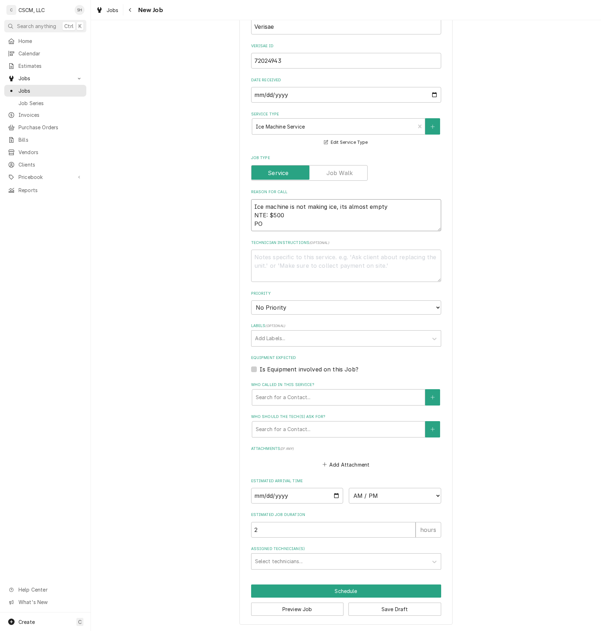
type textarea "x"
type textarea "Ice machine is not making ice, its almost empty NTE: $500 PO"
type textarea "x"
type textarea "Ice machine is not making ice, its almost empty NTE: $500 PO #"
type textarea "x"
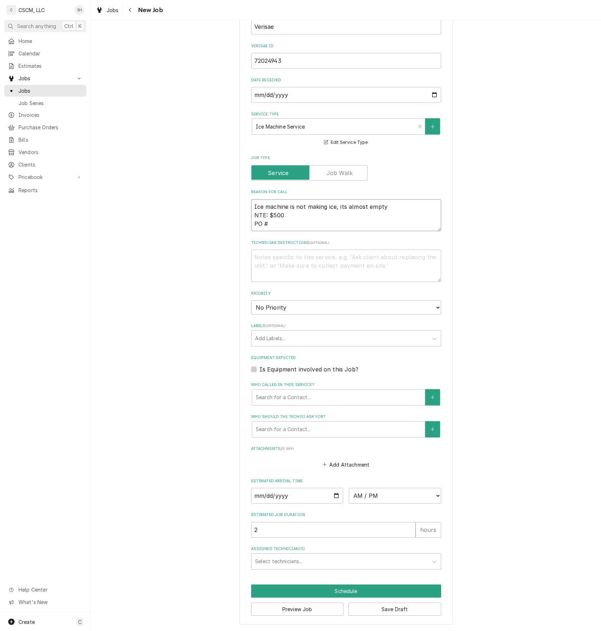
type textarea "Ice machine is not making ice, its almost empty NTE: $500 PO #"
type textarea "x"
type textarea "Ice machine is not making ice, its almost empty NTE: $500 PO #"
click at [311, 61] on input "72024943" at bounding box center [346, 61] width 190 height 16
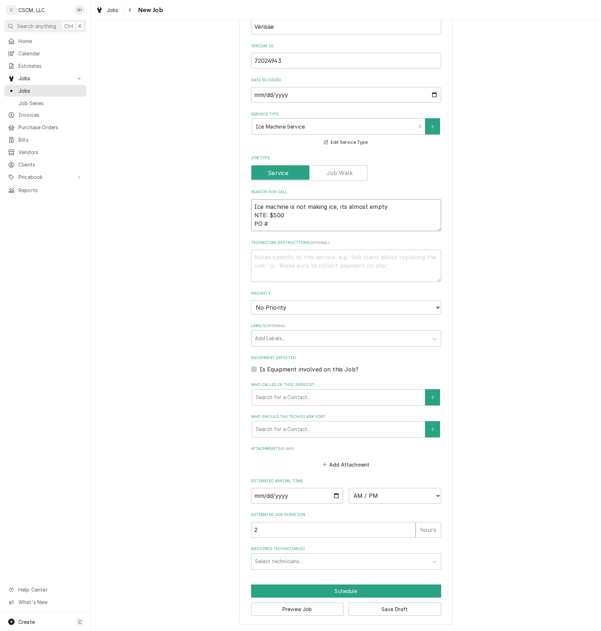
click at [292, 223] on textarea "Ice machine is not making ice, its almost empty NTE: $500 PO #" at bounding box center [346, 215] width 190 height 32
paste textarea "72024943"
type textarea "x"
type textarea "Ice machine is not making ice, its almost empty NTE: $500 PO # 72024943"
type textarea "x"
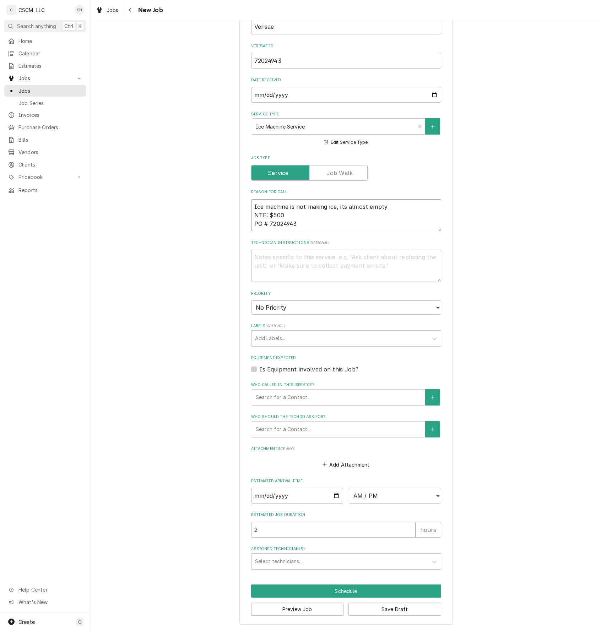
type textarea "Ice machine is not making ice, its almost empty NTE: $500 PO # 72024943"
click at [303, 304] on select "No Priority Urgent High Medium Low" at bounding box center [346, 307] width 190 height 14
select select "1"
click at [251, 300] on select "No Priority Urgent High Medium Low" at bounding box center [346, 307] width 190 height 14
type textarea "x"
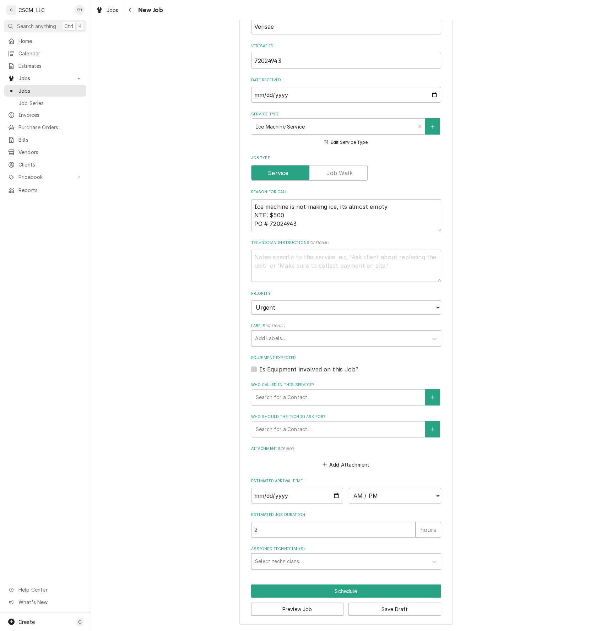
click at [290, 339] on div "Labels" at bounding box center [339, 338] width 169 height 13
click at [287, 335] on div "Labels" at bounding box center [339, 338] width 169 height 13
type input "ICE MA"
click at [285, 350] on div "Ice Machine" at bounding box center [345, 353] width 189 height 11
type textarea "x"
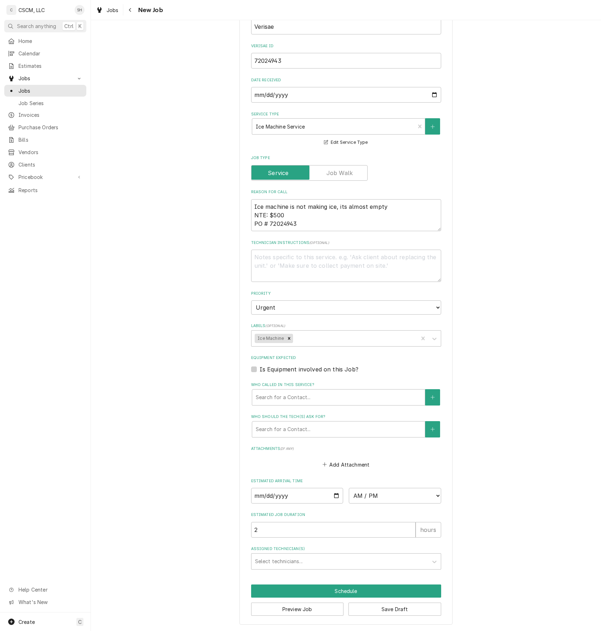
click at [192, 272] on div "Please provide the following information to create a job: Client Details Client…" at bounding box center [346, 196] width 510 height 870
type textarea "x"
type textarea "Ice machine is not making ice, it's almost empty NTE: $500 PO # 72024943"
type textarea "x"
type textarea "Ice machine is not making ice, it's almost empty NTE: $500 PO # 72024943"
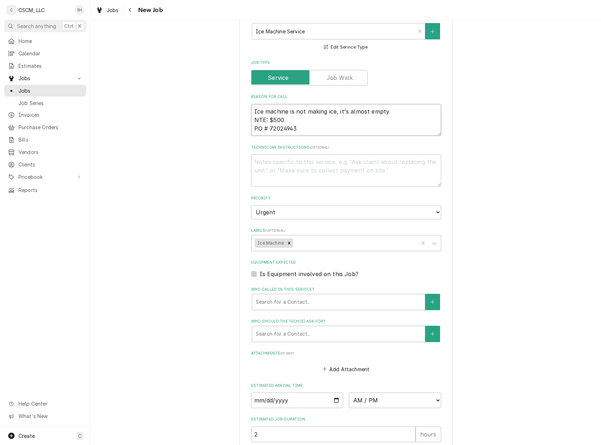
scroll to position [363, 0]
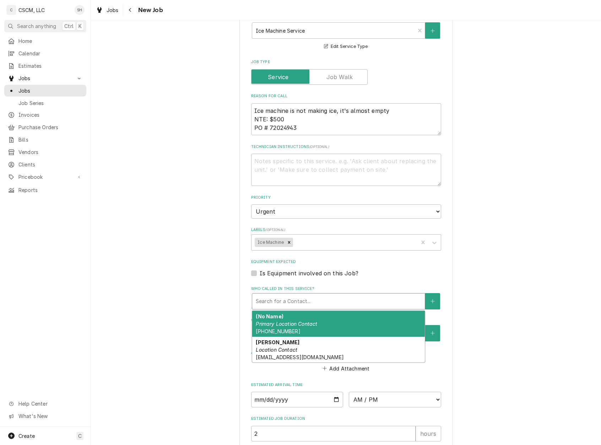
click at [301, 298] on div "Who called in this service?" at bounding box center [338, 301] width 165 height 13
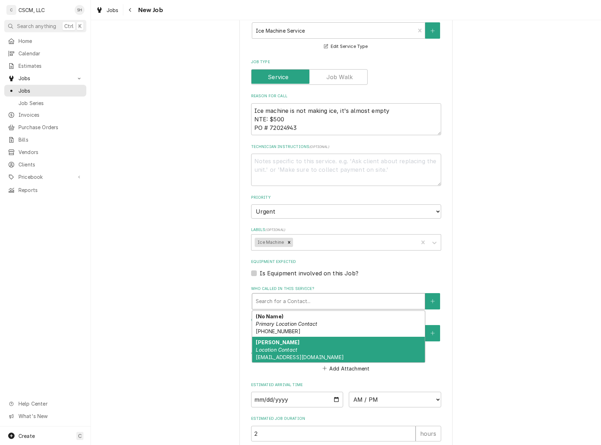
click at [293, 354] on span "rhoffman@kbpbrands.com" at bounding box center [300, 357] width 88 height 6
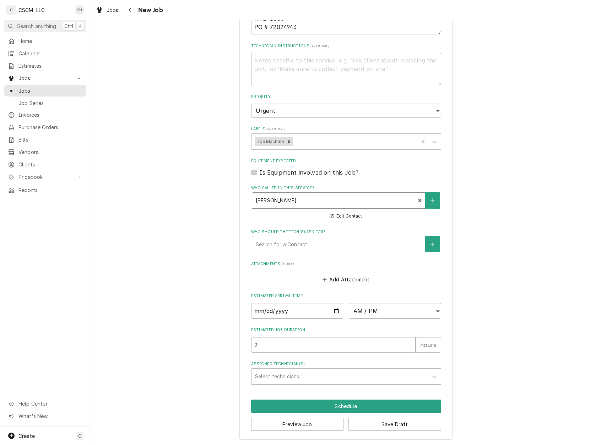
scroll to position [466, 0]
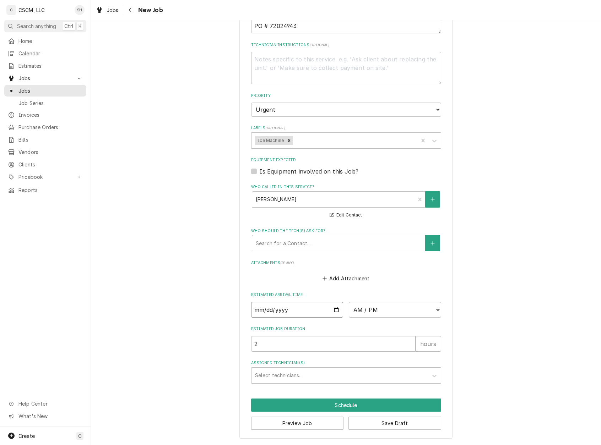
click at [328, 311] on input "Date" at bounding box center [297, 310] width 92 height 16
click at [333, 308] on input "Date" at bounding box center [297, 310] width 92 height 16
type textarea "x"
type input "2025-09-02"
click at [390, 313] on select "AM / PM 6:00 AM 6:15 AM 6:30 AM 6:45 AM 7:00 AM 7:15 AM 7:30 AM 7:45 AM 8:00 AM…" at bounding box center [395, 310] width 92 height 16
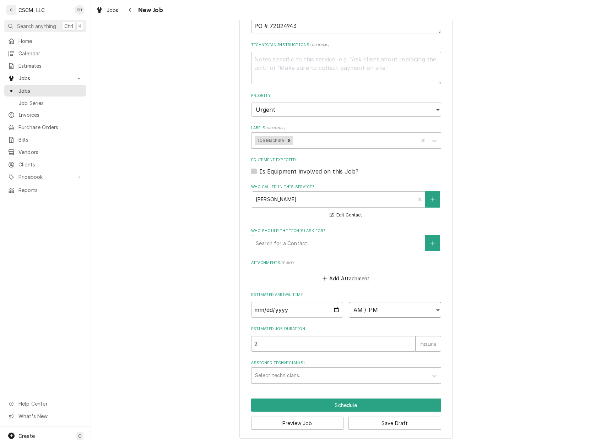
type textarea "x"
select select "12:00:00"
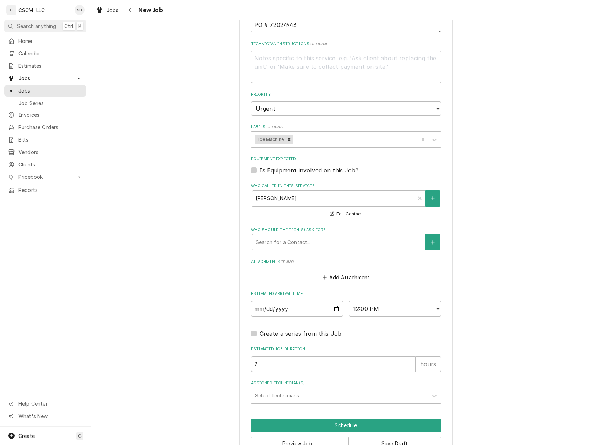
click at [353, 398] on div "Assigned Technician(s)" at bounding box center [339, 396] width 169 height 13
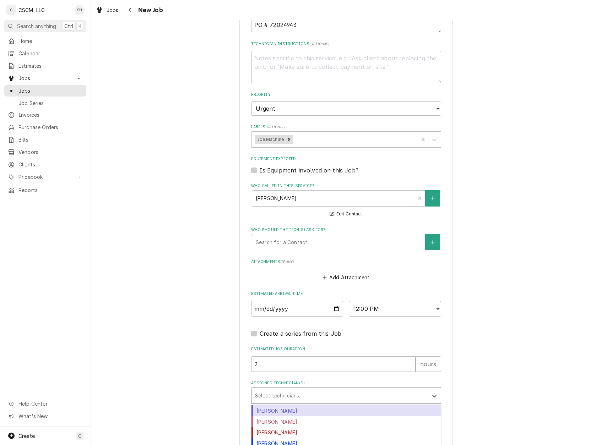
click at [354, 408] on div "[PERSON_NAME]" at bounding box center [345, 411] width 189 height 11
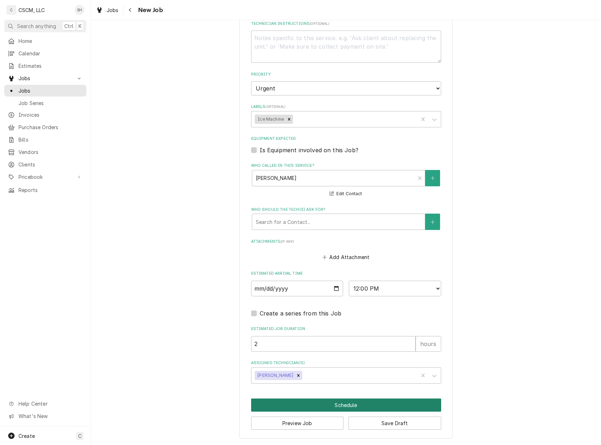
click at [357, 403] on button "Schedule" at bounding box center [346, 405] width 190 height 13
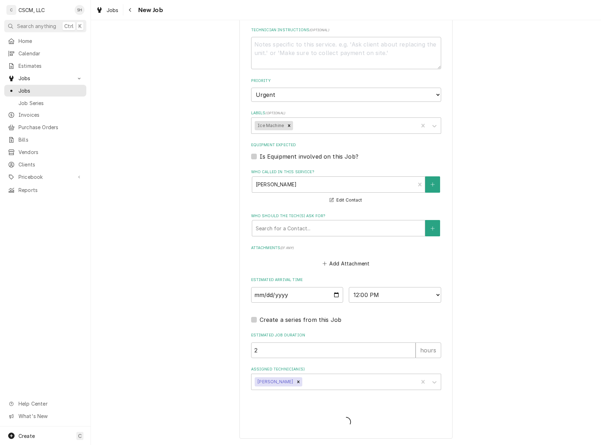
type textarea "x"
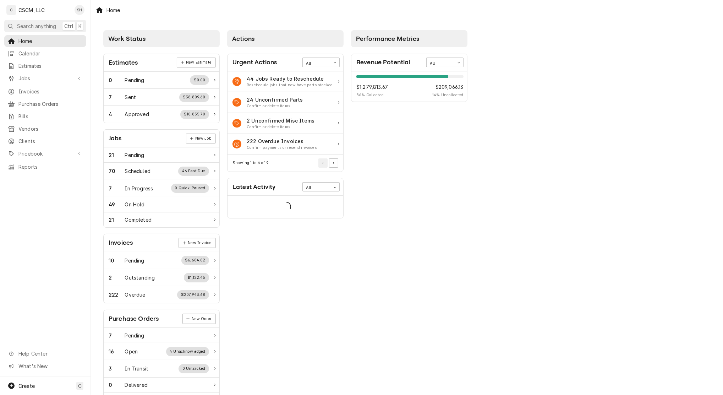
click at [32, 48] on link "Calendar" at bounding box center [45, 54] width 82 height 12
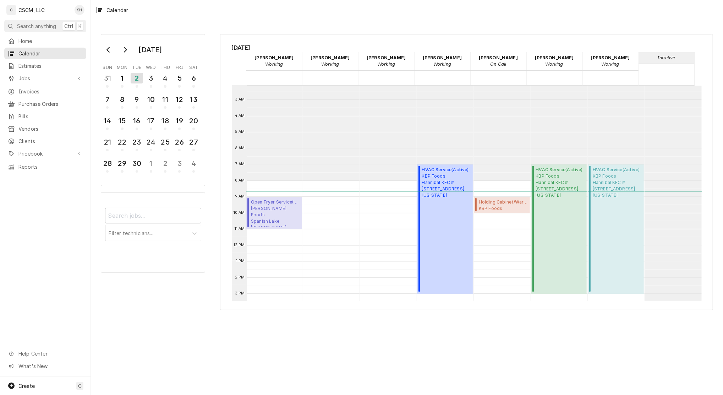
scroll to position [82, 0]
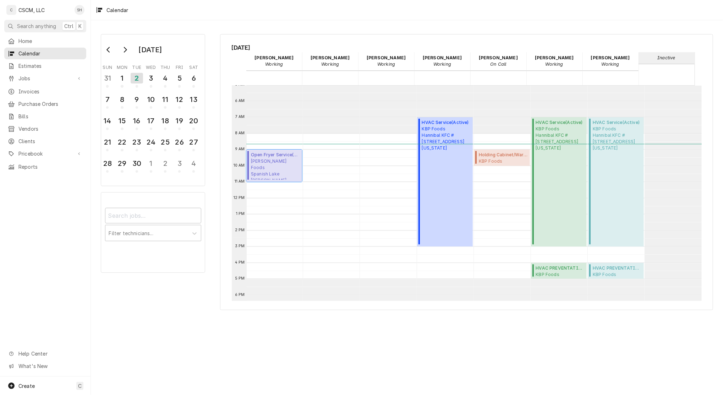
click at [272, 169] on span "[PERSON_NAME] Foods Spanish Lake [PERSON_NAME] #31595 / [STREET_ADDRESS][US_STA…" at bounding box center [275, 169] width 49 height 22
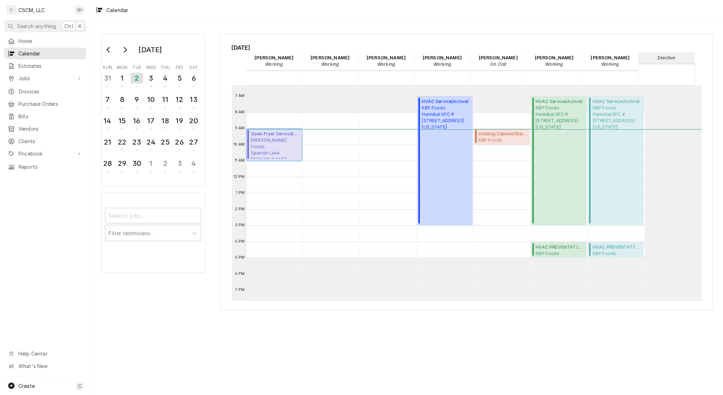
scroll to position [35, 0]
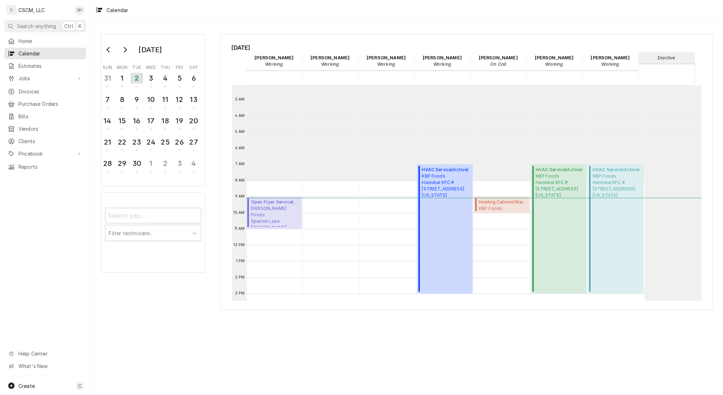
click at [244, 24] on div "[DATE] Sun Mon Tue Wed Thu Fri Sat 31 1 2 3 4 5 6 7 8 9 10 11 12 13 14 15 16 17…" at bounding box center [407, 207] width 632 height 375
click at [153, 78] on div "3" at bounding box center [151, 78] width 11 height 11
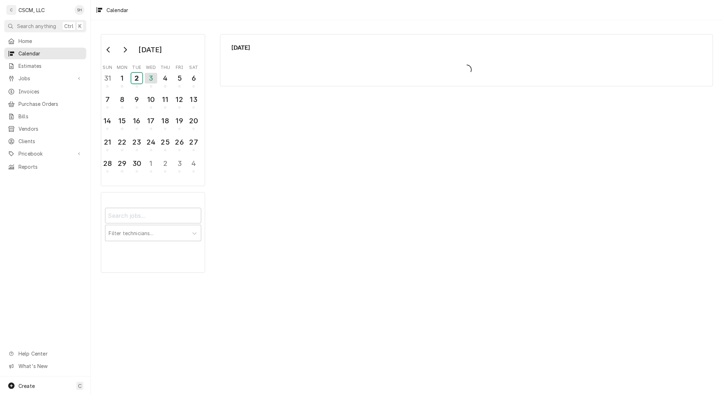
click at [134, 78] on div "2" at bounding box center [136, 78] width 11 height 11
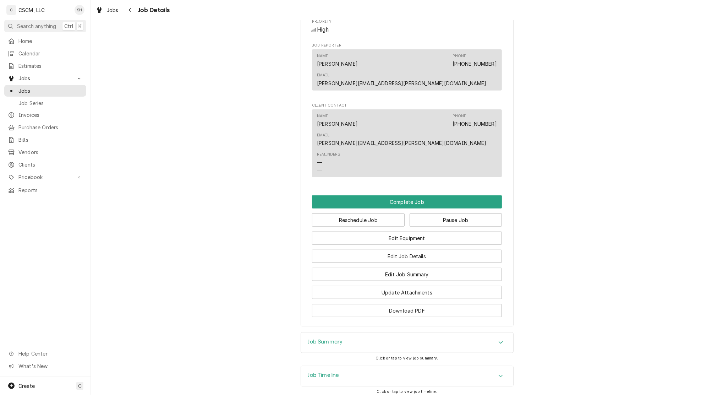
scroll to position [413, 0]
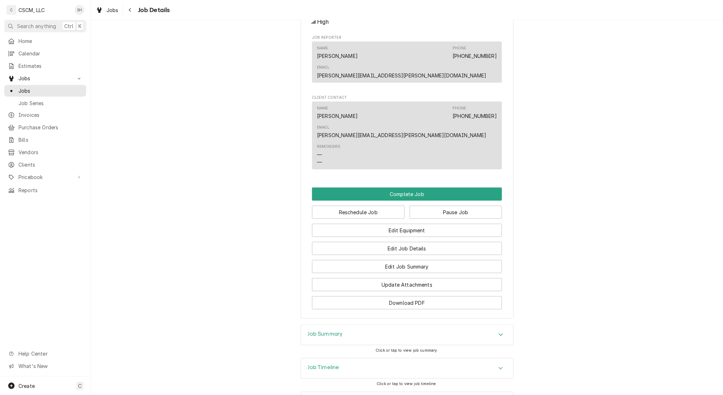
click at [376, 325] on div "Job Summary" at bounding box center [407, 335] width 212 height 20
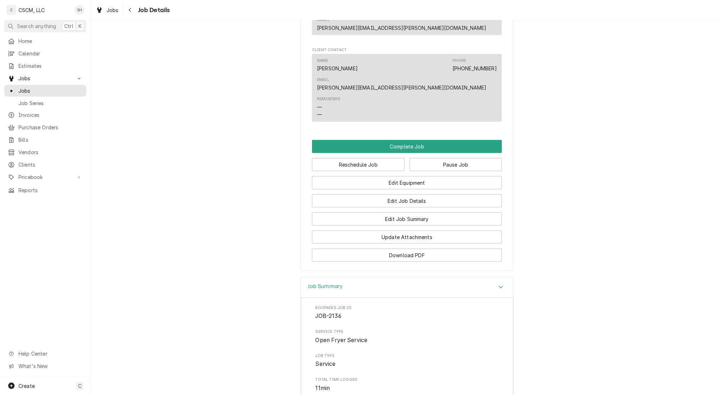
click at [344, 277] on div "Job Summary" at bounding box center [407, 287] width 212 height 20
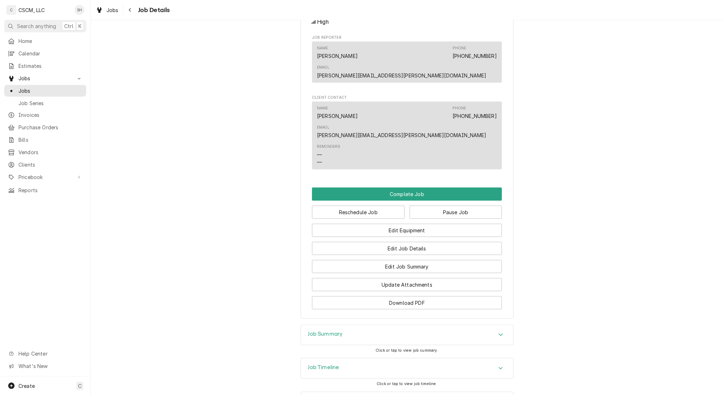
click at [357, 358] on div "Job Timeline" at bounding box center [407, 368] width 212 height 20
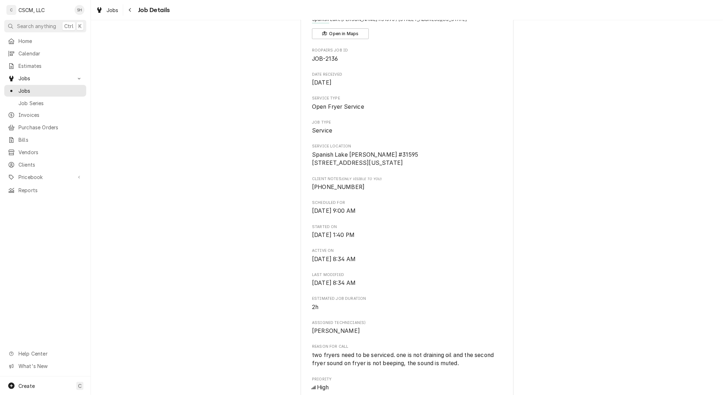
scroll to position [0, 0]
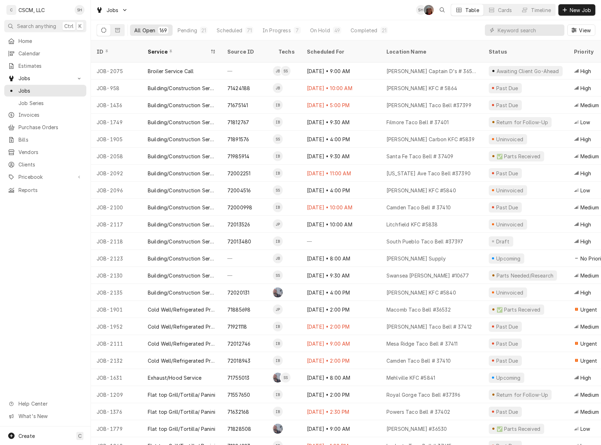
click at [40, 55] on div "Calendar" at bounding box center [45, 53] width 79 height 9
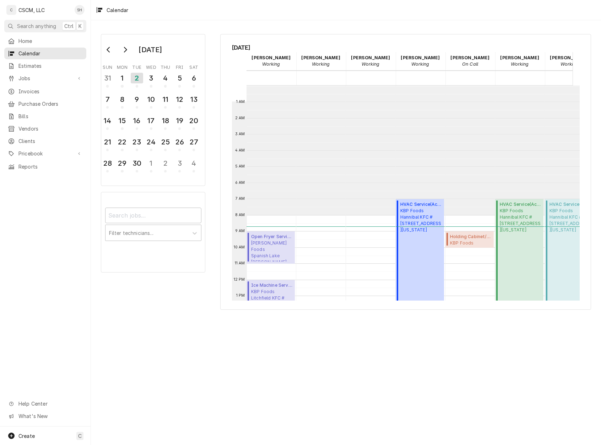
scroll to position [129, 0]
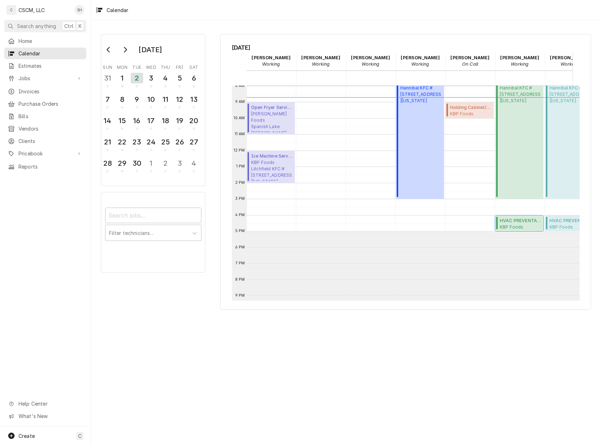
click at [530, 223] on span "HVAC PREVENTATIVE MAINTENANCE ( Upcoming )" at bounding box center [521, 221] width 42 height 6
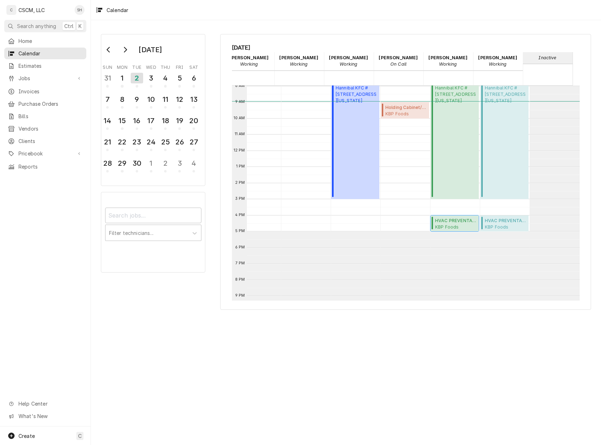
scroll to position [0, 72]
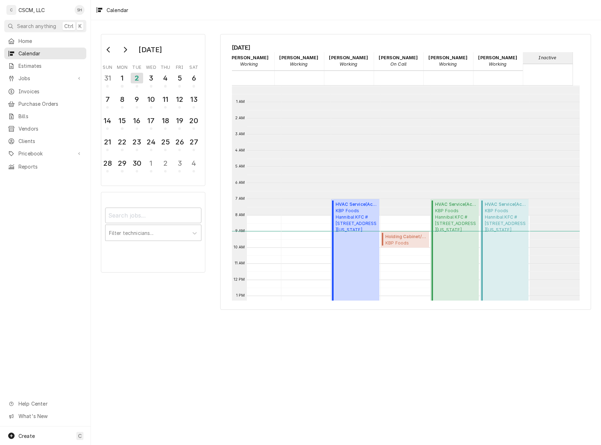
drag, startPoint x: 388, startPoint y: 322, endPoint x: 394, endPoint y: 325, distance: 5.7
click at [394, 325] on div "September 2025 Sun Mon Tue Wed Thu Fri Sat 31 1 2 3 4 5 6 7 8 9 10 11 12 13 14 …" at bounding box center [346, 232] width 510 height 425
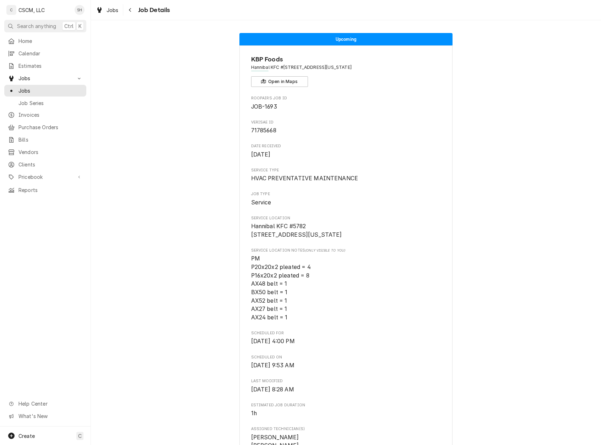
click at [131, 13] on button "Navigate back" at bounding box center [130, 9] width 11 height 11
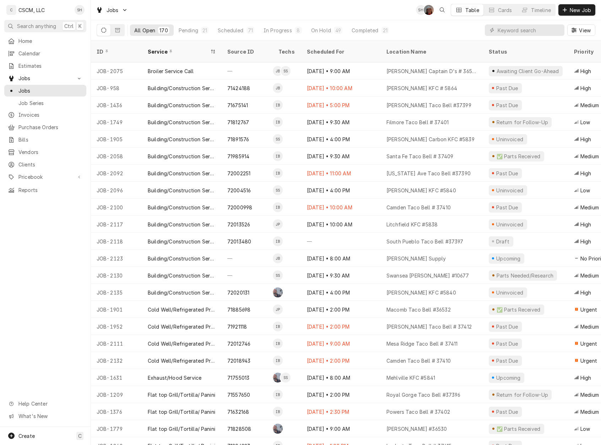
click at [226, 30] on div "Scheduled" at bounding box center [231, 30] width 26 height 7
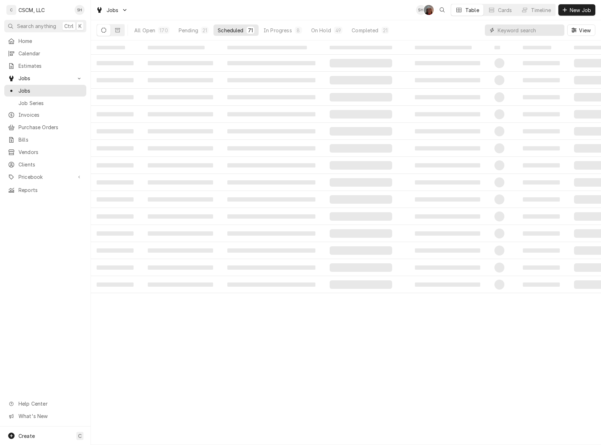
click at [513, 27] on input "Dynamic Content Wrapper" at bounding box center [528, 30] width 63 height 11
type input "jersey"
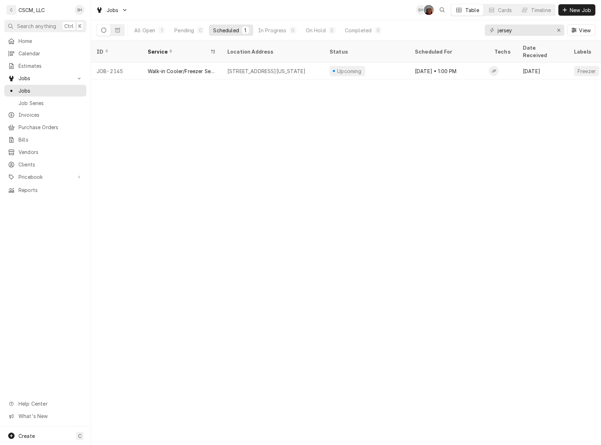
click at [227, 177] on div "ID Service Location Address Status Scheduled For Techs Date Received Labels Cli…" at bounding box center [346, 242] width 510 height 405
click at [554, 30] on button "Erase input" at bounding box center [558, 30] width 11 height 11
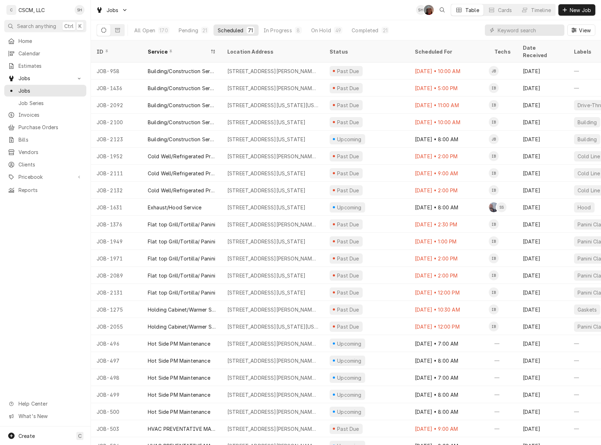
click at [36, 39] on span "Home" at bounding box center [50, 40] width 64 height 7
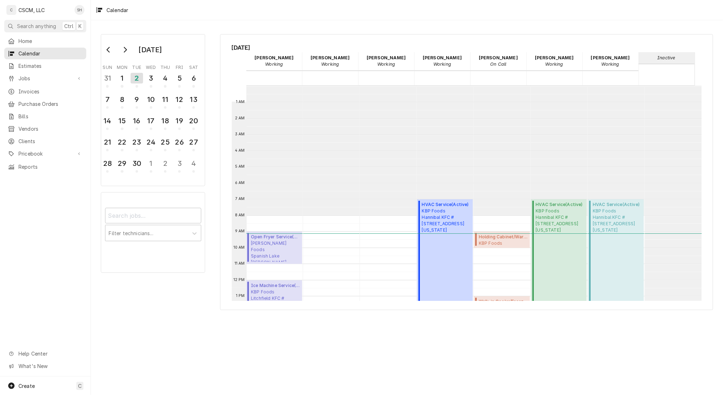
scroll to position [129, 0]
